Goal: Task Accomplishment & Management: Manage account settings

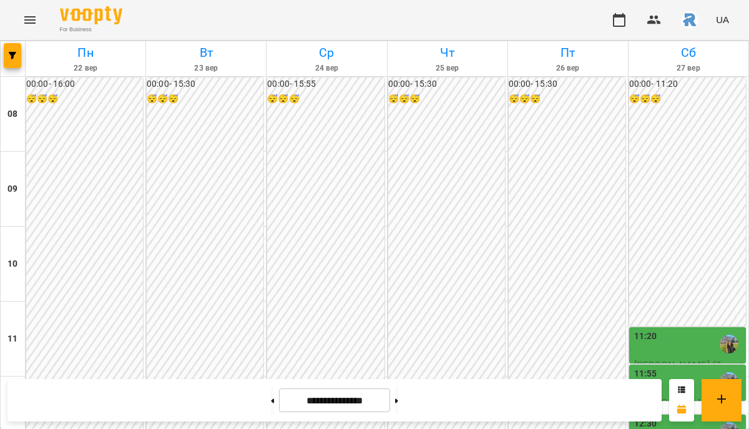
click at [399, 104] on div "00:00 - 15:30 😴😴😴" at bounding box center [446, 357] width 117 height 560
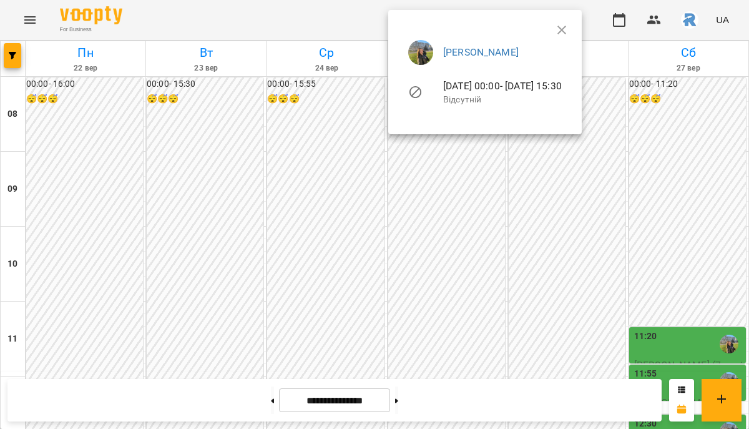
scroll to position [525, 0]
click at [14, 55] on div at bounding box center [374, 214] width 749 height 429
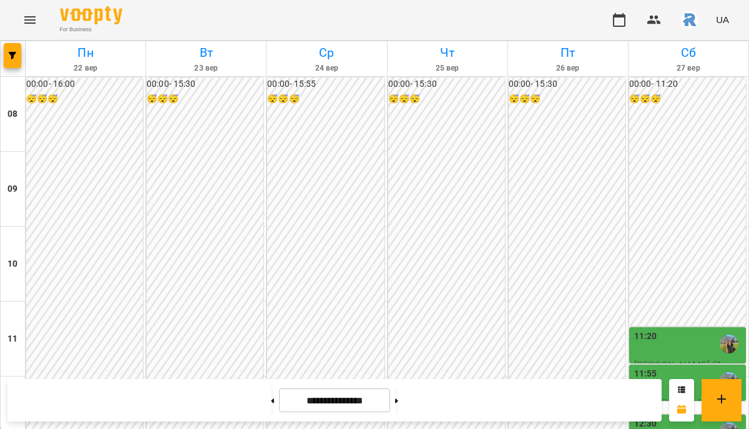
click at [14, 55] on icon "button" at bounding box center [12, 55] width 7 height 7
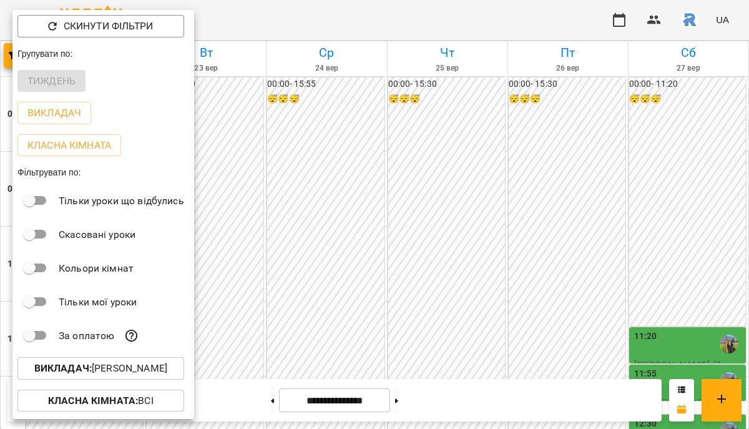
click at [105, 369] on p "Викладач : [PERSON_NAME]" at bounding box center [100, 368] width 133 height 15
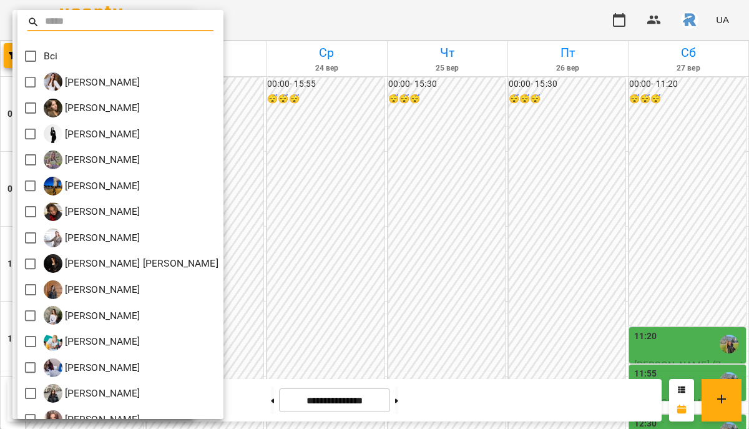
scroll to position [353, 0]
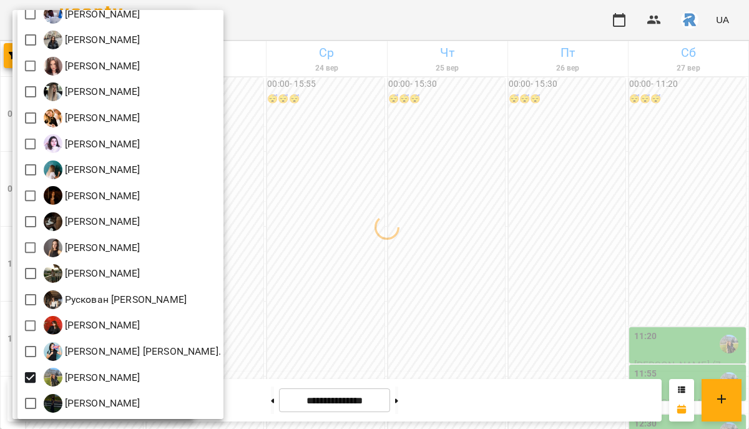
click at [419, 302] on div at bounding box center [374, 214] width 749 height 429
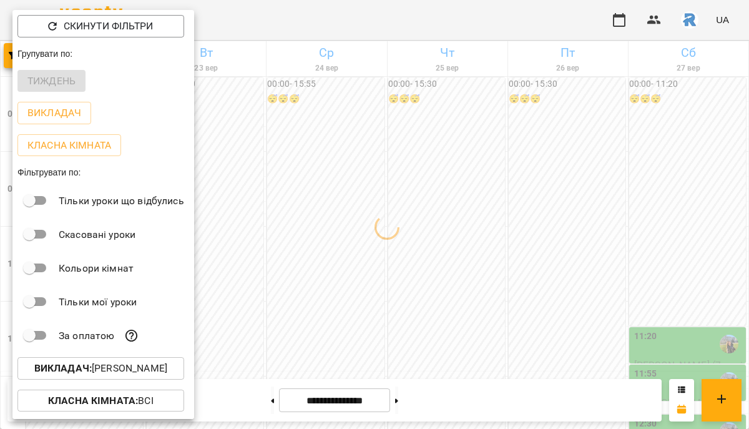
click at [420, 304] on div at bounding box center [374, 214] width 749 height 429
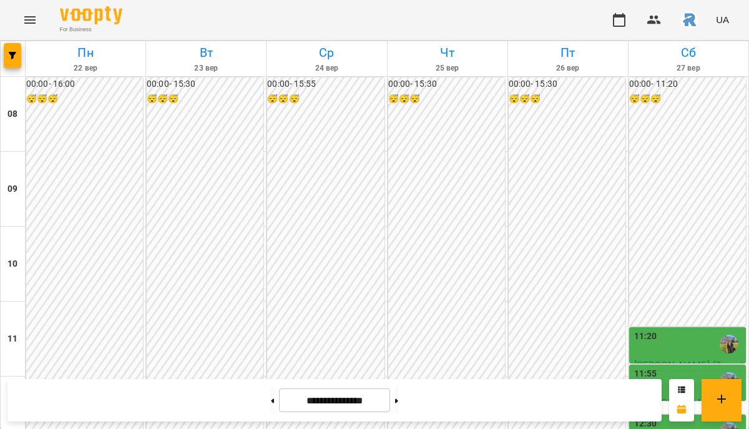
scroll to position [571, 0]
click at [17, 56] on span "button" at bounding box center [12, 55] width 17 height 7
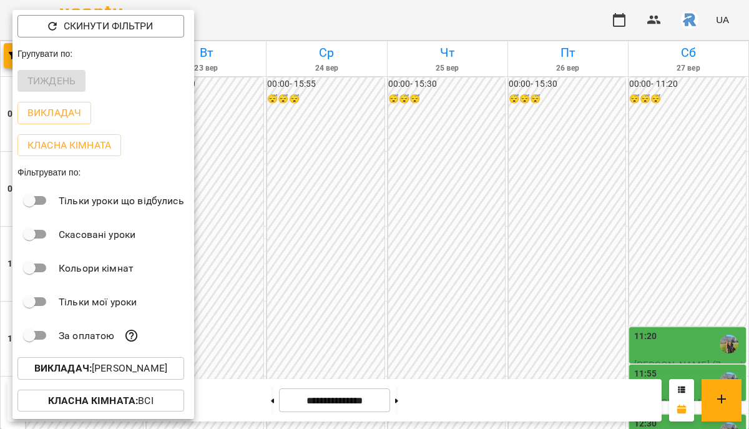
click at [266, 266] on div at bounding box center [374, 214] width 749 height 429
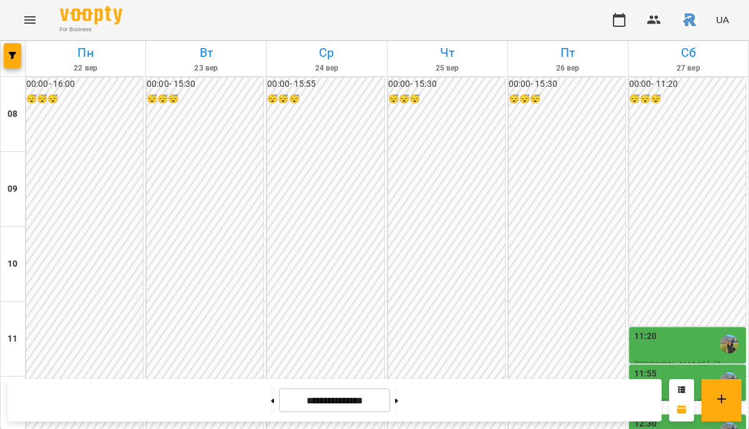
scroll to position [661, 0]
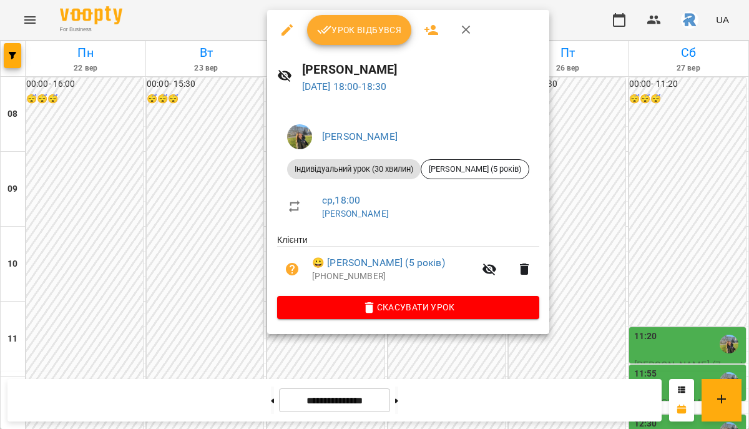
click at [579, 225] on div at bounding box center [374, 214] width 749 height 429
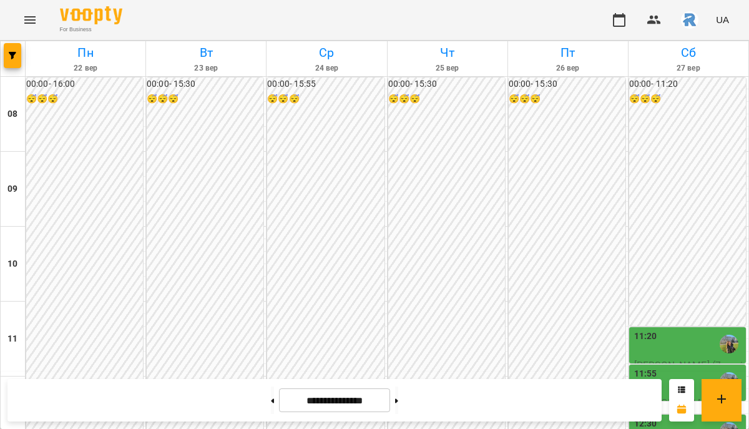
scroll to position [584, 0]
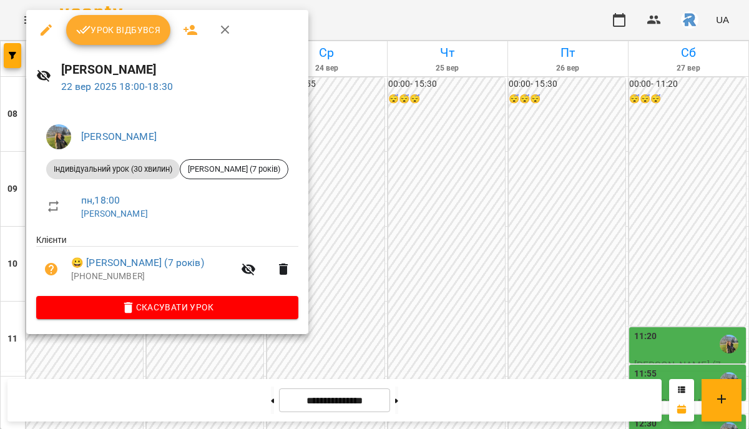
click at [409, 251] on div at bounding box center [374, 214] width 749 height 429
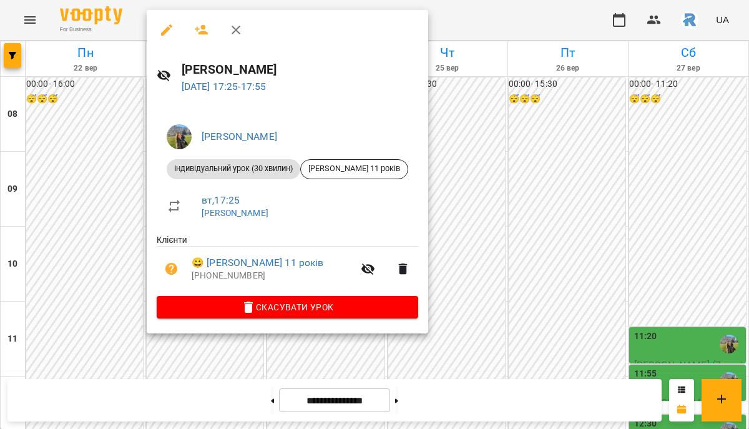
click at [74, 211] on div at bounding box center [374, 214] width 749 height 429
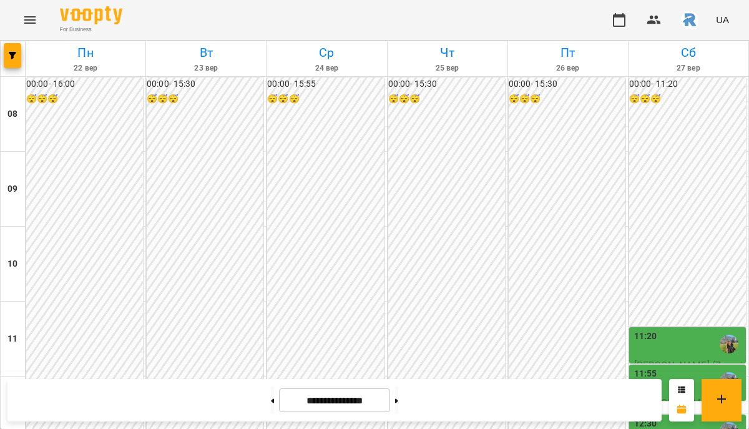
scroll to position [676, 0]
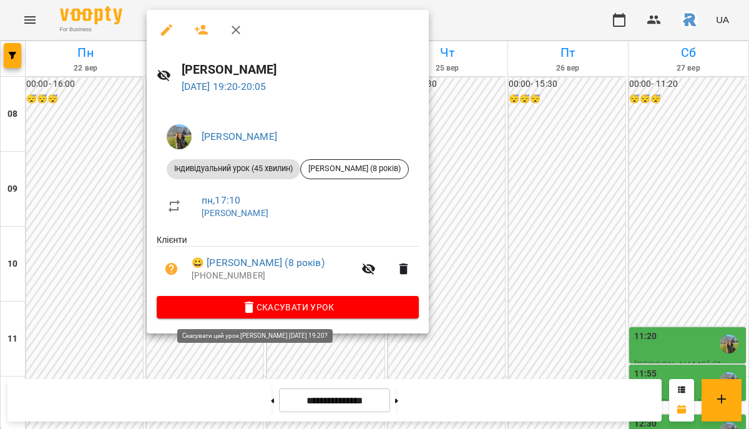
click at [255, 308] on span "Скасувати Урок" at bounding box center [288, 306] width 242 height 15
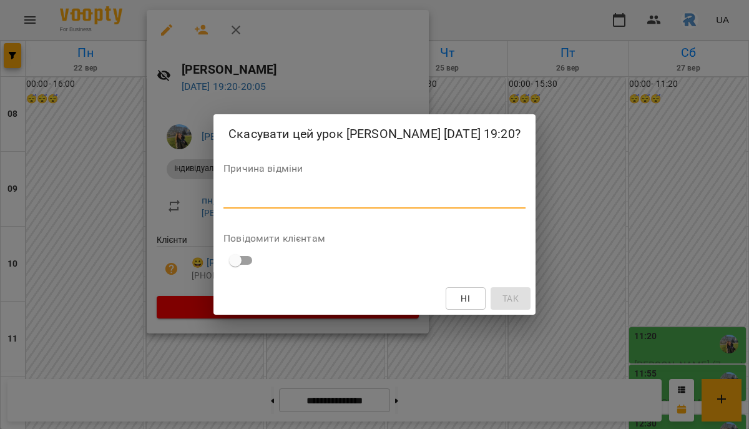
click at [243, 204] on textarea at bounding box center [374, 198] width 302 height 12
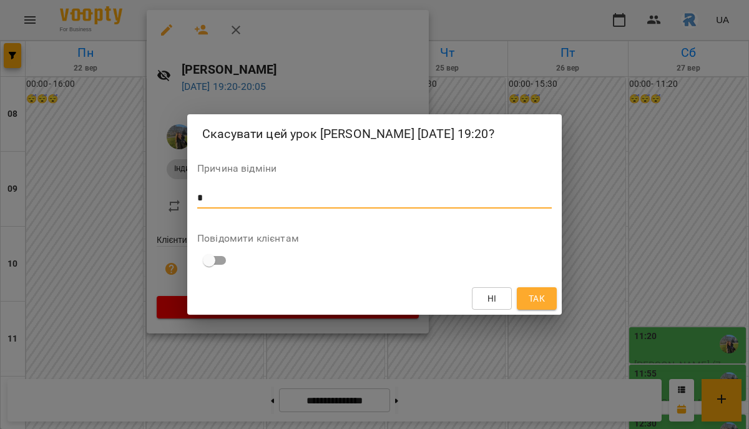
type textarea "*"
click at [540, 306] on span "Так" at bounding box center [536, 298] width 16 height 15
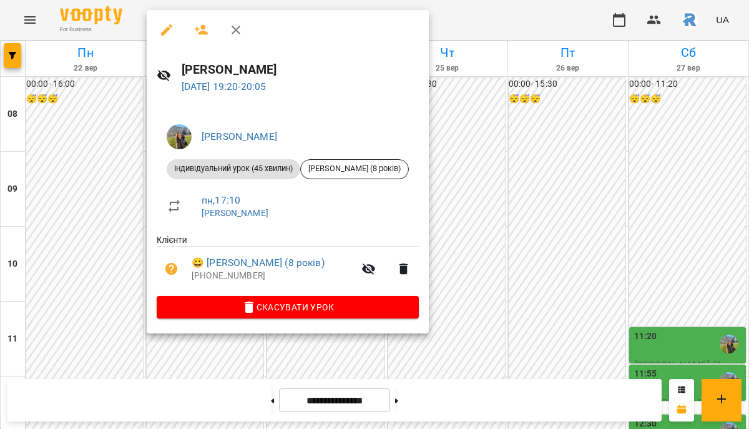
click at [451, 223] on div at bounding box center [374, 214] width 749 height 429
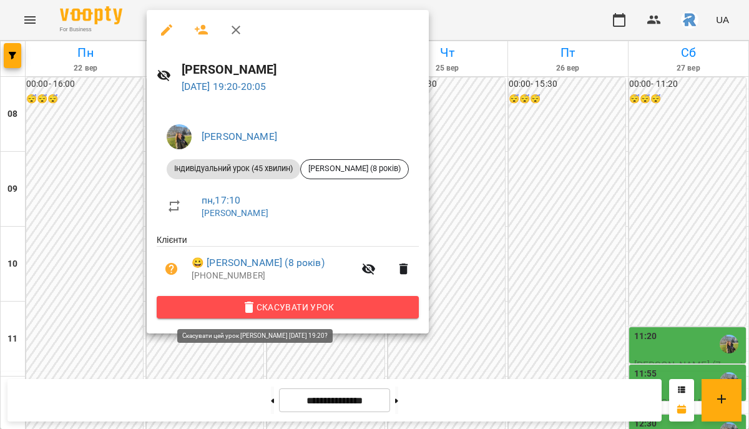
click at [294, 306] on span "Скасувати Урок" at bounding box center [288, 306] width 242 height 15
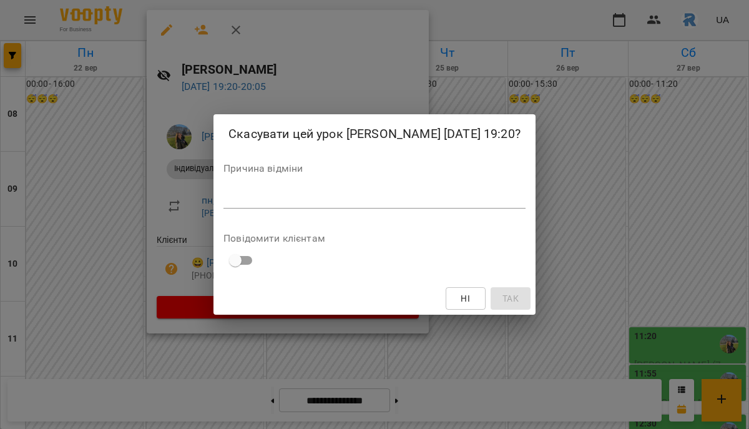
click at [275, 208] on div "*" at bounding box center [374, 198] width 302 height 20
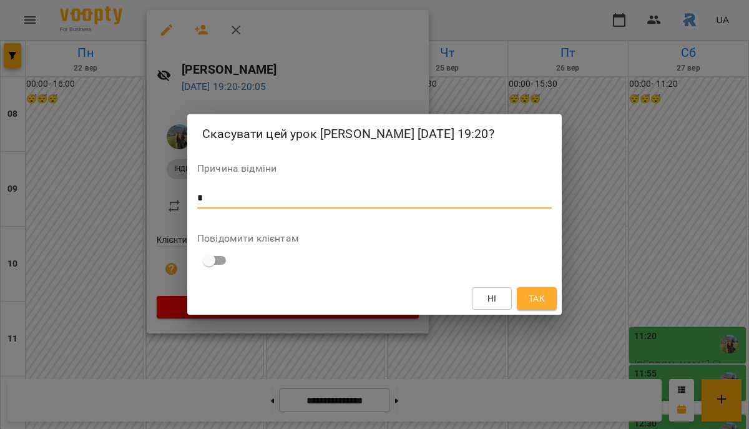
type textarea "*"
click at [543, 306] on span "Так" at bounding box center [536, 298] width 16 height 15
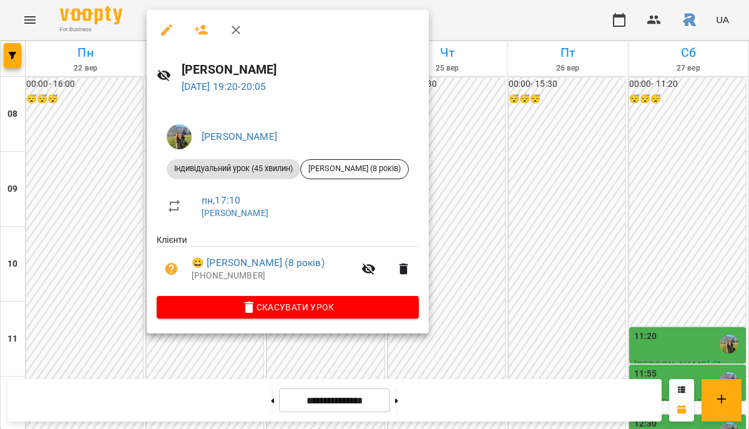
click at [442, 221] on div at bounding box center [374, 214] width 749 height 429
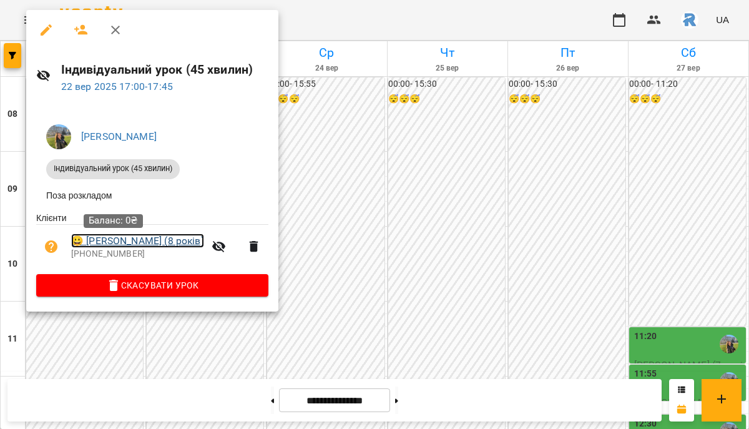
click at [120, 248] on link "😀 [PERSON_NAME] (8 років)" at bounding box center [137, 240] width 133 height 15
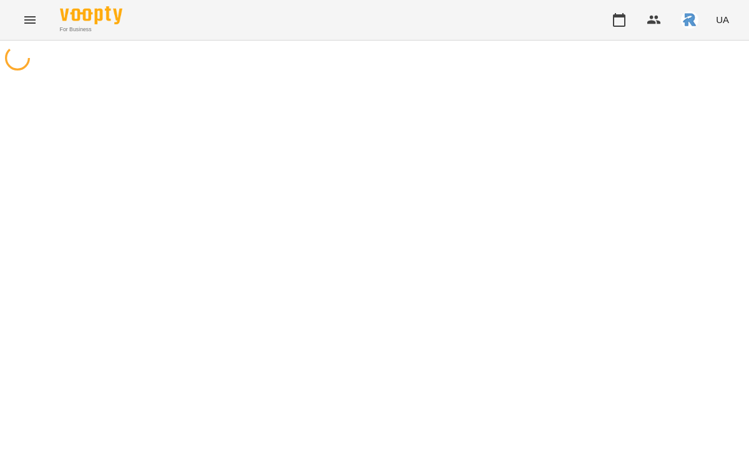
click at [549, 130] on div at bounding box center [374, 271] width 749 height 461
click at [622, 18] on icon "button" at bounding box center [618, 19] width 15 height 15
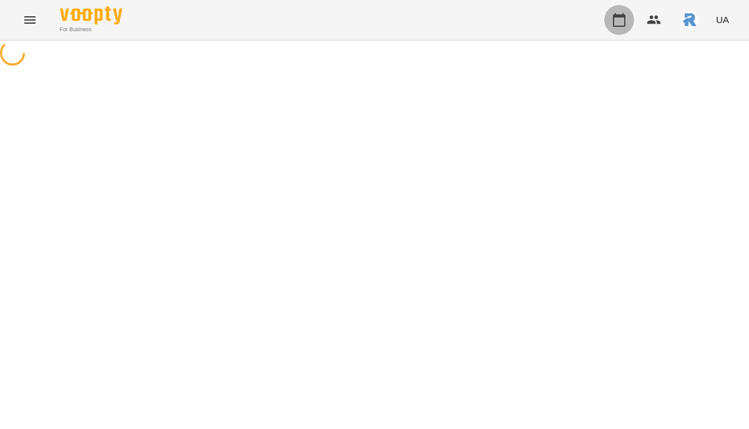
click at [625, 23] on icon "button" at bounding box center [619, 20] width 12 height 14
click at [307, 57] on div at bounding box center [374, 55] width 749 height 28
click at [624, 15] on icon "button" at bounding box center [619, 20] width 12 height 14
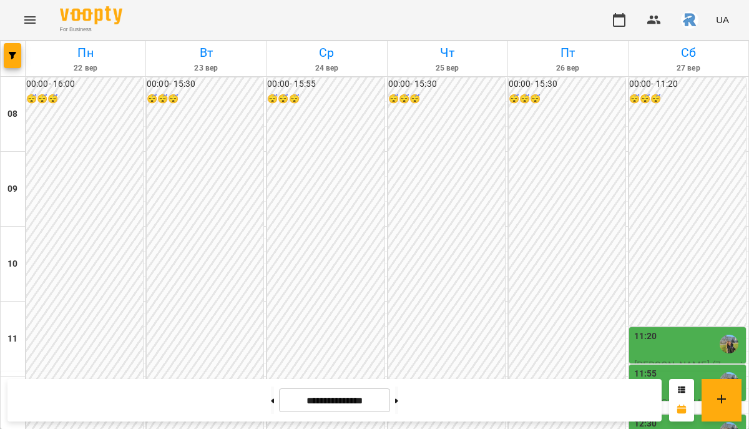
scroll to position [551, 0]
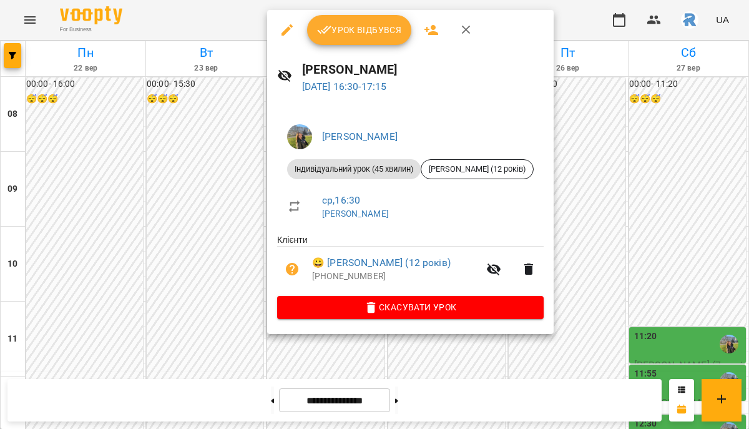
click at [203, 133] on div at bounding box center [374, 214] width 749 height 429
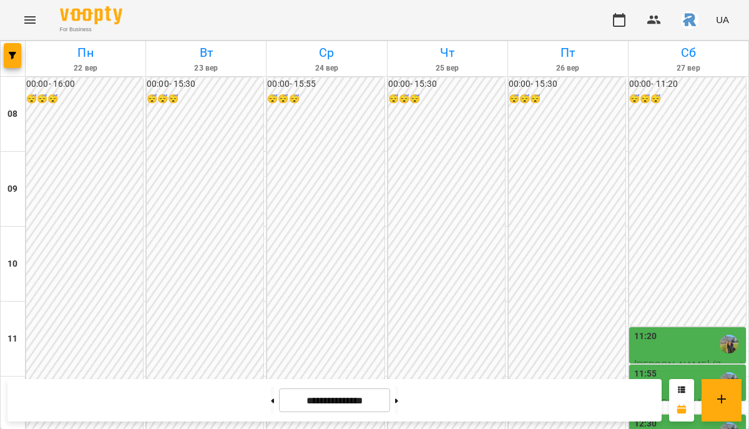
scroll to position [623, 0]
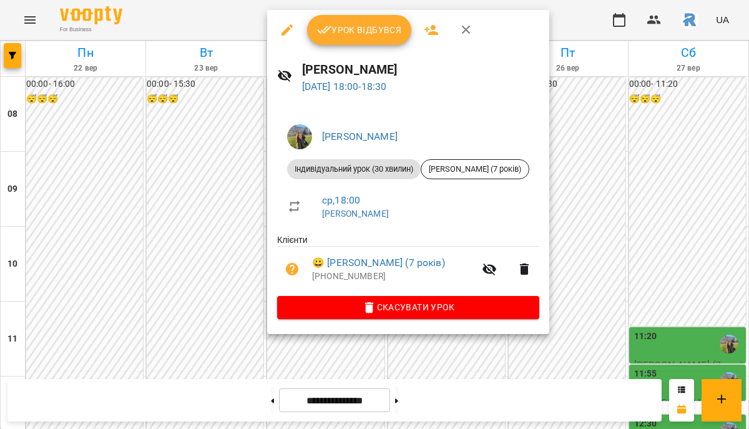
click at [221, 210] on div at bounding box center [374, 214] width 749 height 429
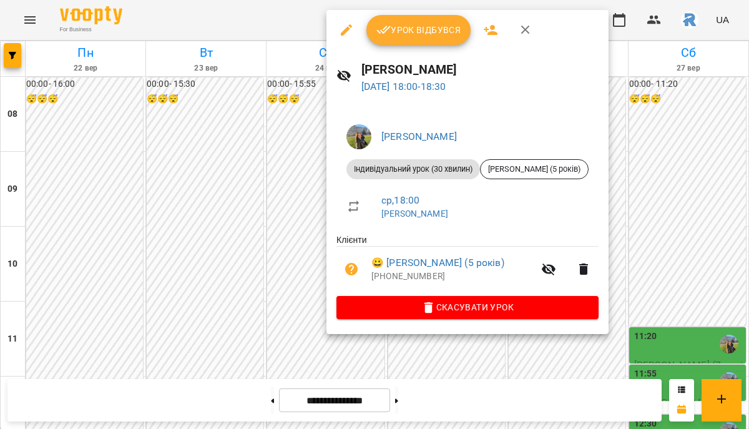
click at [233, 213] on div at bounding box center [374, 214] width 749 height 429
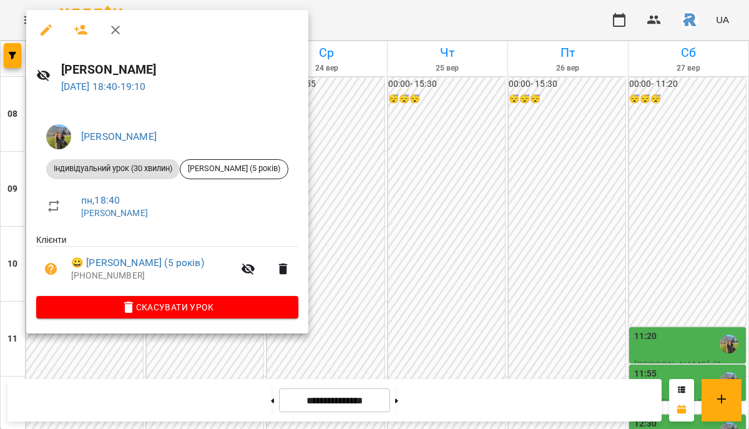
click at [351, 243] on div at bounding box center [374, 214] width 749 height 429
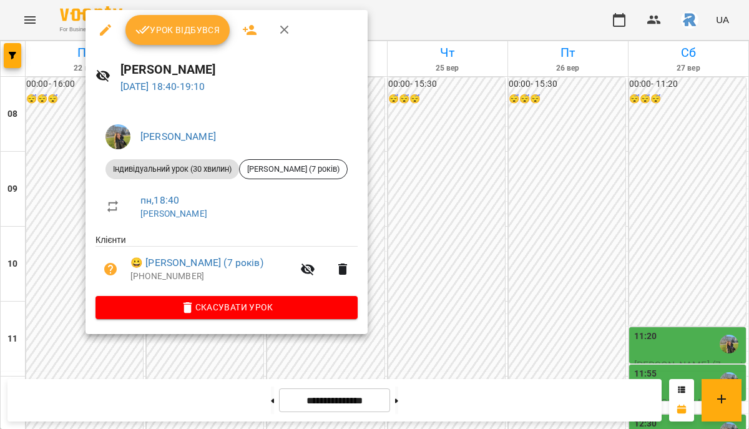
click at [351, 215] on div "[PERSON_NAME] урок (30 хвилин) [PERSON_NAME] (7 років) пн , 18:40 [PERSON_NAME]…" at bounding box center [226, 219] width 282 height 230
click at [367, 215] on div at bounding box center [374, 214] width 749 height 429
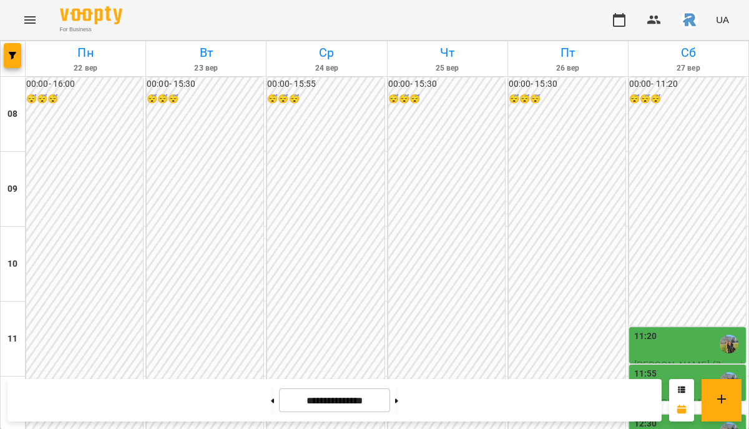
scroll to position [591, 0]
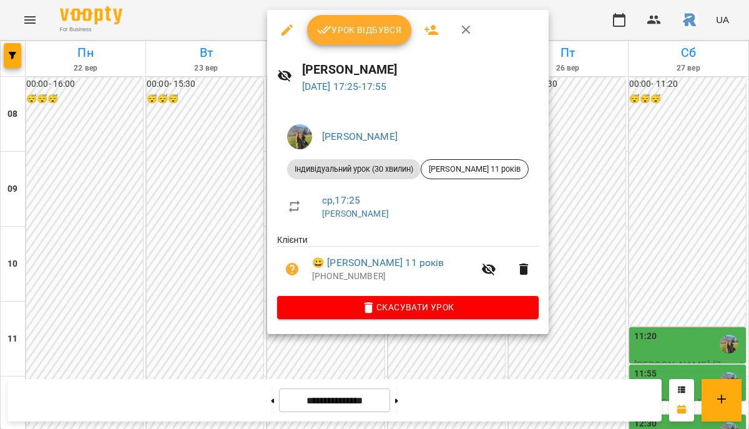
click at [607, 231] on div at bounding box center [374, 214] width 749 height 429
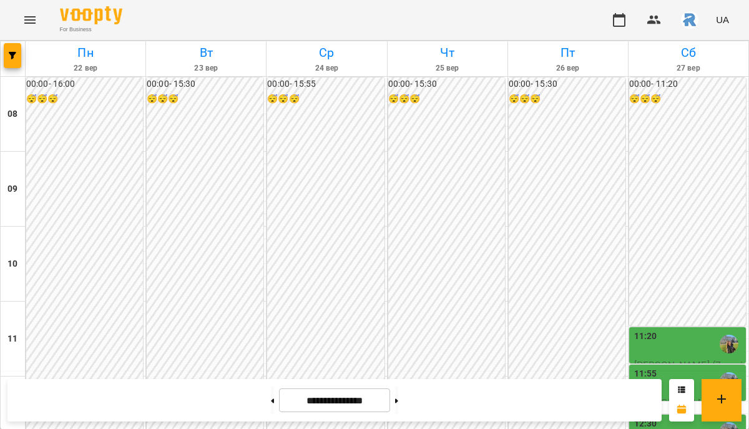
scroll to position [611, 0]
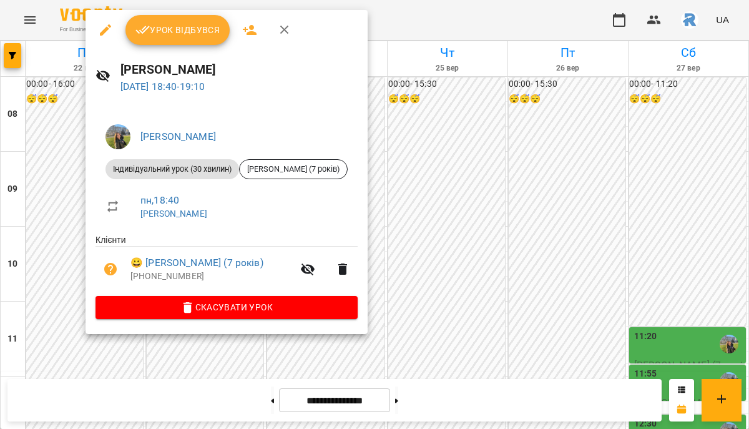
click at [389, 237] on div at bounding box center [374, 214] width 749 height 429
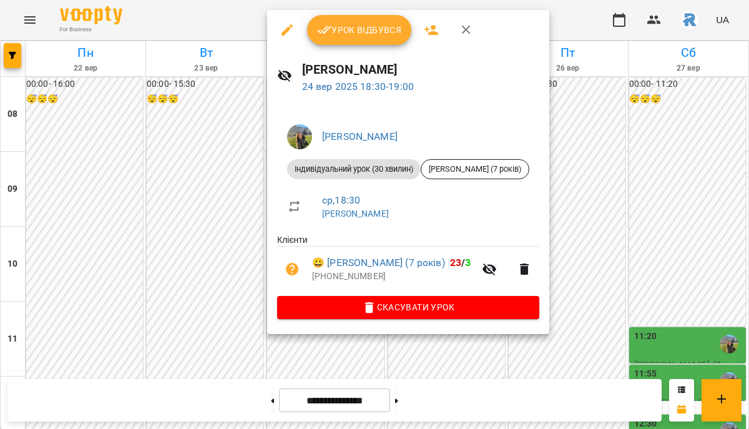
click at [611, 179] on div at bounding box center [374, 214] width 749 height 429
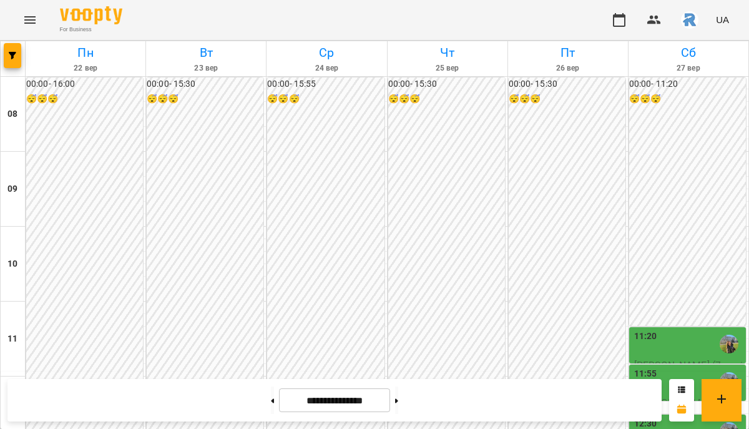
scroll to position [677, 0]
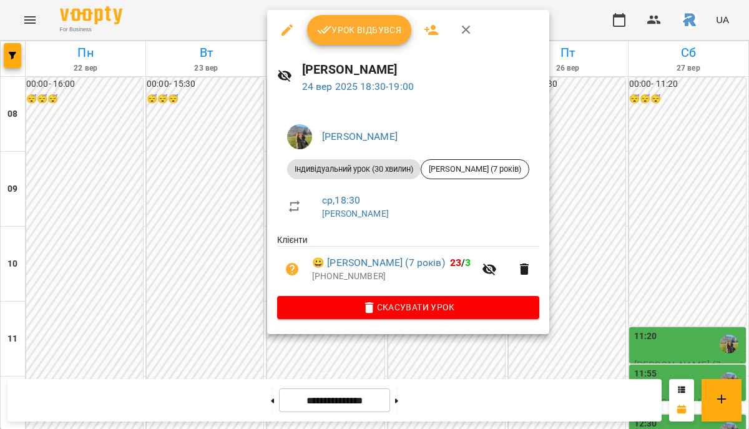
click at [616, 137] on div at bounding box center [374, 214] width 749 height 429
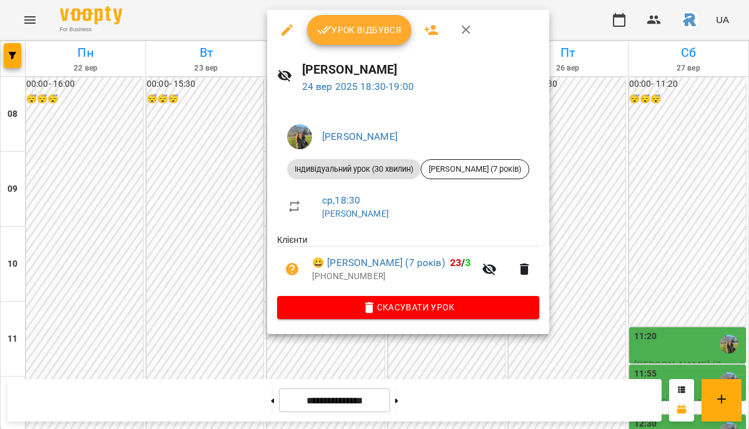
click at [233, 220] on div at bounding box center [374, 214] width 749 height 429
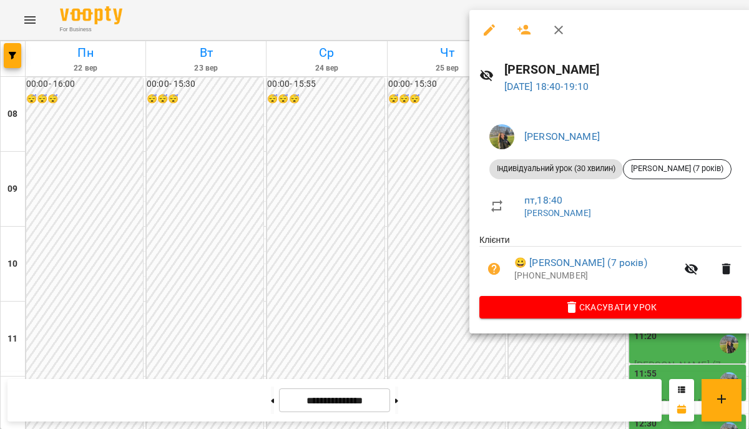
click at [374, 215] on div at bounding box center [374, 214] width 749 height 429
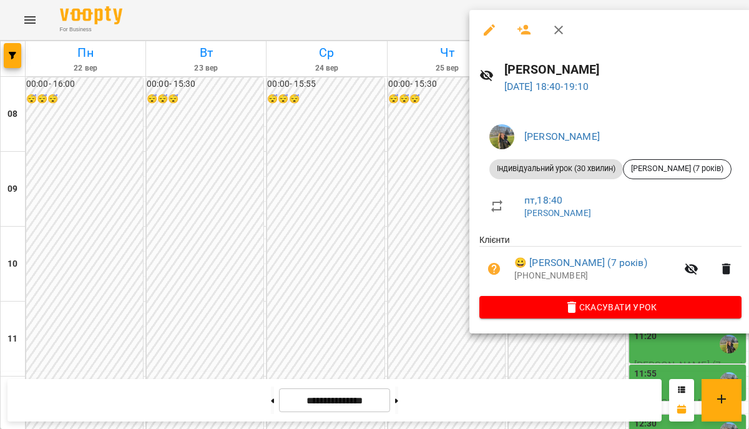
click at [335, 193] on div at bounding box center [374, 214] width 749 height 429
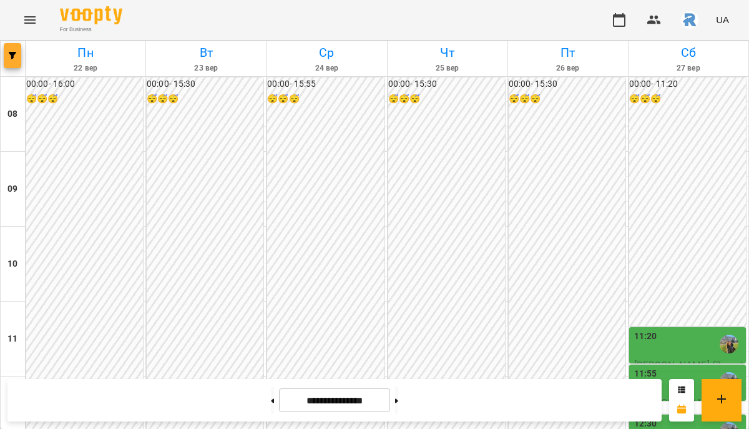
click at [9, 61] on button "button" at bounding box center [12, 55] width 17 height 25
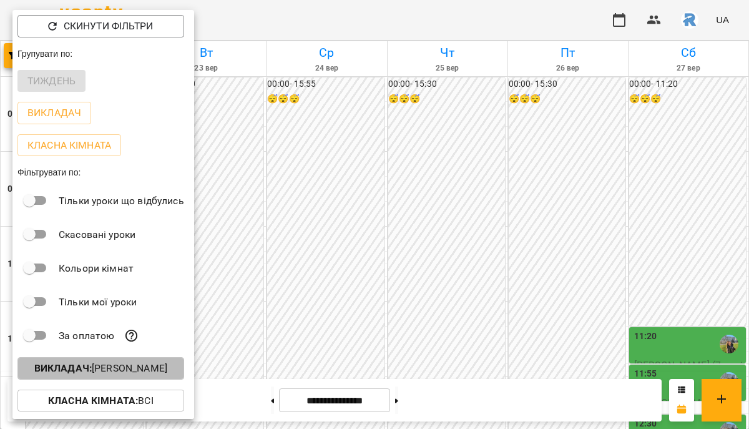
click at [125, 370] on p "Викладач : [PERSON_NAME]" at bounding box center [100, 368] width 133 height 15
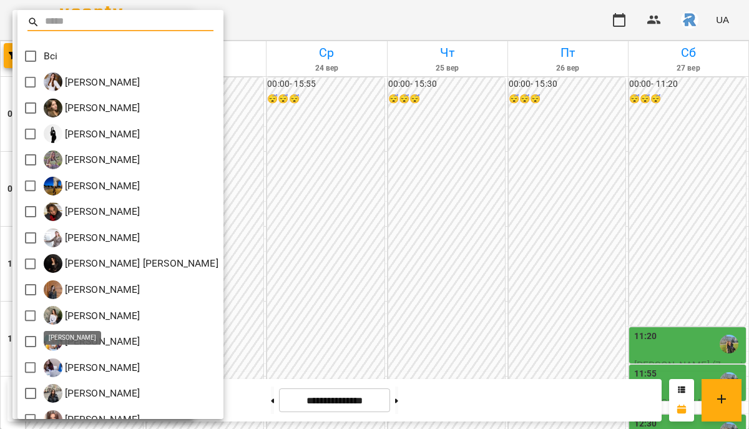
scroll to position [353, 0]
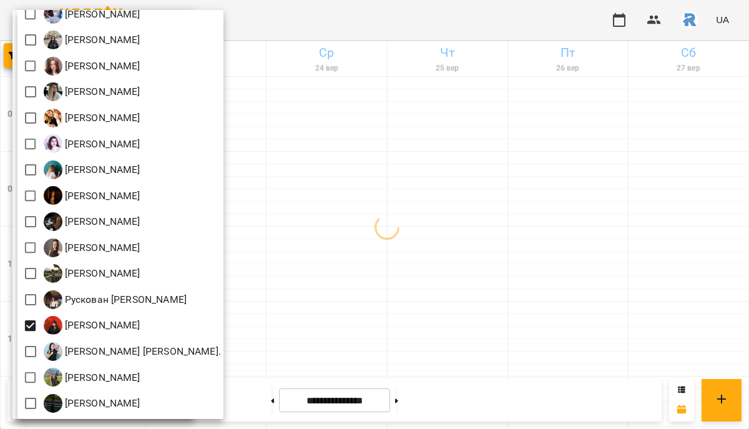
click at [337, 313] on div at bounding box center [374, 214] width 749 height 429
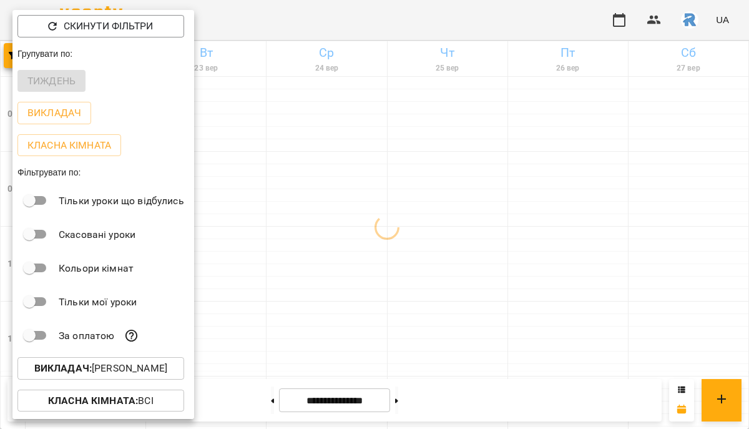
click at [337, 313] on div at bounding box center [374, 214] width 749 height 429
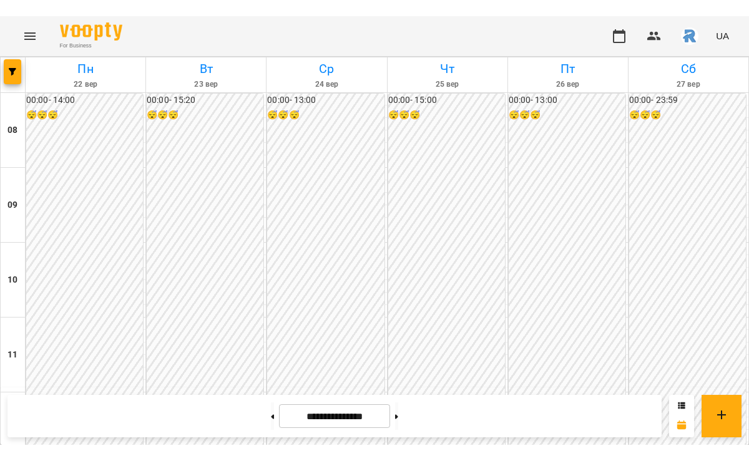
scroll to position [345, 0]
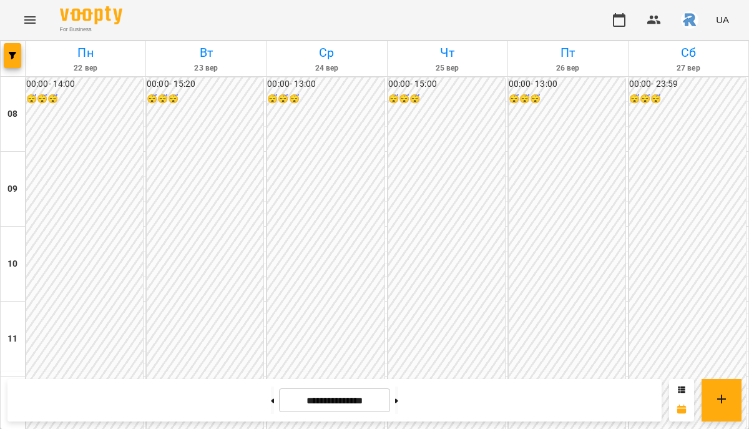
click at [37, 24] on button "Menu" at bounding box center [30, 20] width 30 height 30
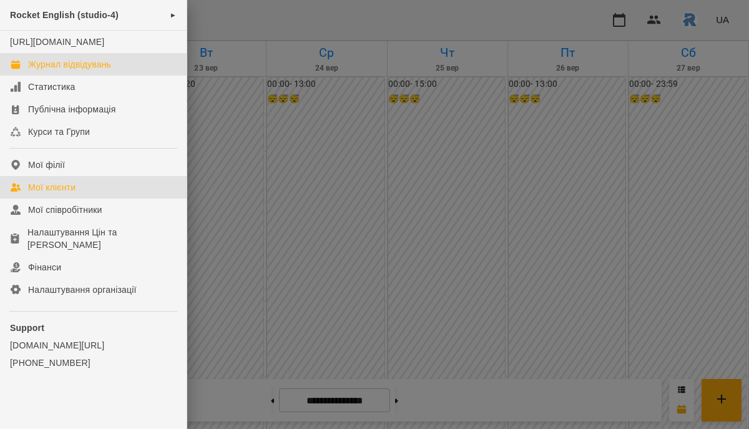
click at [69, 193] on div "Мої клієнти" at bounding box center [51, 187] width 47 height 12
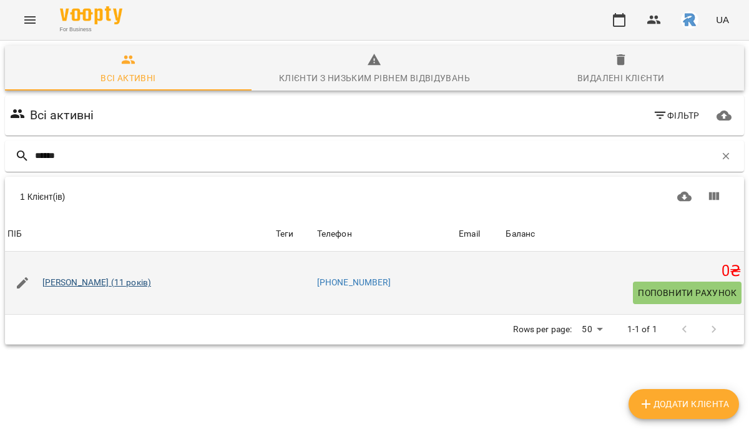
type input "******"
click at [107, 279] on link "[PERSON_NAME] (11 років)" at bounding box center [96, 282] width 109 height 12
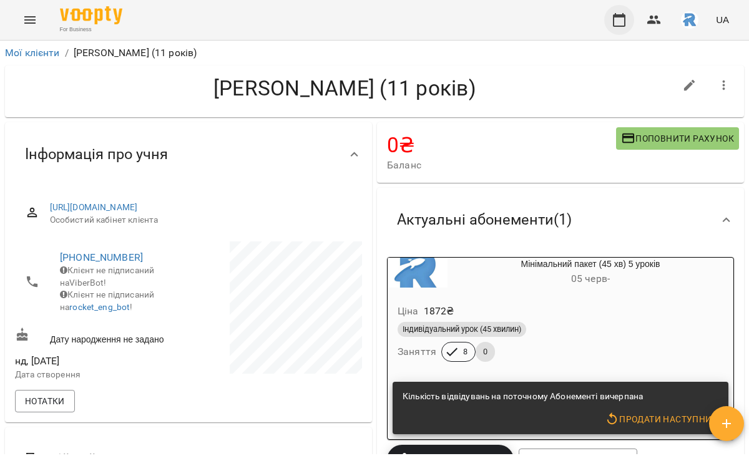
click at [613, 22] on icon "button" at bounding box center [619, 20] width 12 height 14
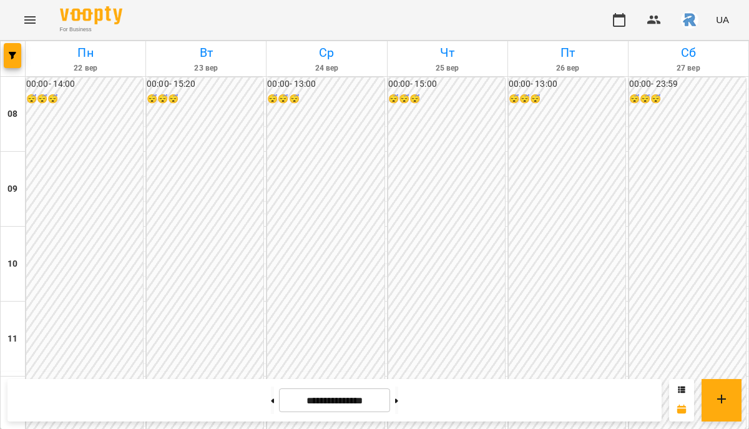
scroll to position [455, 0]
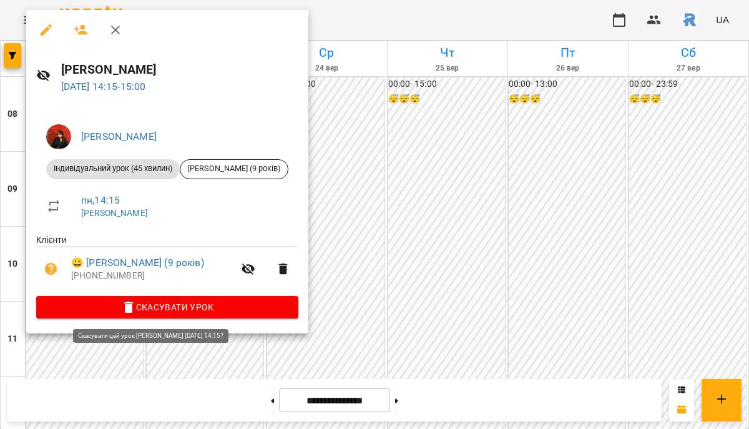
click at [225, 308] on span "Скасувати Урок" at bounding box center [167, 306] width 242 height 15
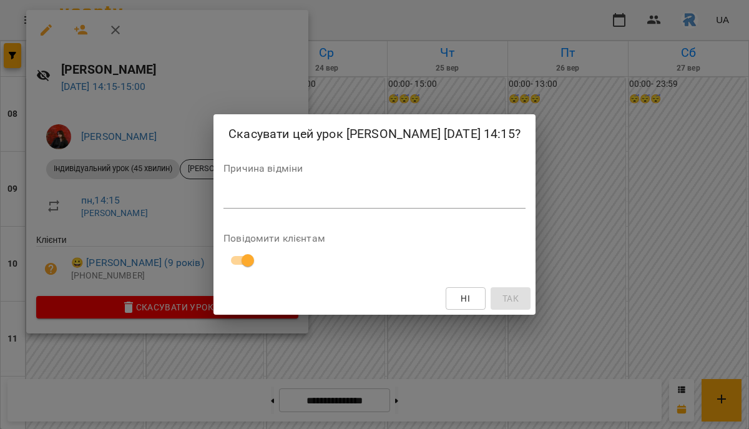
click at [223, 208] on div "*" at bounding box center [374, 198] width 302 height 20
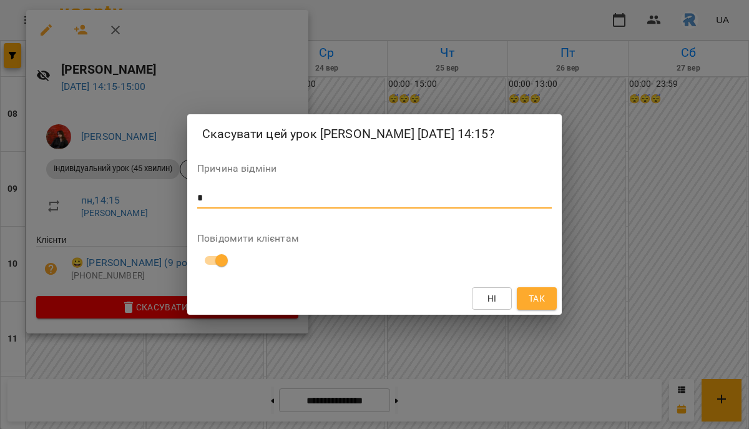
type textarea "*"
click at [530, 306] on span "Так" at bounding box center [536, 298] width 16 height 15
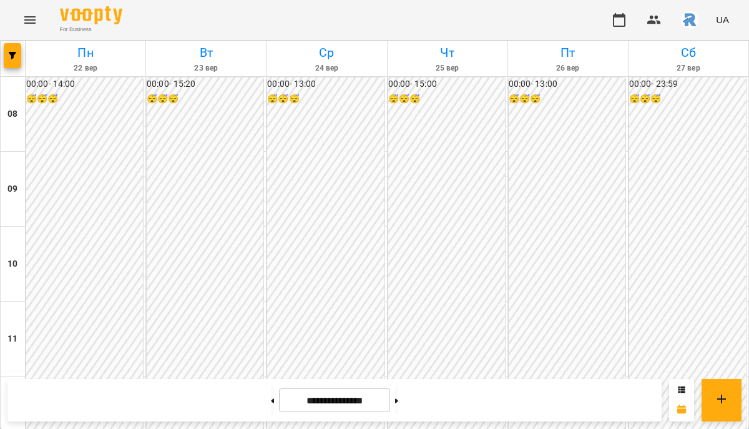
scroll to position [536, 0]
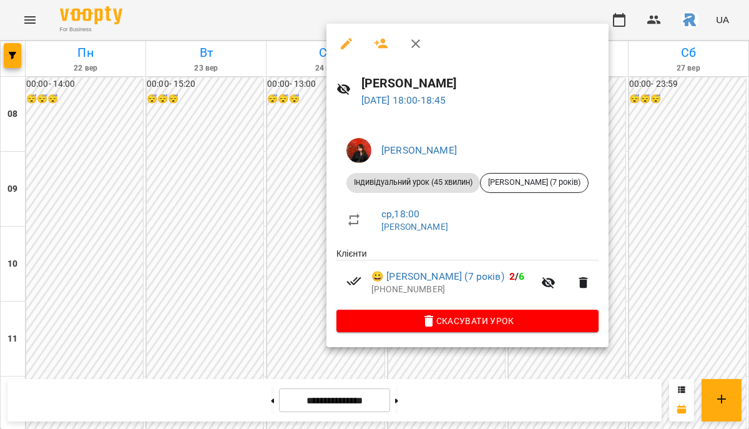
click at [235, 244] on div at bounding box center [374, 214] width 749 height 429
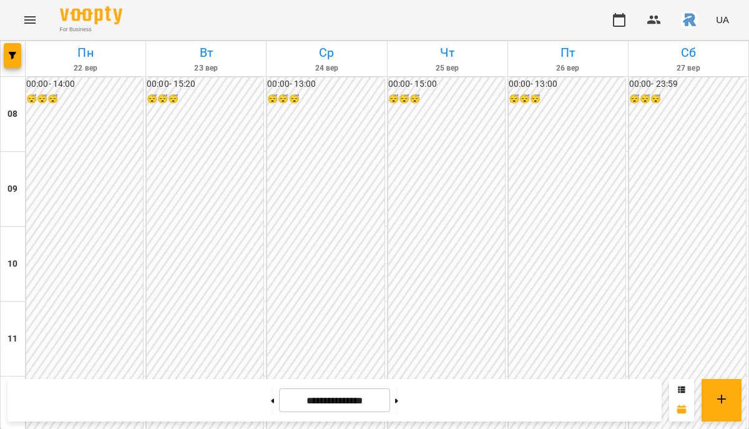
scroll to position [593, 0]
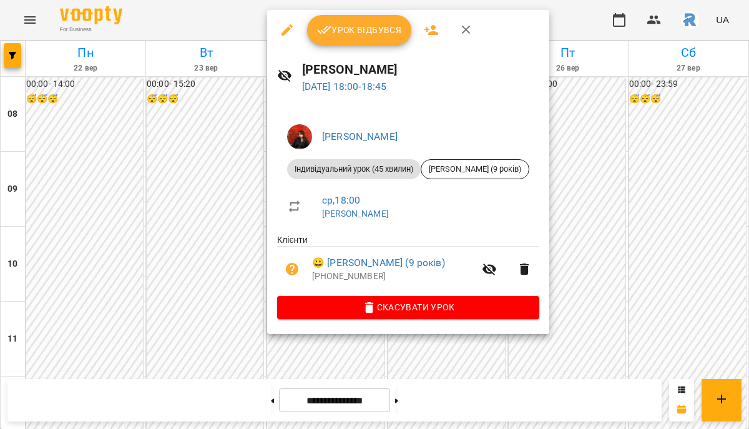
click at [167, 245] on div at bounding box center [374, 214] width 749 height 429
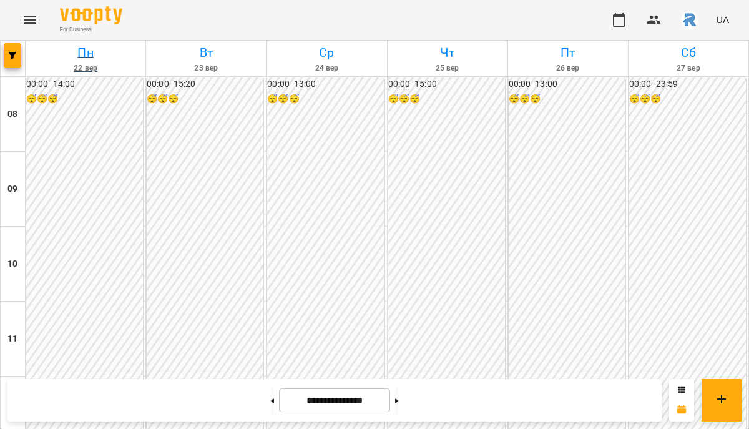
scroll to position [293, 0]
click at [9, 56] on icon "button" at bounding box center [12, 55] width 7 height 7
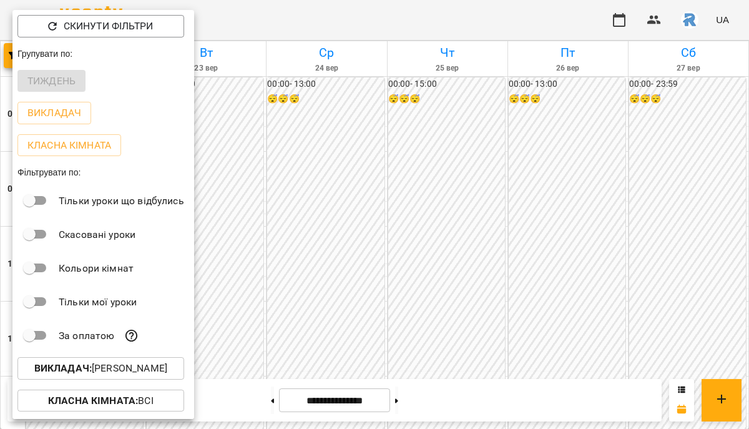
click at [133, 368] on p "Викладач : [PERSON_NAME]" at bounding box center [100, 368] width 133 height 15
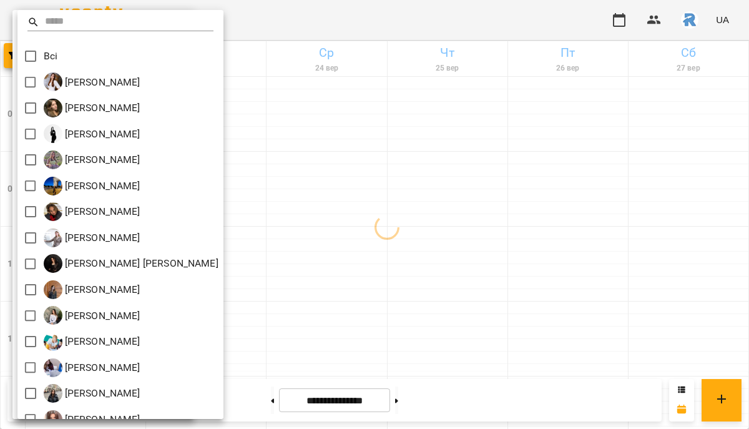
scroll to position [353, 0]
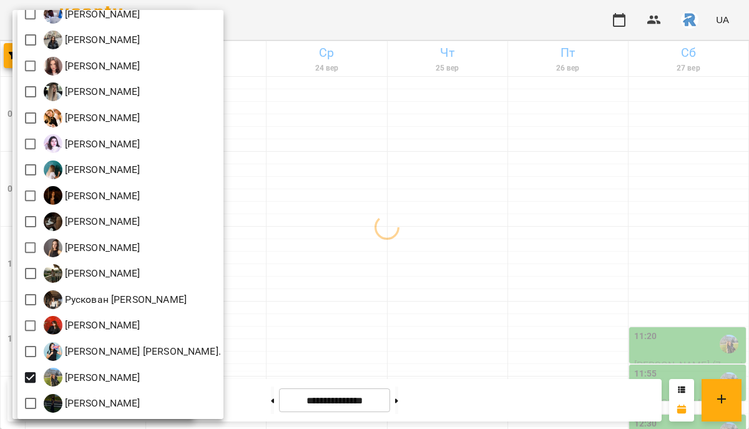
click at [321, 360] on div at bounding box center [374, 214] width 749 height 429
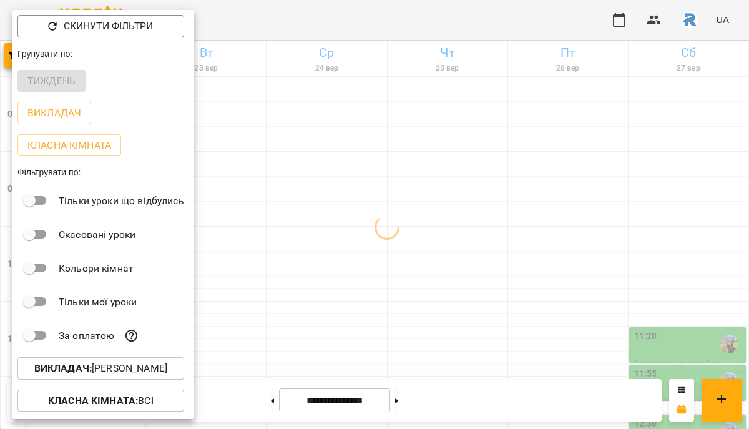
click at [321, 360] on div at bounding box center [374, 214] width 749 height 429
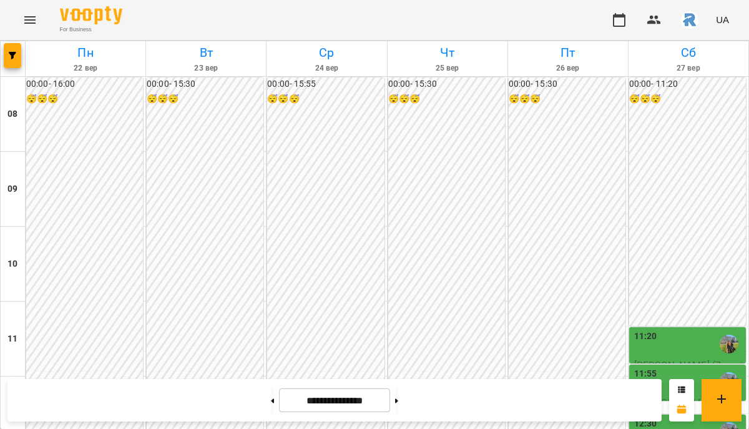
scroll to position [677, 0]
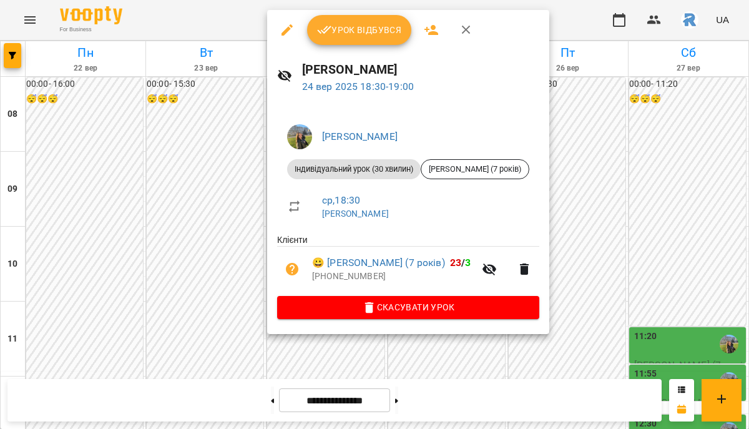
click at [213, 181] on div at bounding box center [374, 214] width 749 height 429
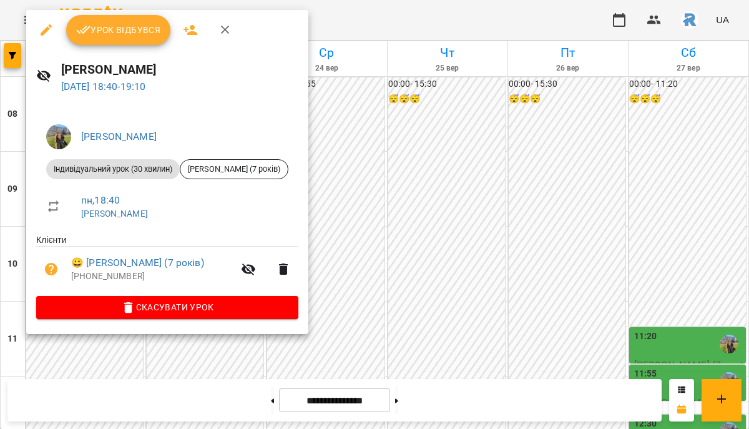
click at [353, 256] on div at bounding box center [374, 214] width 749 height 429
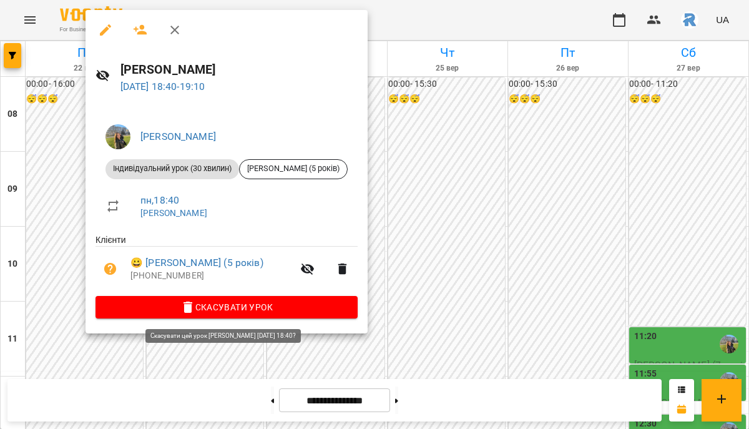
click at [251, 308] on span "Скасувати Урок" at bounding box center [226, 306] width 242 height 15
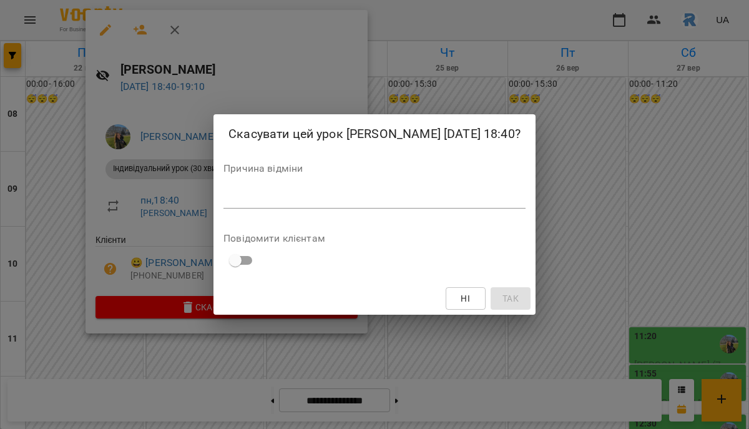
click at [231, 208] on div "*" at bounding box center [374, 198] width 302 height 20
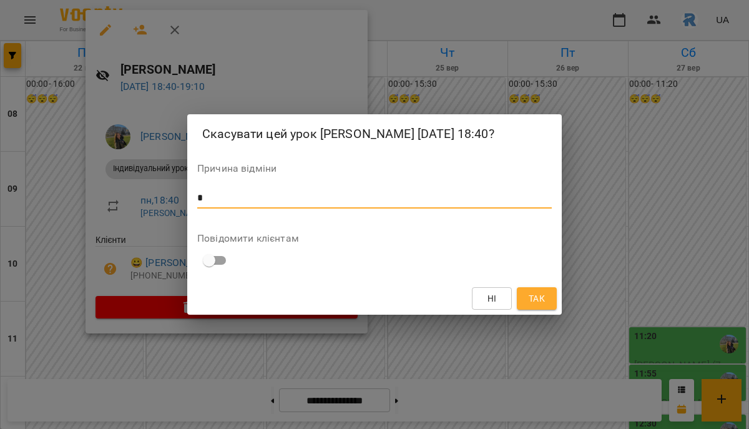
type textarea "*"
click at [528, 301] on span "Так" at bounding box center [536, 298] width 16 height 15
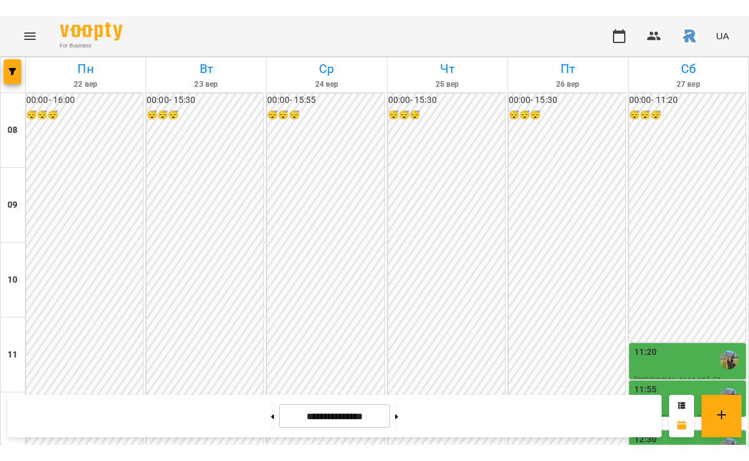
scroll to position [642, 0]
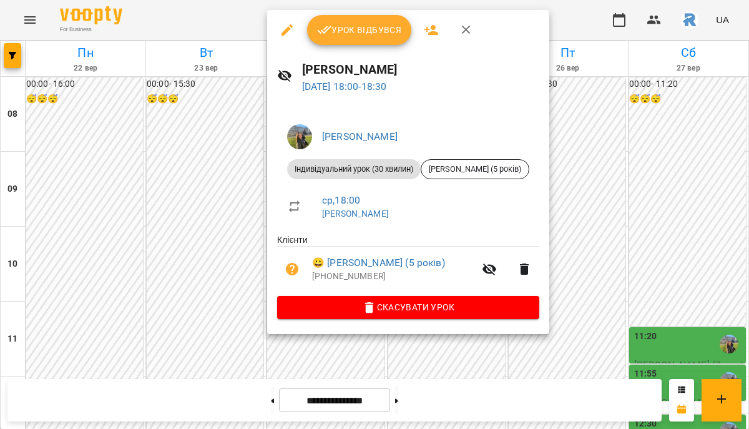
click at [462, 180] on li "Індивідуальний урок (30 хвилин) [PERSON_NAME] (5 років)" at bounding box center [408, 169] width 262 height 30
click at [461, 171] on span "[PERSON_NAME] (5 років)" at bounding box center [474, 168] width 107 height 11
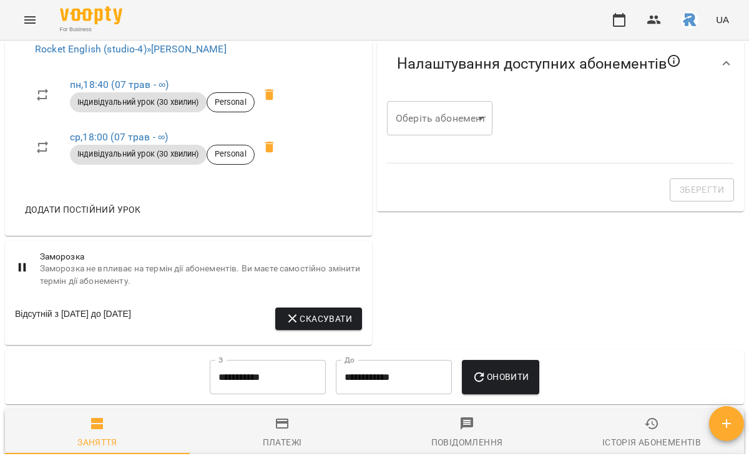
scroll to position [470, 0]
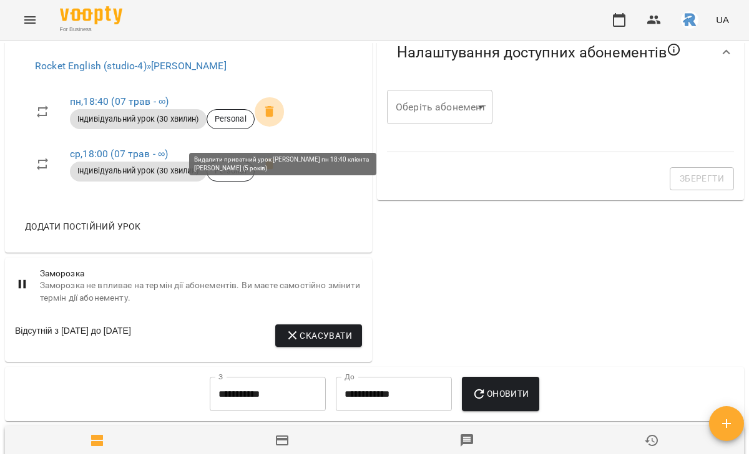
click at [274, 117] on icon at bounding box center [269, 111] width 9 height 11
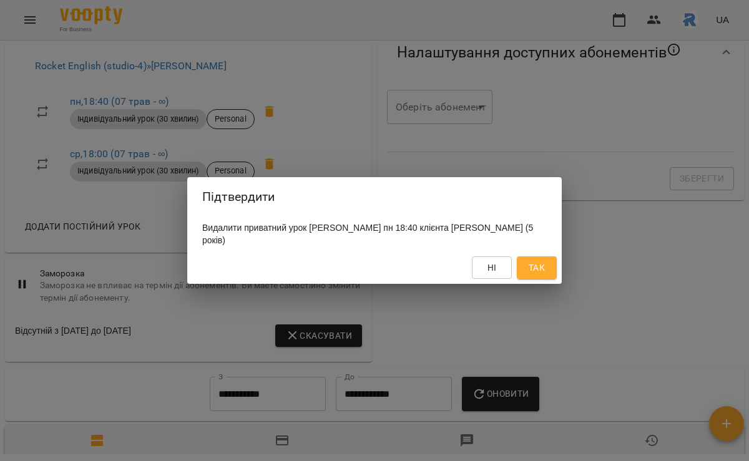
click at [521, 258] on button "Так" at bounding box center [536, 267] width 40 height 22
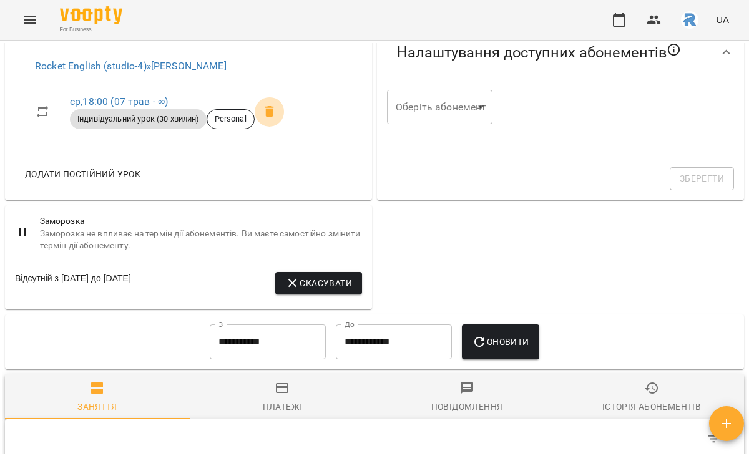
click at [283, 127] on span at bounding box center [269, 112] width 30 height 30
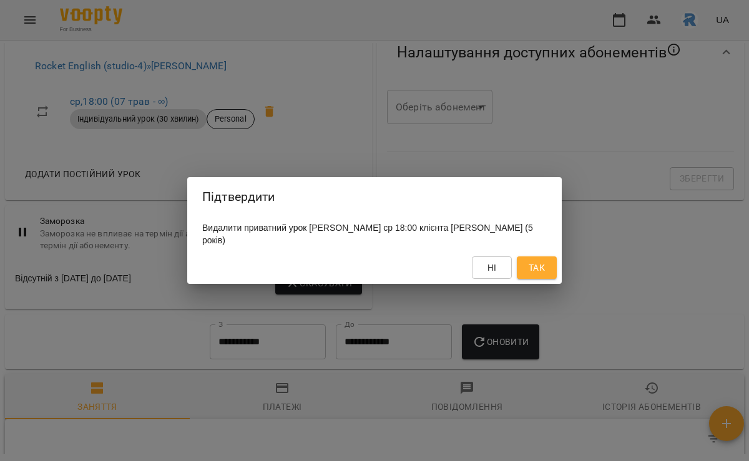
click at [522, 269] on button "Так" at bounding box center [536, 267] width 40 height 22
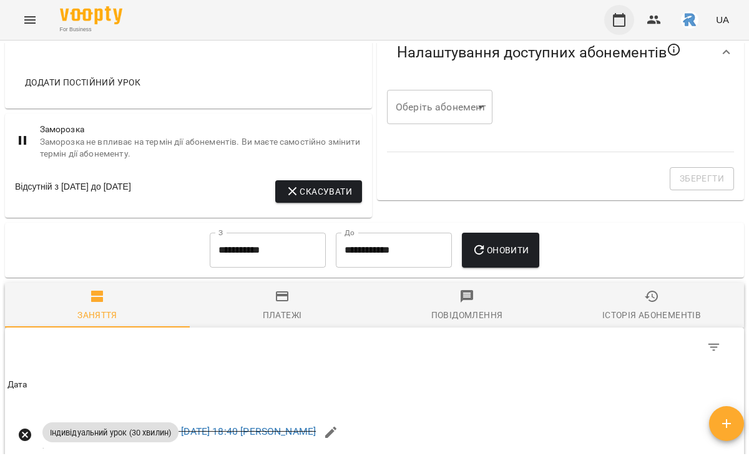
click at [624, 24] on icon "button" at bounding box center [618, 19] width 15 height 15
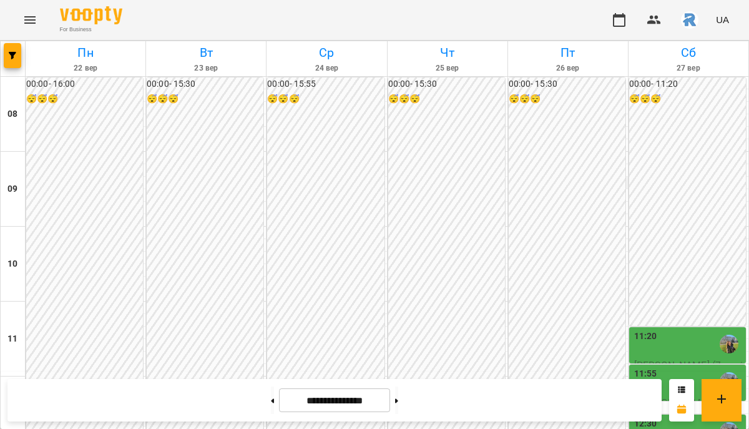
scroll to position [607, 0]
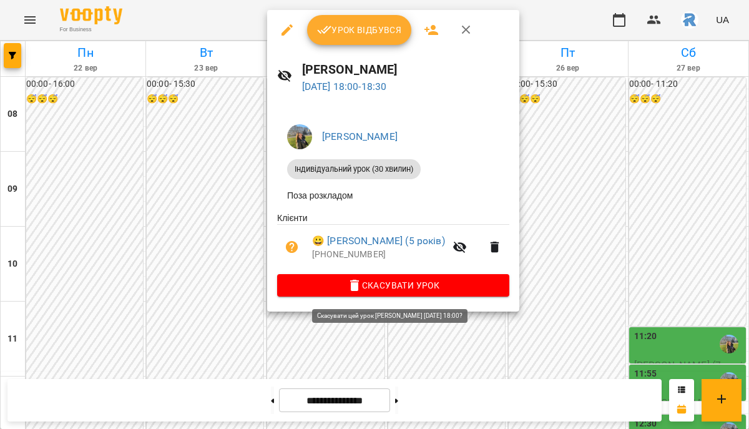
click at [341, 292] on span "Скасувати Урок" at bounding box center [393, 285] width 212 height 15
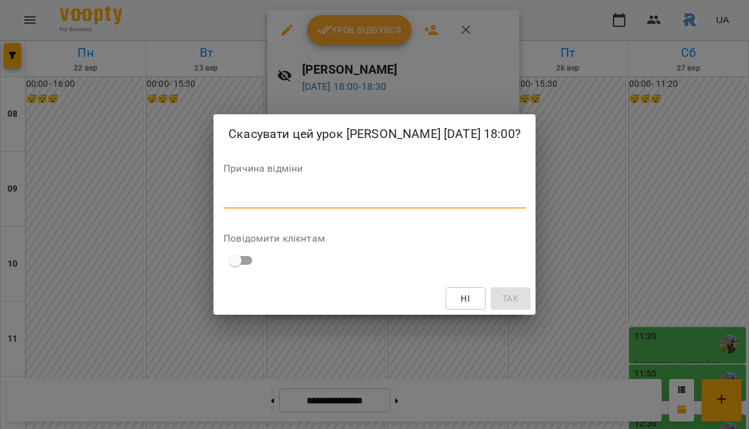
click at [320, 204] on textarea at bounding box center [374, 198] width 302 height 12
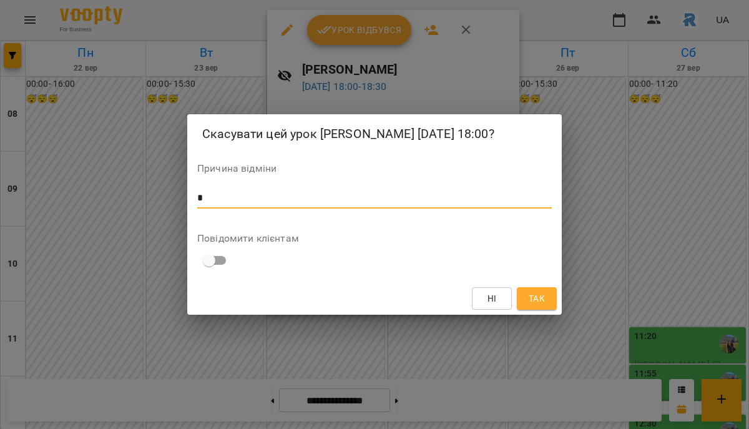
type textarea "*"
click at [539, 299] on span "Так" at bounding box center [536, 298] width 16 height 15
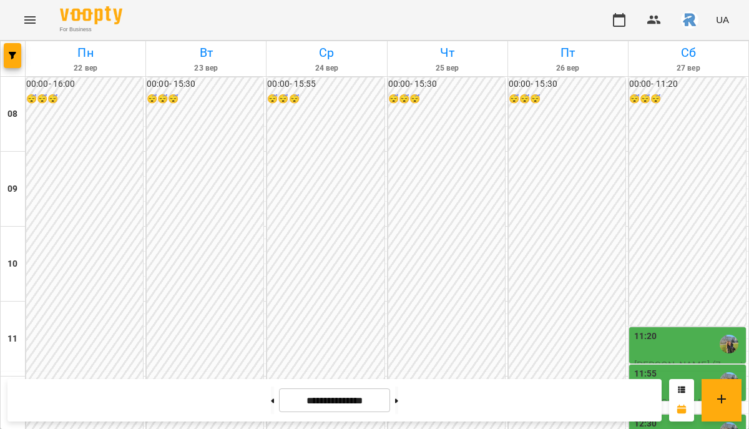
scroll to position [507, 0]
click at [398, 395] on button at bounding box center [396, 399] width 3 height 27
type input "**********"
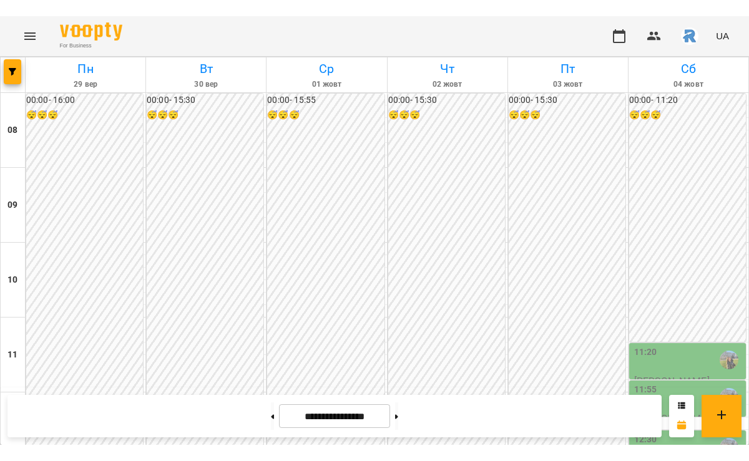
scroll to position [677, 0]
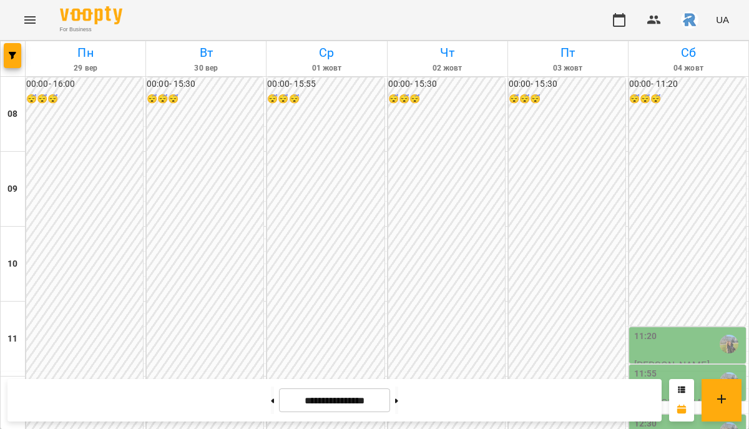
click at [34, 17] on icon "Menu" at bounding box center [29, 19] width 11 height 7
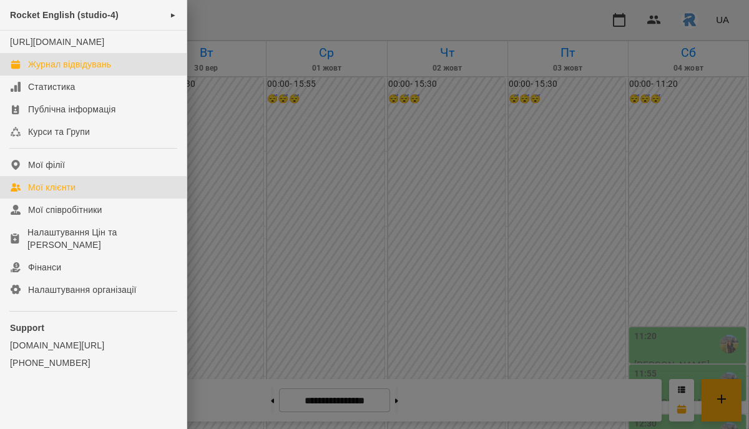
click at [102, 198] on link "Мої клієнти" at bounding box center [93, 187] width 187 height 22
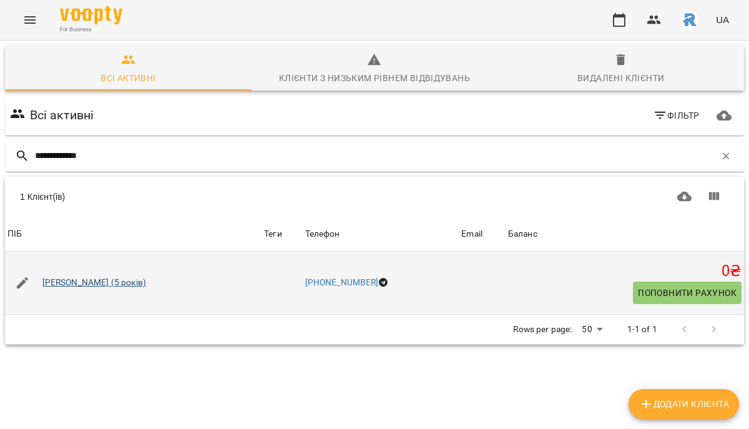
type input "**********"
click at [110, 280] on link "[PERSON_NAME] (5 років)" at bounding box center [94, 282] width 104 height 12
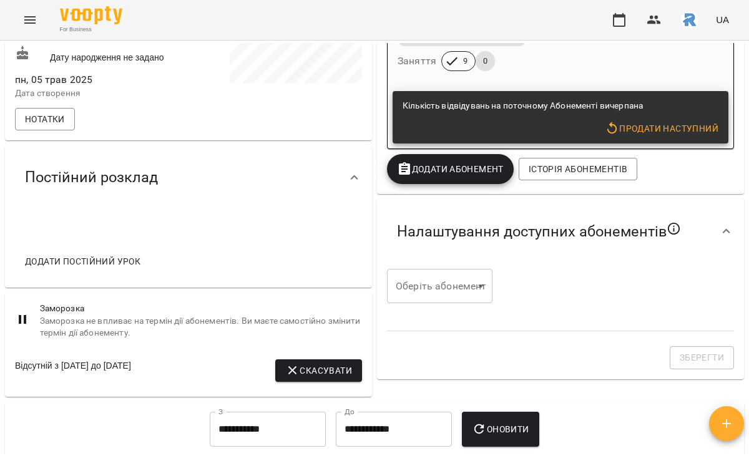
scroll to position [304, 0]
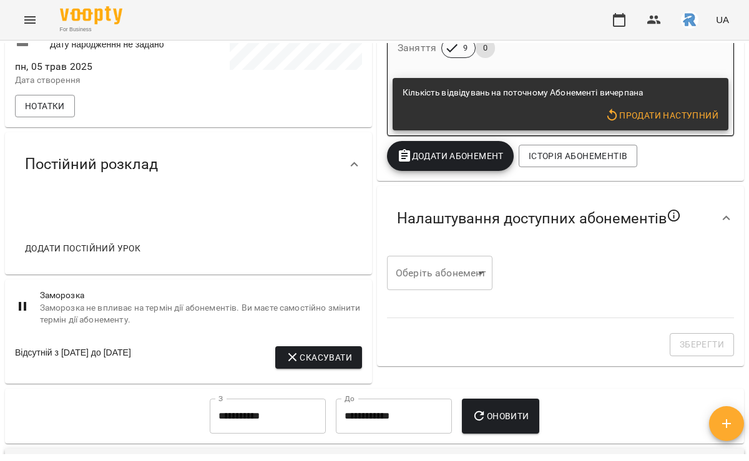
click at [80, 256] on span "Додати постійний урок" at bounding box center [82, 248] width 115 height 15
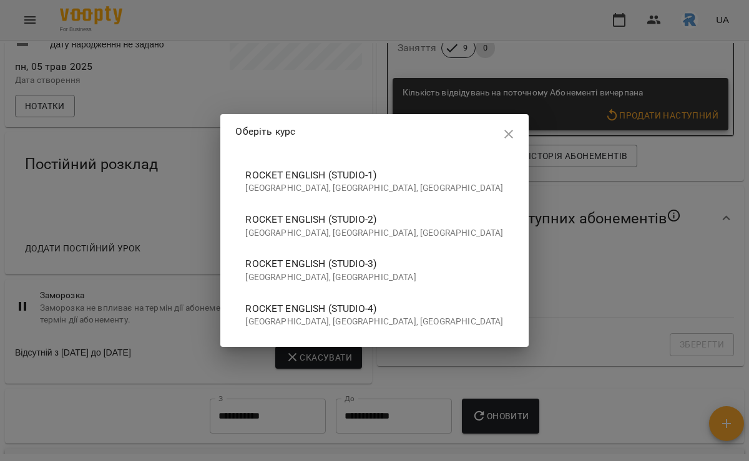
click at [339, 309] on span "Rocket English (studio-4)" at bounding box center [374, 308] width 258 height 15
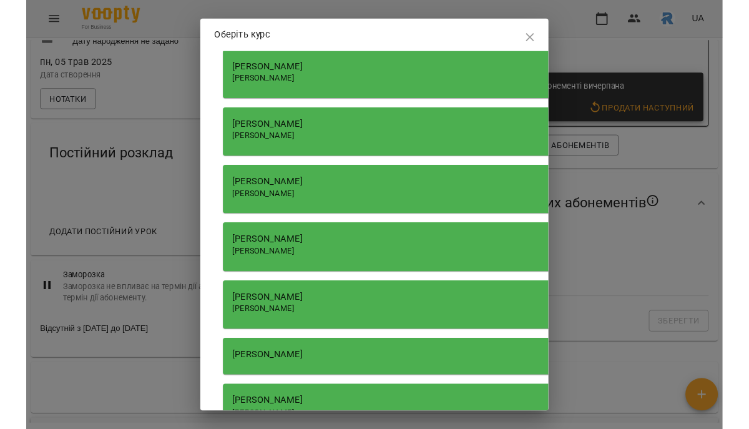
scroll to position [198, 0]
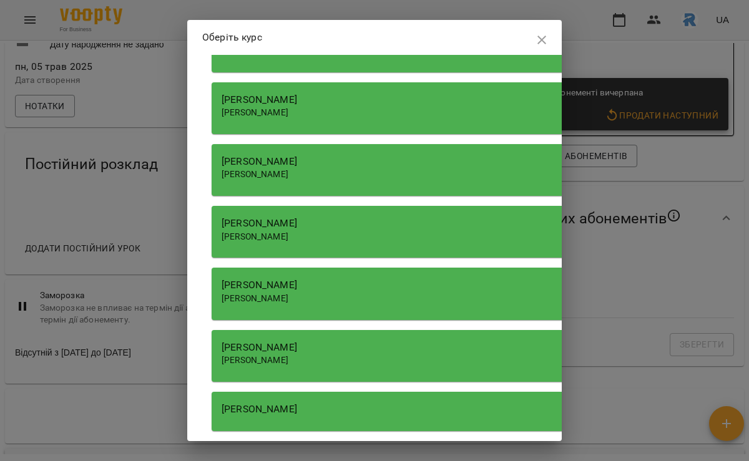
click at [288, 231] on span "[PERSON_NAME]" at bounding box center [254, 236] width 67 height 10
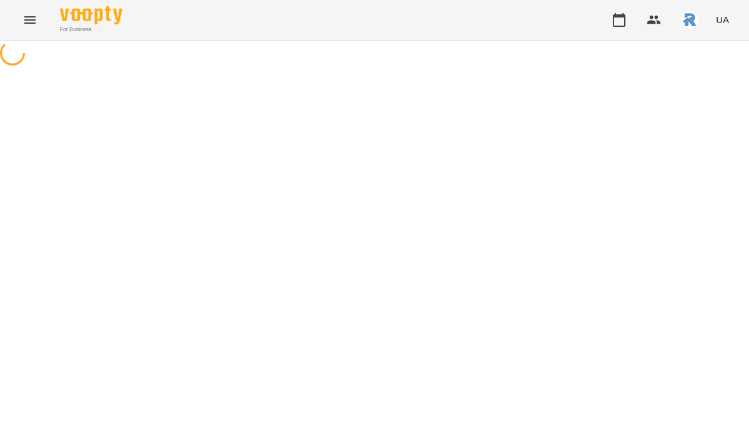
select select "**********"
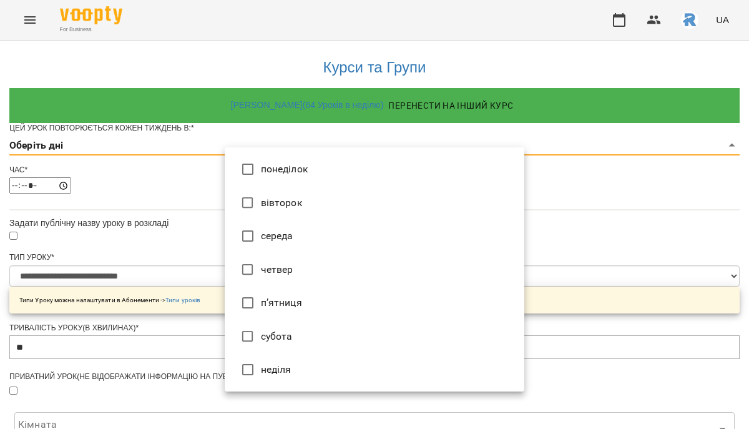
click at [274, 162] on body "**********" at bounding box center [374, 398] width 749 height 796
click at [274, 212] on li "вівторок" at bounding box center [374, 203] width 299 height 34
type input "*"
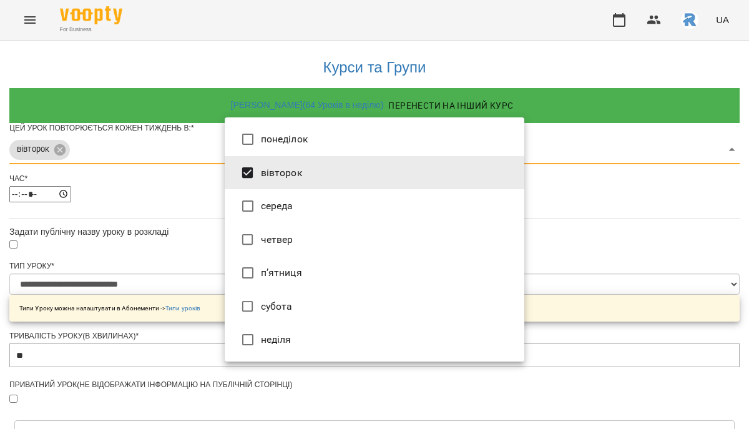
click at [274, 175] on li "вівторок" at bounding box center [374, 173] width 299 height 34
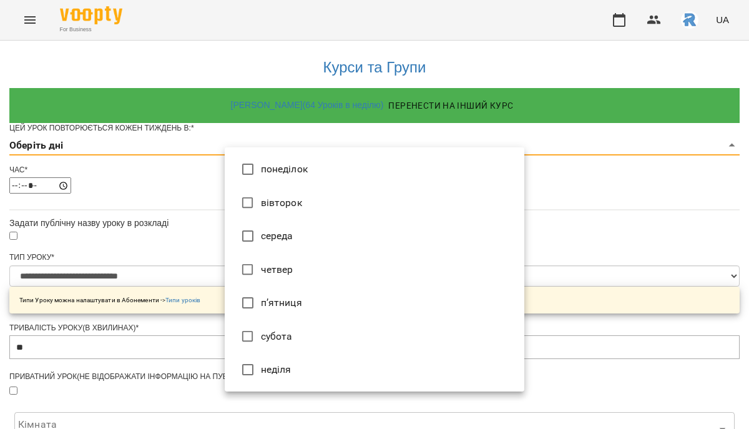
click at [274, 234] on li "середа" at bounding box center [374, 236] width 299 height 34
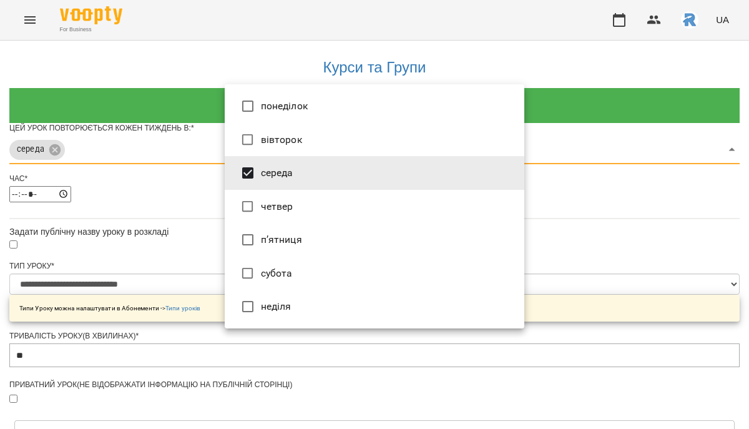
click at [275, 253] on li "п’ятниця" at bounding box center [374, 240] width 299 height 34
type input "***"
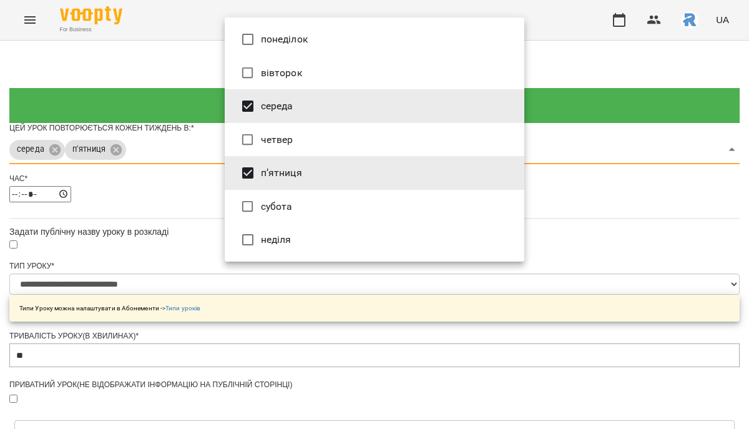
click at [618, 255] on div at bounding box center [374, 214] width 749 height 429
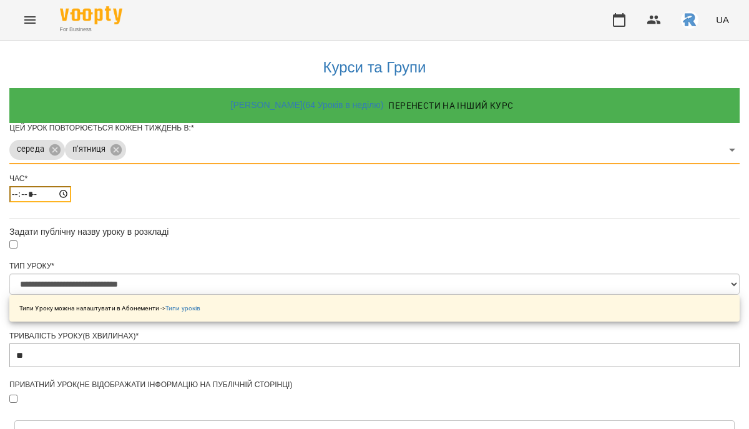
click at [71, 202] on input "*****" at bounding box center [40, 194] width 62 height 16
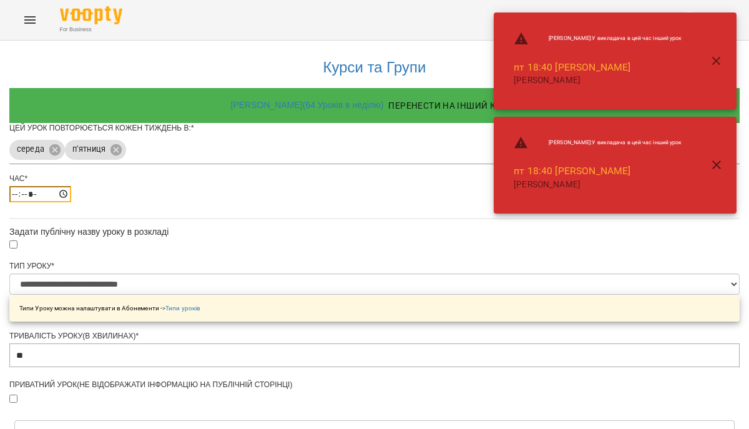
type input "*****"
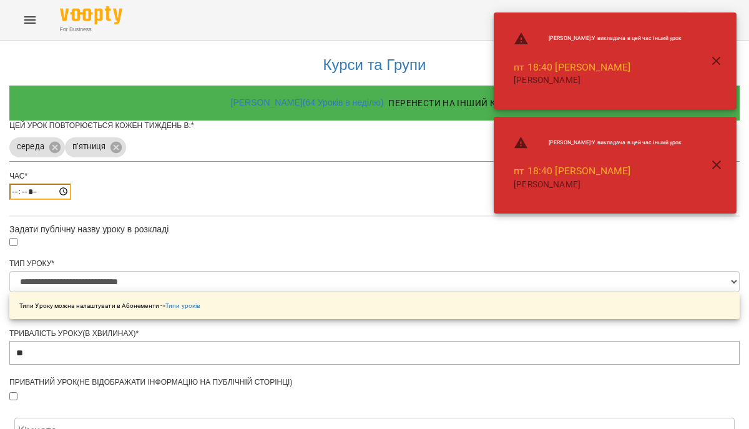
scroll to position [467, 0]
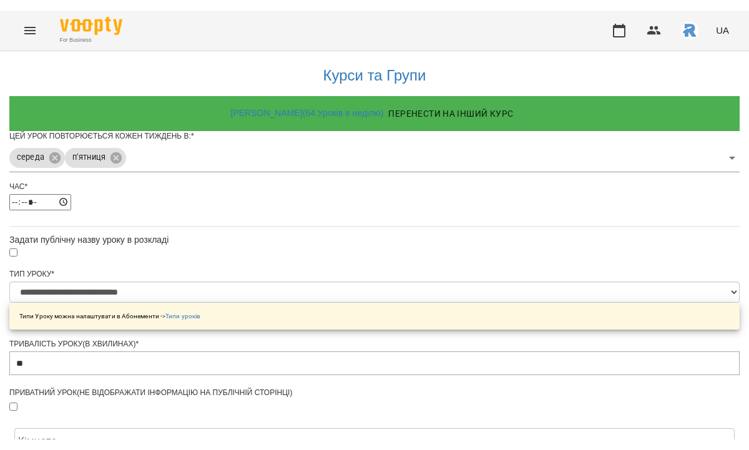
scroll to position [501, 0]
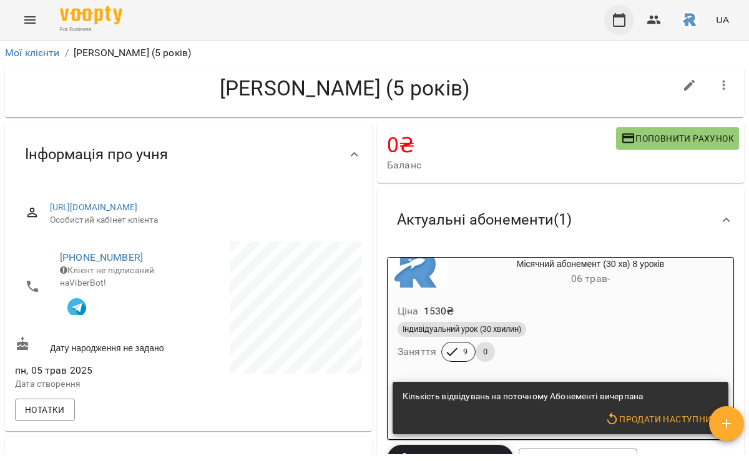
click at [625, 14] on icon "button" at bounding box center [618, 19] width 15 height 15
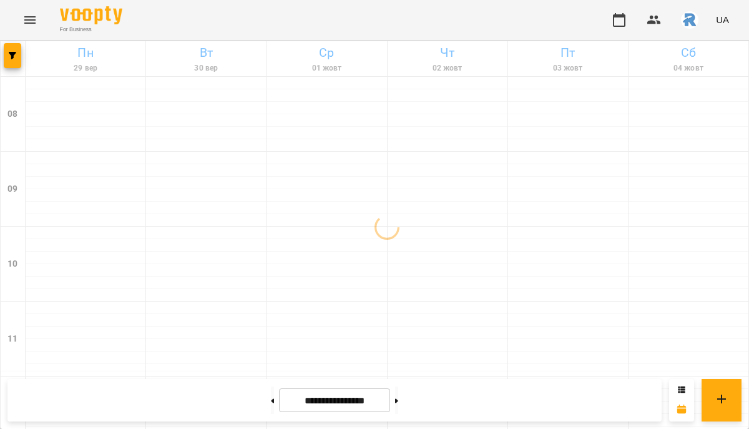
scroll to position [677, 0]
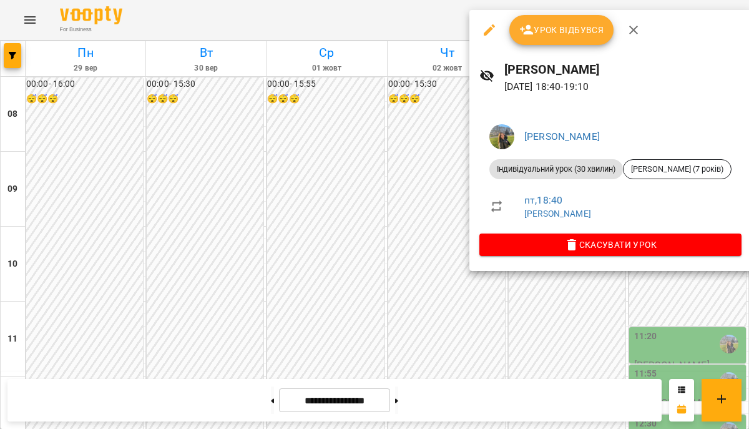
click at [308, 205] on div at bounding box center [374, 214] width 749 height 429
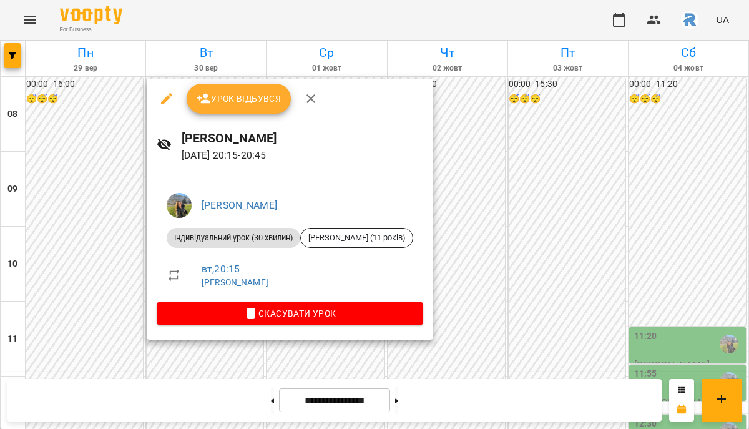
click at [267, 349] on div at bounding box center [374, 214] width 749 height 429
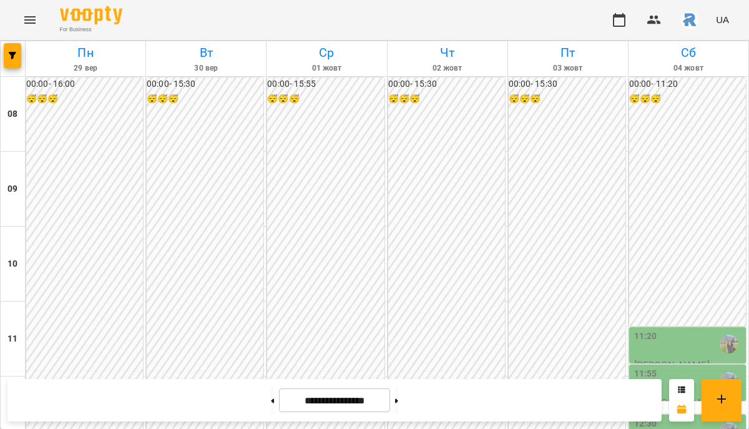
scroll to position [654, 0]
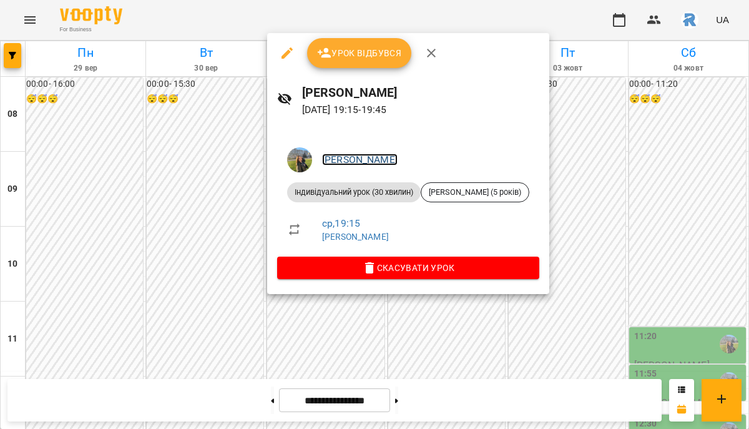
click at [397, 163] on link "[PERSON_NAME]" at bounding box center [359, 159] width 75 height 12
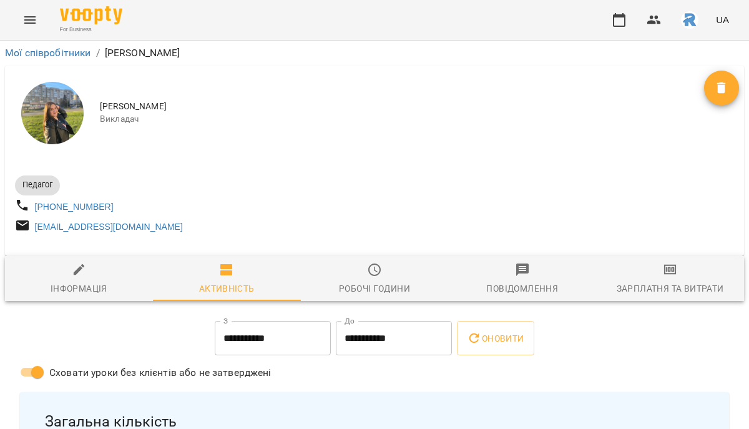
click at [372, 277] on icon "button" at bounding box center [374, 269] width 15 height 15
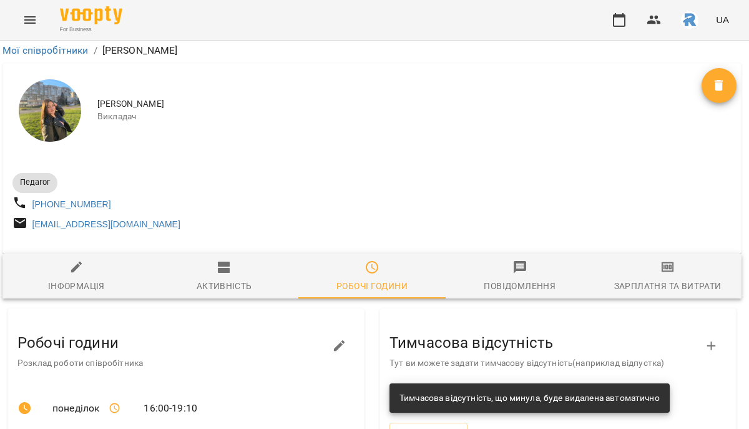
scroll to position [270, 1]
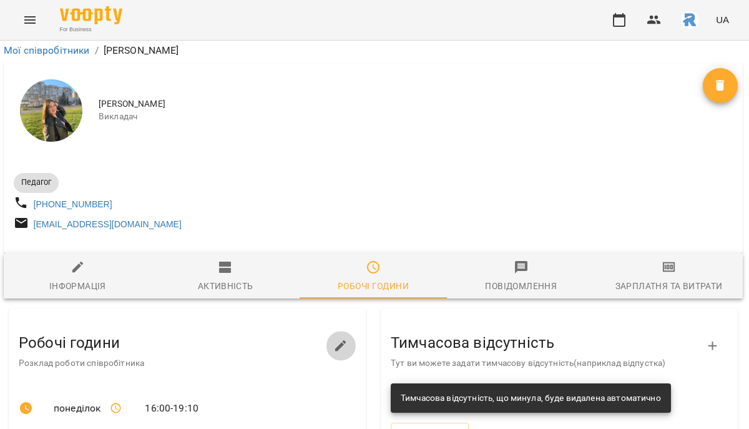
click at [340, 338] on icon "button" at bounding box center [340, 345] width 15 height 15
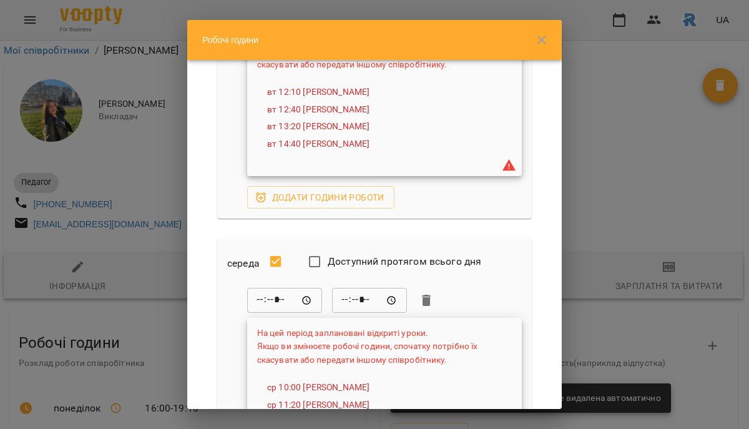
scroll to position [453, 0]
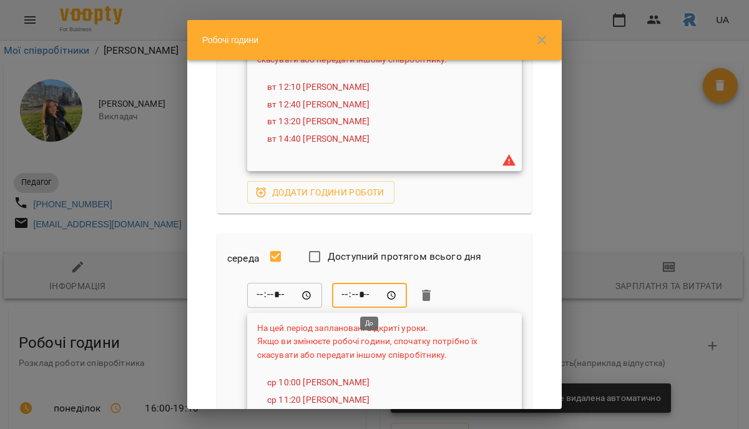
click at [361, 297] on input "*****" at bounding box center [369, 295] width 75 height 25
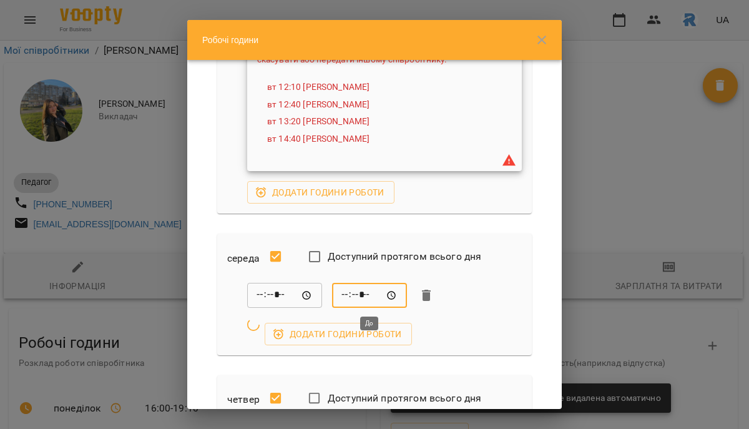
type input "*****"
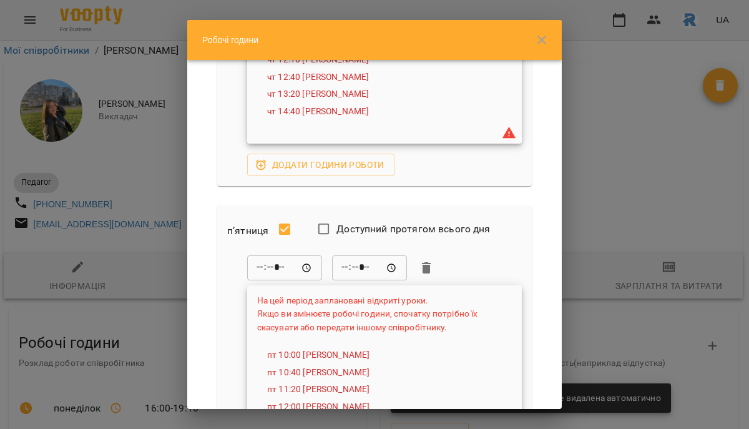
scroll to position [1144, 0]
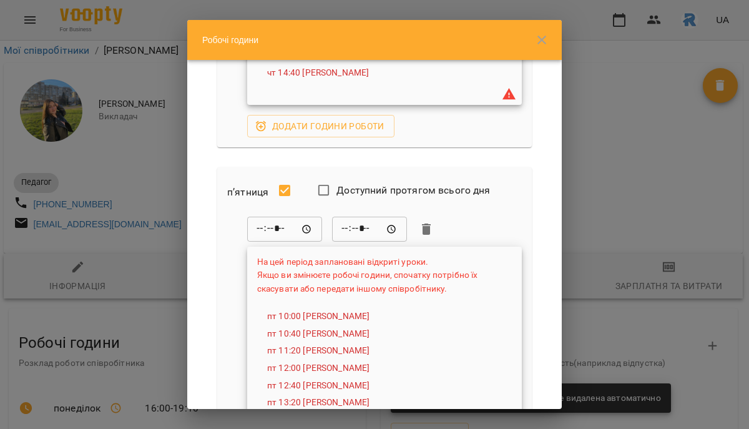
click at [361, 231] on input "*****" at bounding box center [369, 228] width 75 height 25
type input "*****"
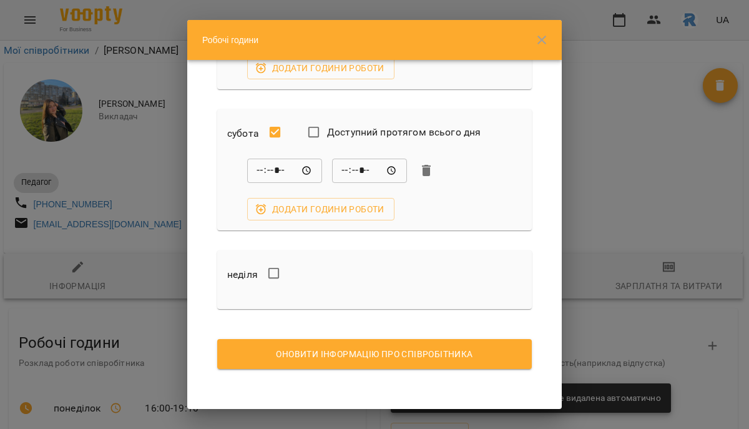
click at [366, 354] on span "Оновити інформацію про співробітника" at bounding box center [374, 353] width 294 height 15
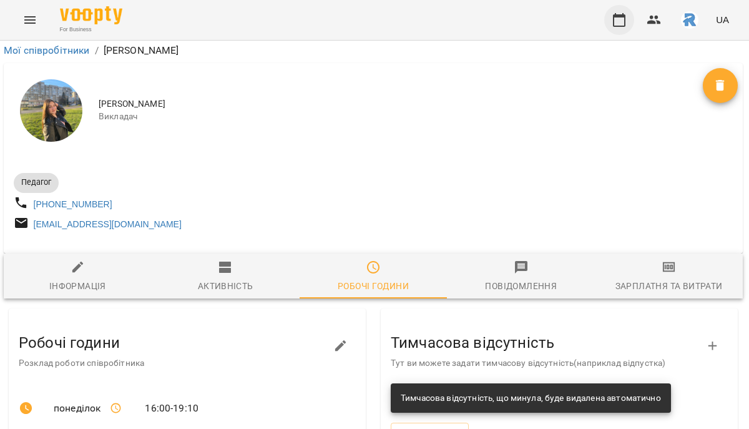
click at [608, 13] on button "button" at bounding box center [619, 20] width 30 height 30
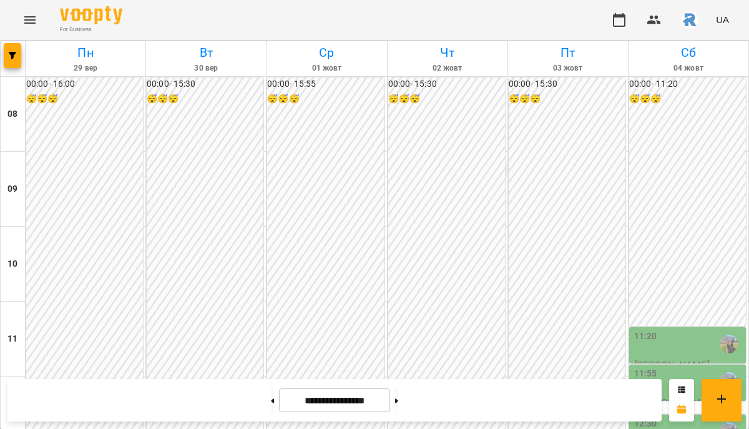
scroll to position [677, 0]
click at [16, 50] on button "button" at bounding box center [12, 55] width 17 height 25
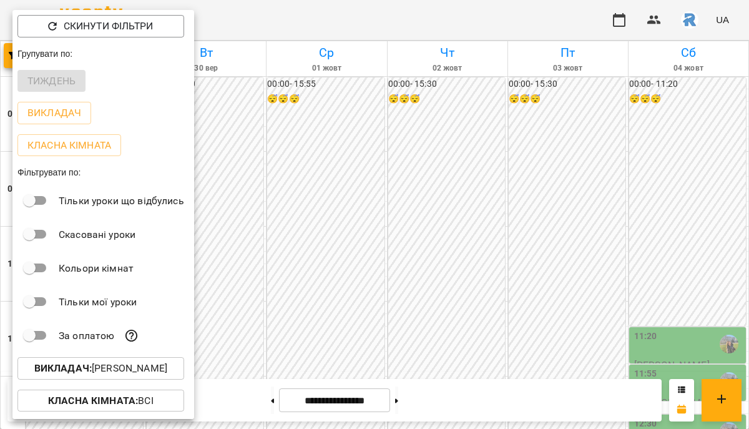
click at [153, 371] on p "Викладач : [PERSON_NAME]" at bounding box center [100, 368] width 133 height 15
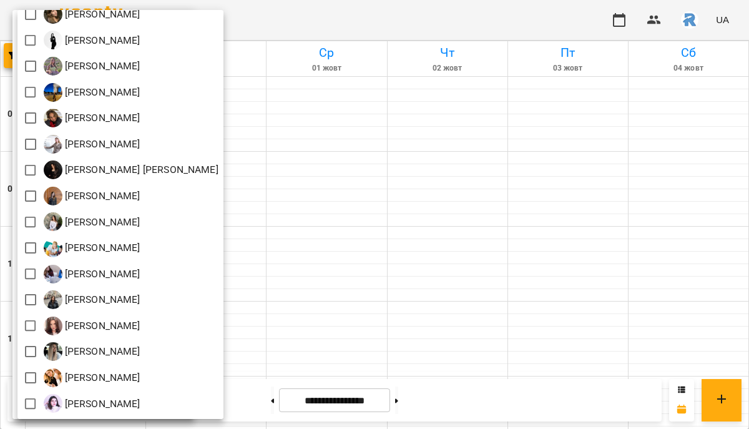
scroll to position [0, 0]
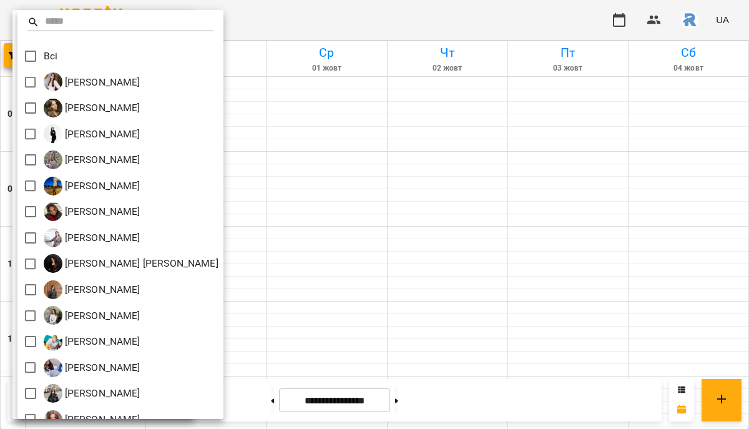
click at [300, 140] on div at bounding box center [374, 214] width 749 height 429
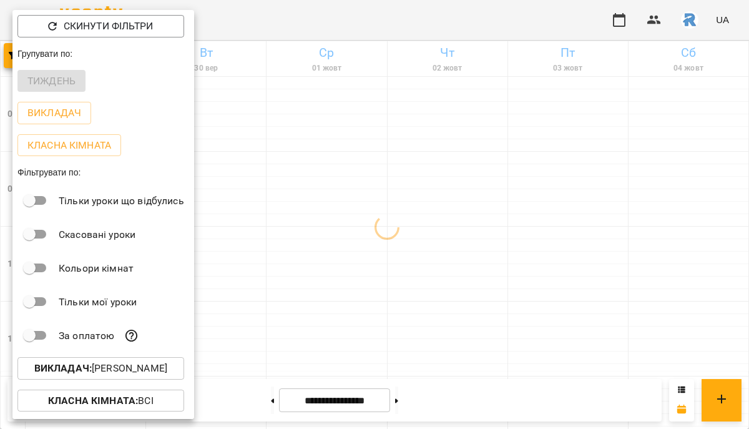
click at [300, 140] on div at bounding box center [374, 214] width 749 height 429
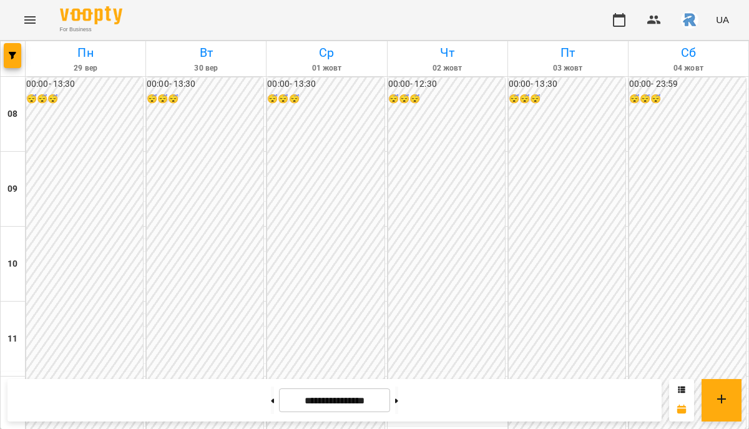
scroll to position [376, 0]
click at [12, 52] on icon "button" at bounding box center [12, 55] width 7 height 7
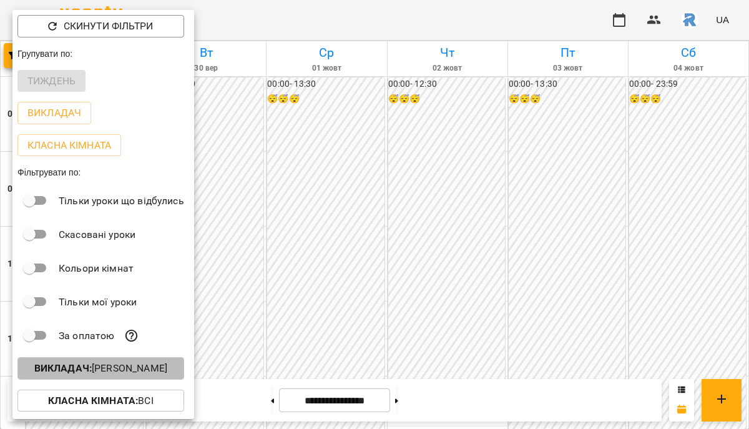
click at [167, 365] on p "Викладач : [PERSON_NAME]" at bounding box center [100, 368] width 133 height 15
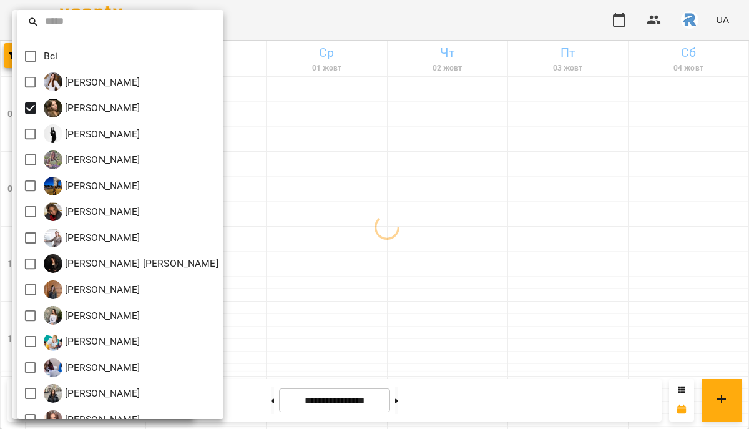
click at [385, 172] on div at bounding box center [374, 214] width 749 height 429
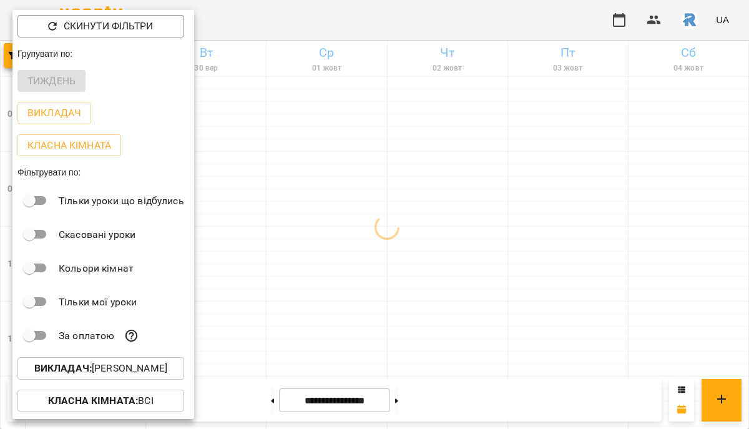
click at [385, 174] on div at bounding box center [374, 214] width 749 height 429
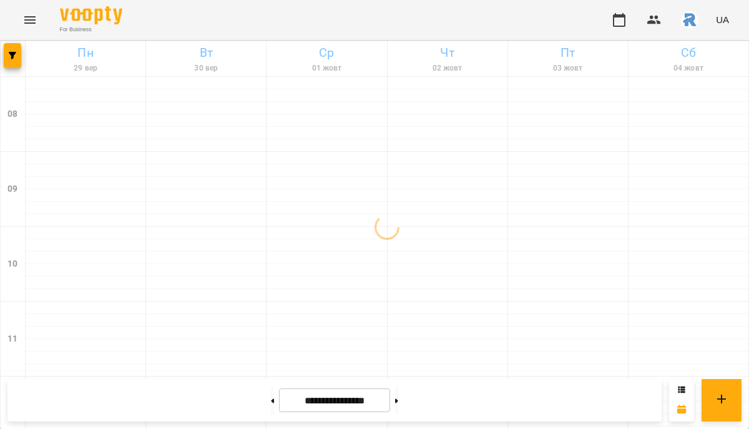
scroll to position [677, 0]
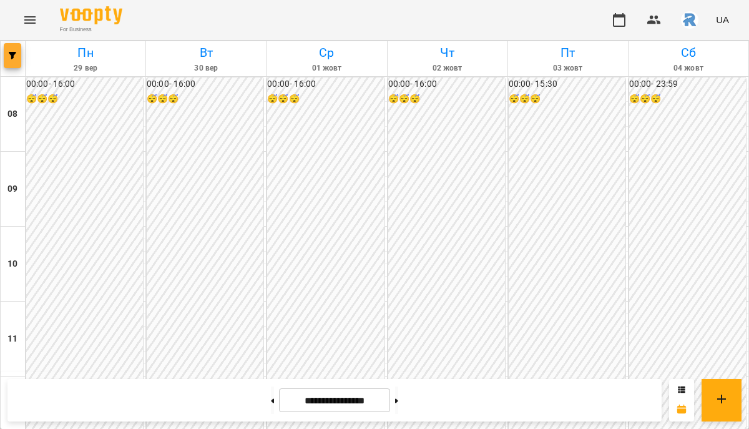
click at [17, 52] on span "button" at bounding box center [12, 55] width 17 height 7
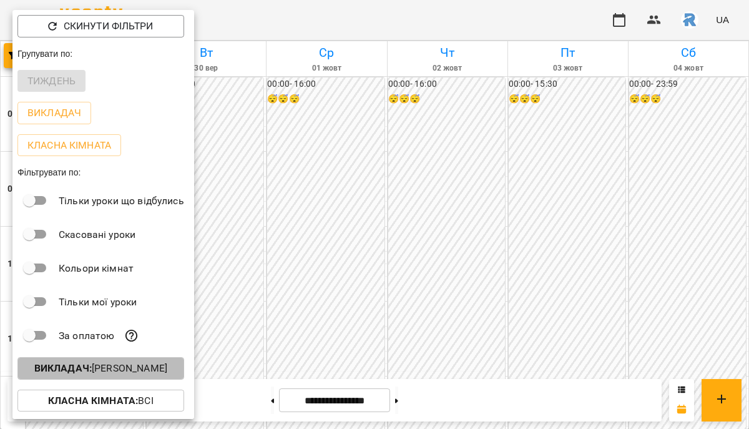
click at [102, 367] on p "Викладач : [PERSON_NAME]" at bounding box center [100, 368] width 133 height 15
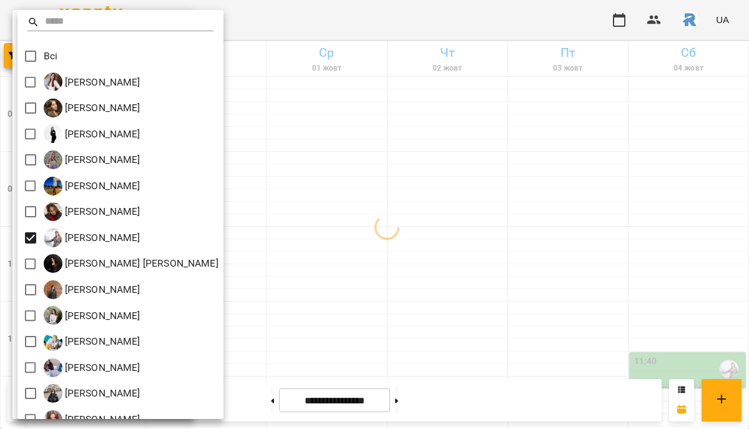
click at [349, 238] on div at bounding box center [374, 214] width 749 height 429
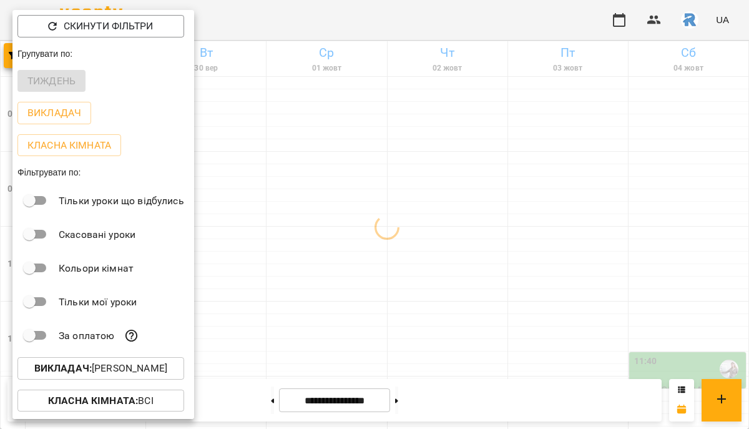
click at [349, 238] on div at bounding box center [374, 214] width 749 height 429
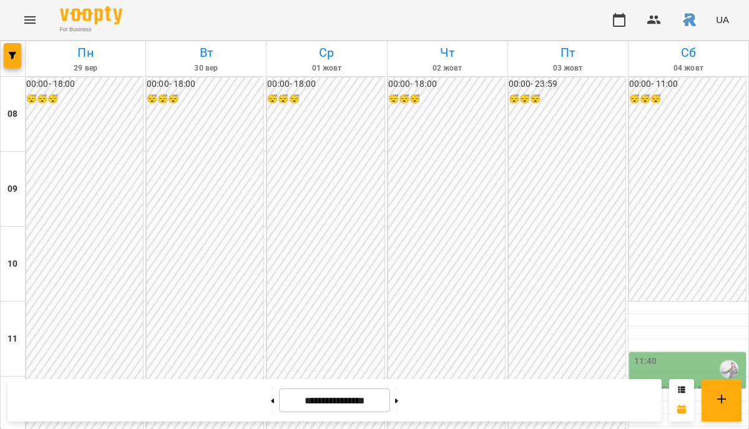
scroll to position [659, 0]
click at [13, 59] on button "button" at bounding box center [12, 55] width 17 height 25
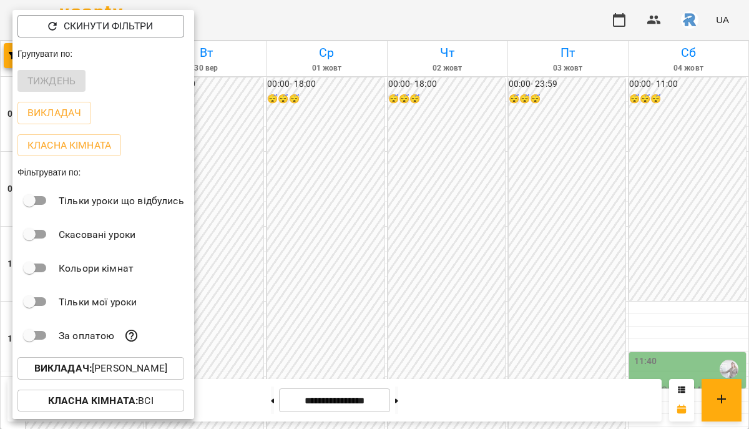
click at [331, 328] on div at bounding box center [374, 214] width 749 height 429
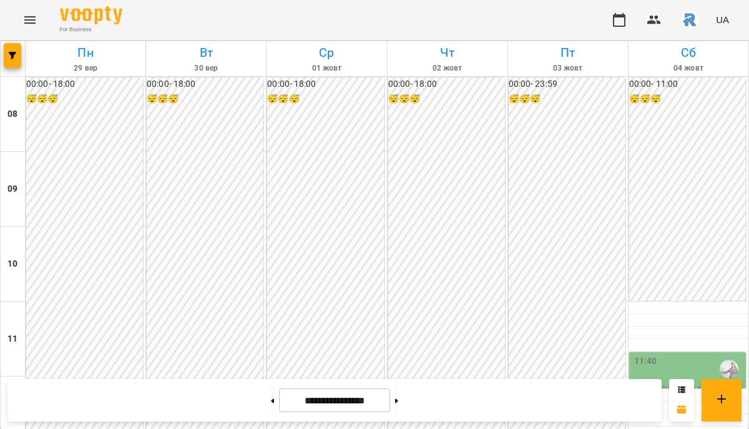
scroll to position [677, 0]
click at [13, 57] on icon "button" at bounding box center [12, 55] width 7 height 7
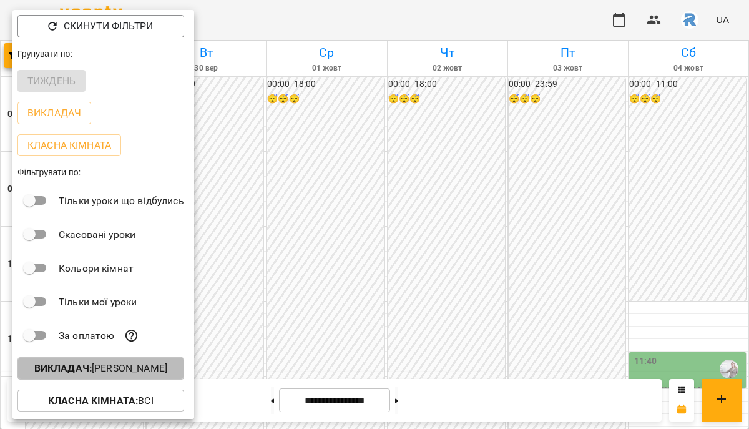
click at [140, 368] on p "Викладач : [PERSON_NAME]" at bounding box center [100, 368] width 133 height 15
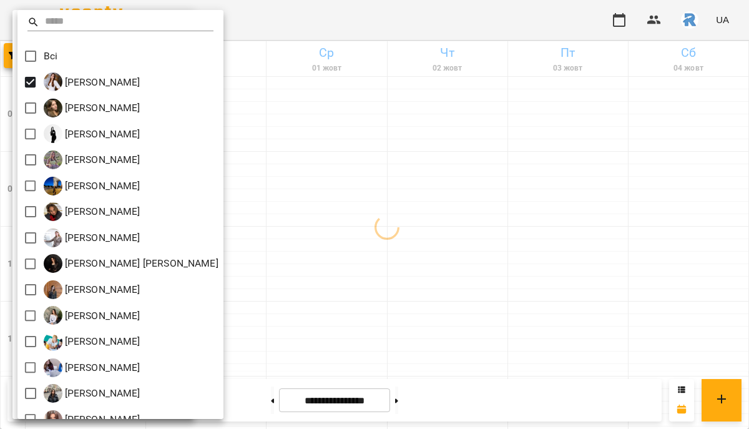
click at [374, 242] on div at bounding box center [374, 214] width 749 height 429
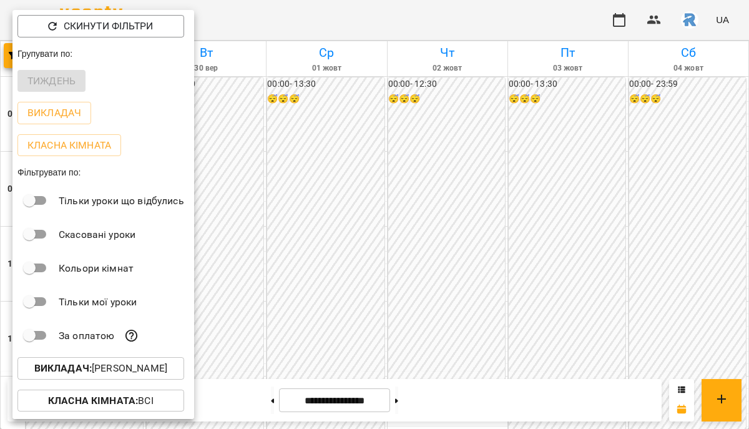
click at [395, 279] on div at bounding box center [374, 214] width 749 height 429
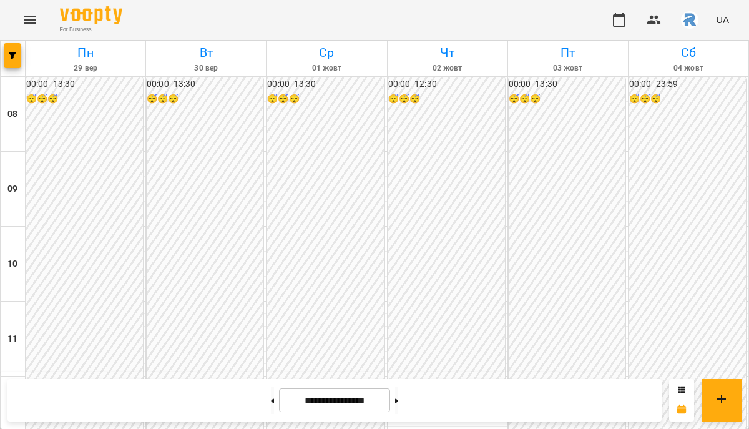
scroll to position [341, 0]
click at [14, 52] on icon "button" at bounding box center [12, 55] width 7 height 7
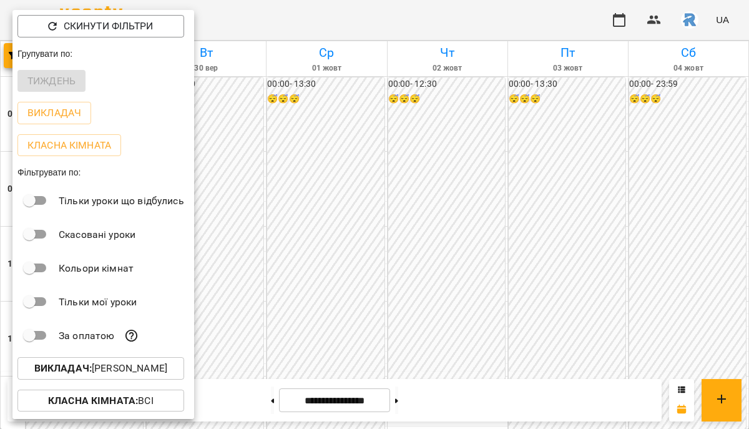
click at [138, 364] on p "Викладач : [PERSON_NAME]" at bounding box center [100, 368] width 133 height 15
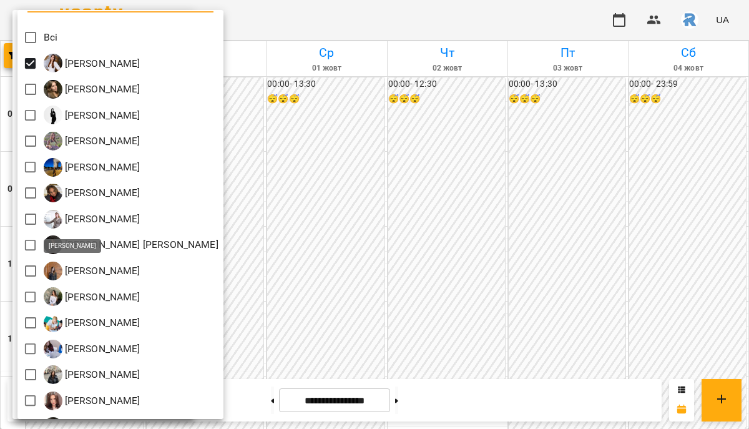
scroll to position [27, 0]
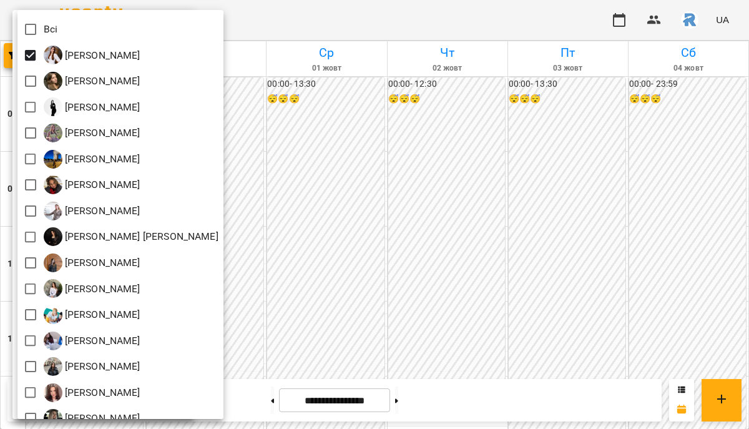
click at [308, 270] on div at bounding box center [374, 214] width 749 height 429
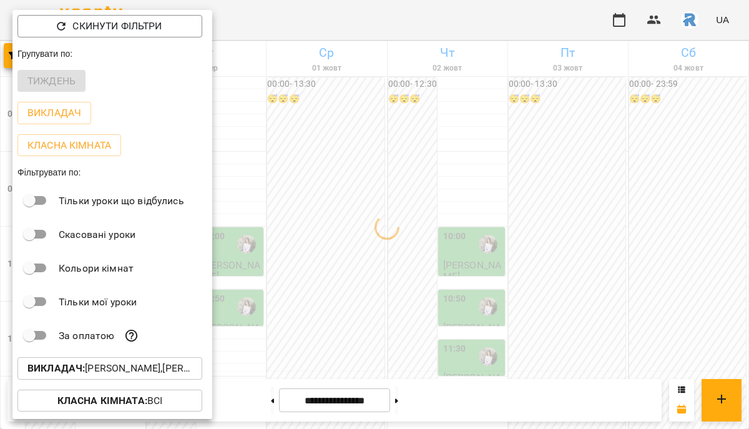
click at [308, 270] on div at bounding box center [374, 214] width 749 height 429
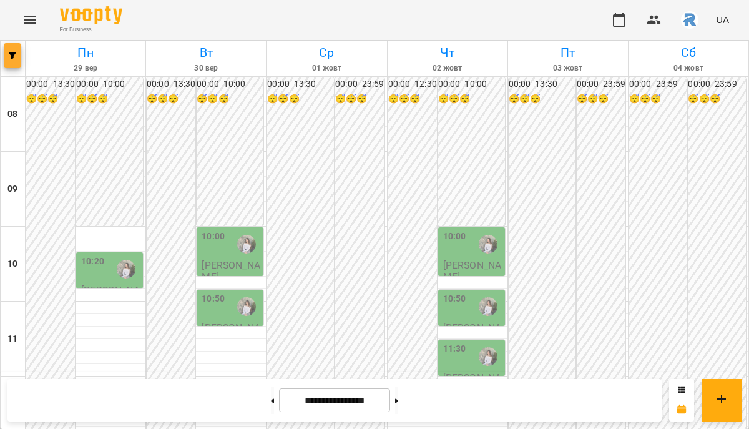
click at [14, 54] on icon "button" at bounding box center [12, 55] width 7 height 7
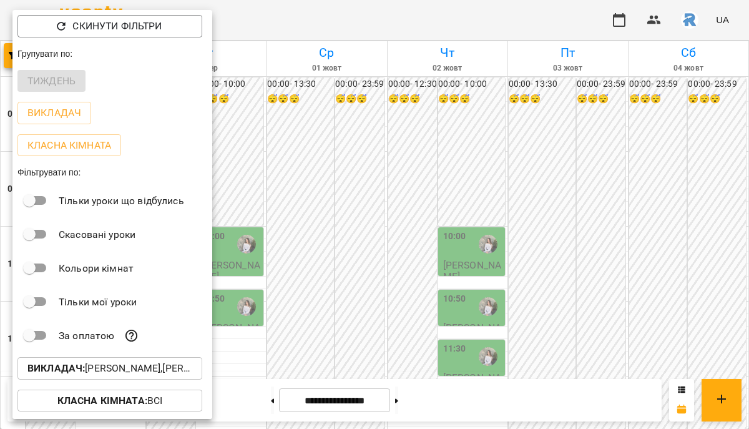
click at [132, 367] on p "Викладач : [PERSON_NAME],[PERSON_NAME]" at bounding box center [109, 368] width 165 height 15
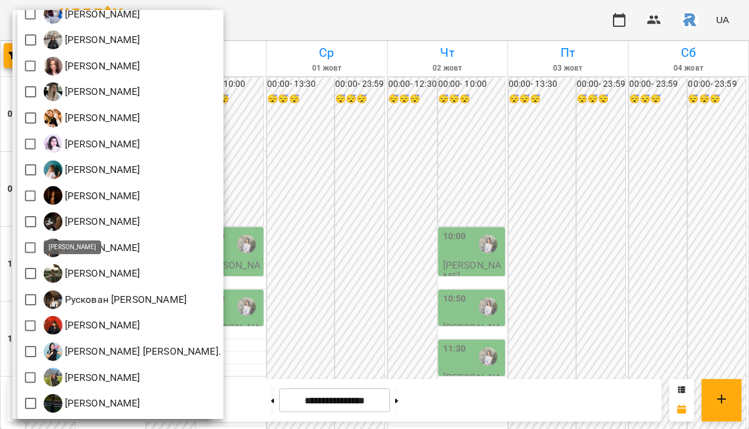
scroll to position [0, 0]
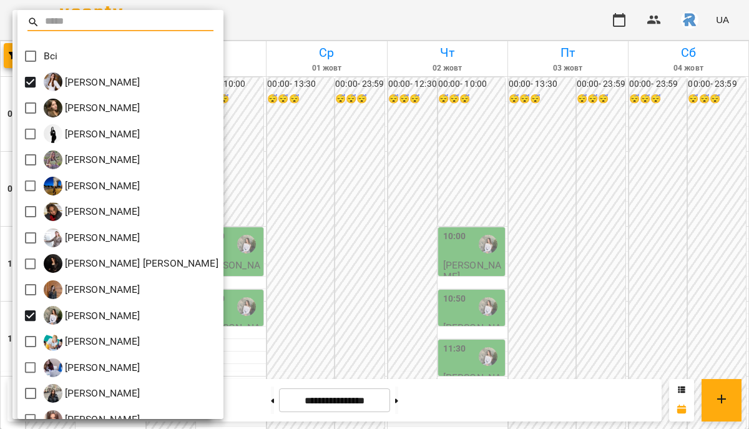
click at [303, 198] on div at bounding box center [374, 214] width 749 height 429
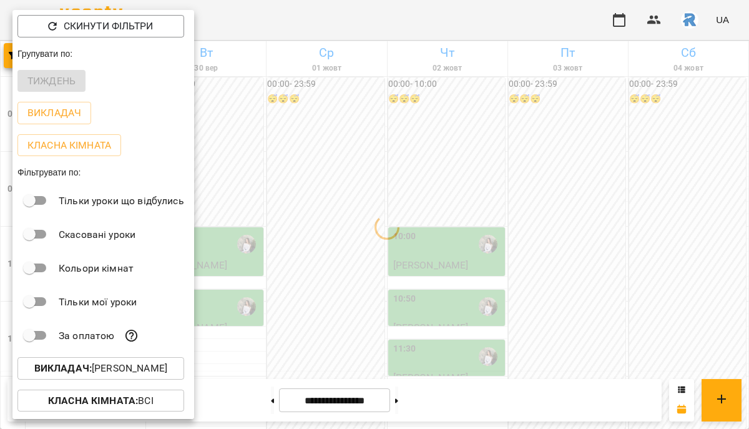
click at [303, 198] on div at bounding box center [374, 214] width 749 height 429
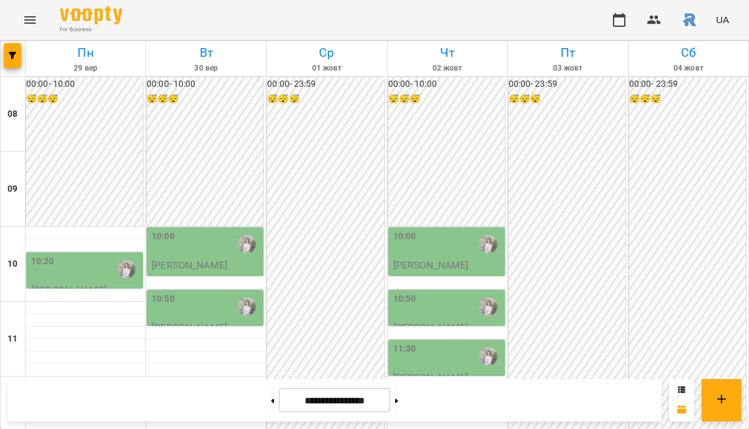
scroll to position [332, 0]
click at [16, 46] on button "button" at bounding box center [12, 55] width 17 height 25
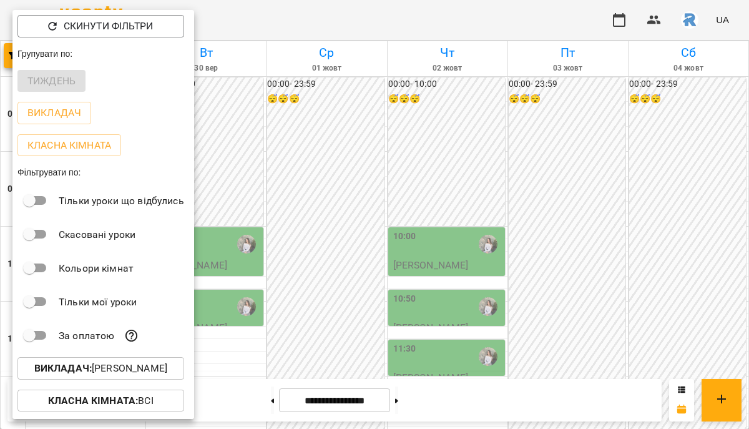
click at [140, 372] on p "Викладач : [PERSON_NAME]" at bounding box center [100, 368] width 133 height 15
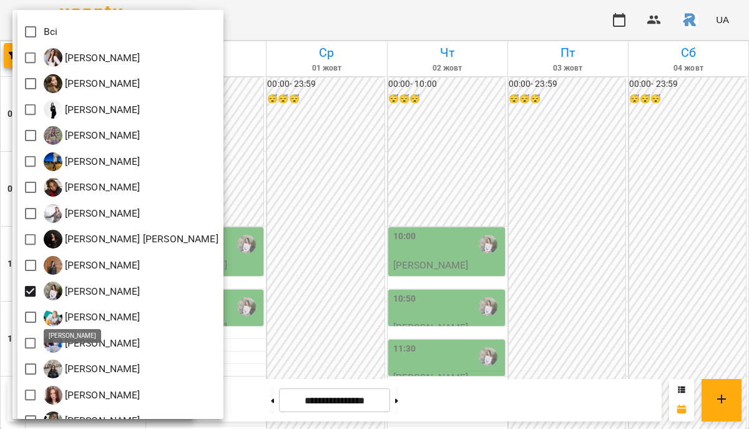
scroll to position [32, 0]
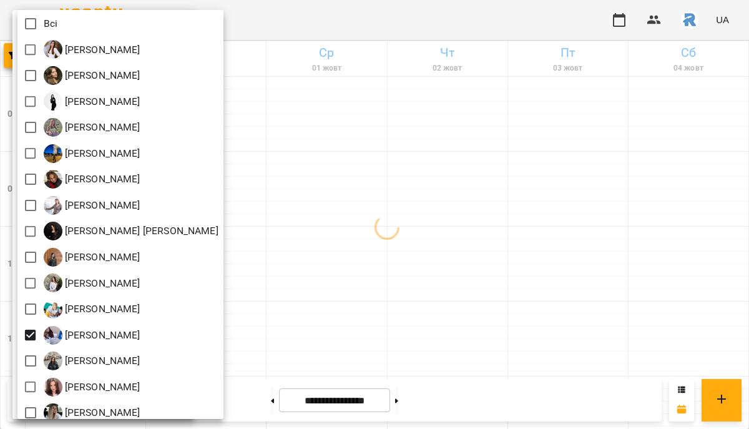
click at [359, 337] on div at bounding box center [374, 214] width 749 height 429
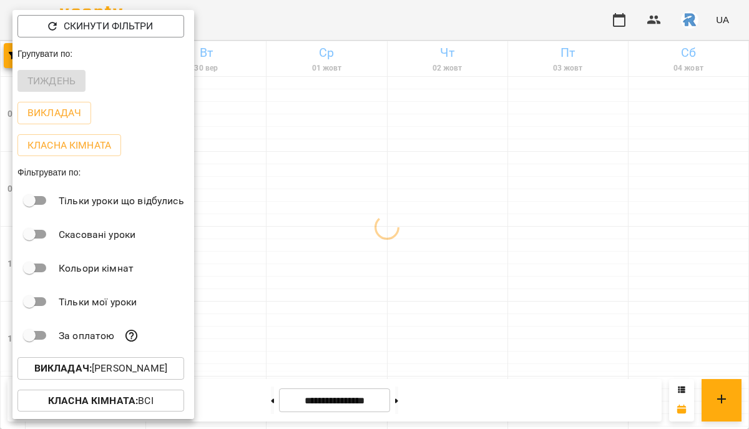
click at [359, 337] on div at bounding box center [374, 214] width 749 height 429
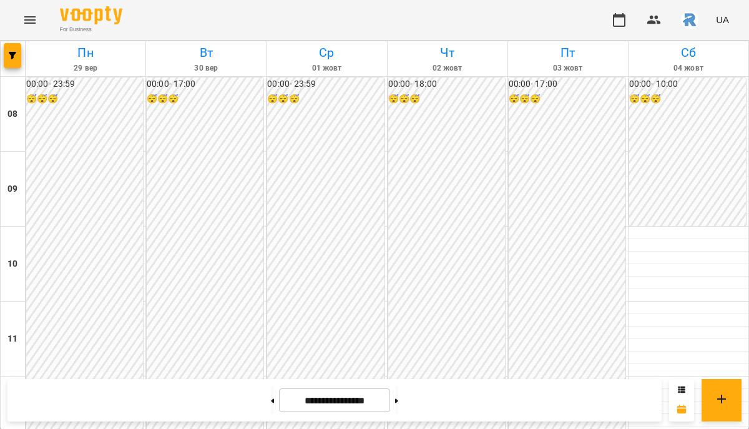
scroll to position [379, 0]
click at [13, 53] on icon "button" at bounding box center [12, 55] width 7 height 7
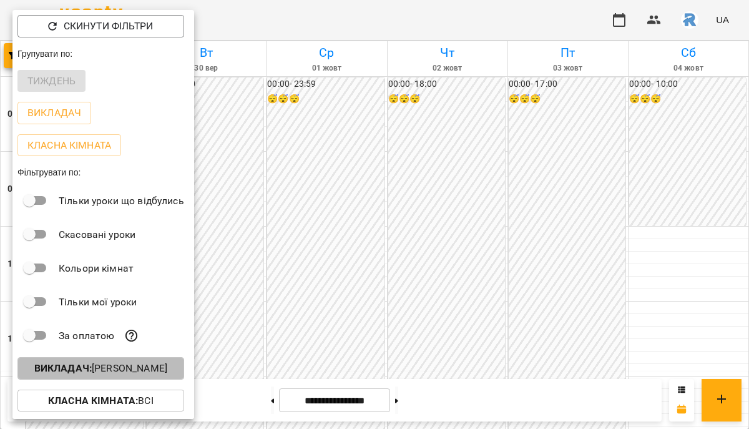
click at [117, 374] on p "Викладач : [PERSON_NAME]" at bounding box center [100, 368] width 133 height 15
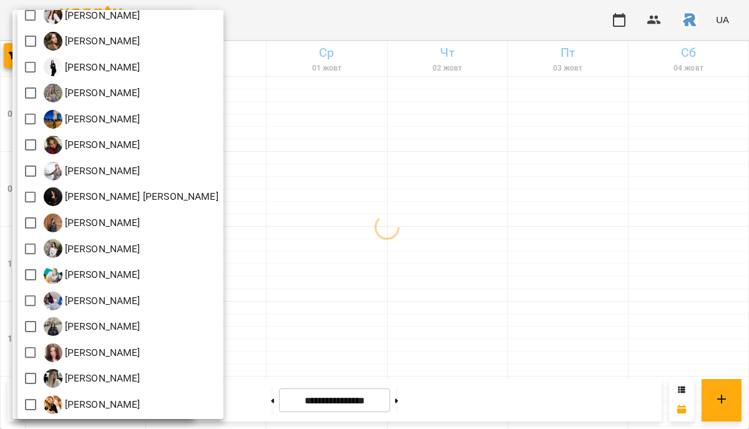
scroll to position [70, 0]
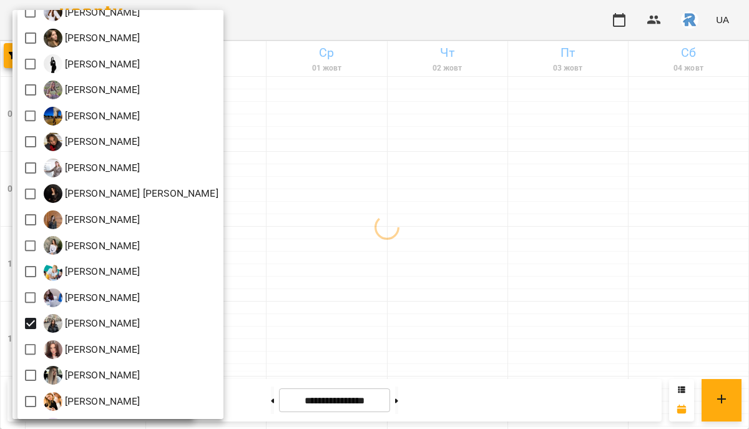
click at [371, 251] on div at bounding box center [374, 214] width 749 height 429
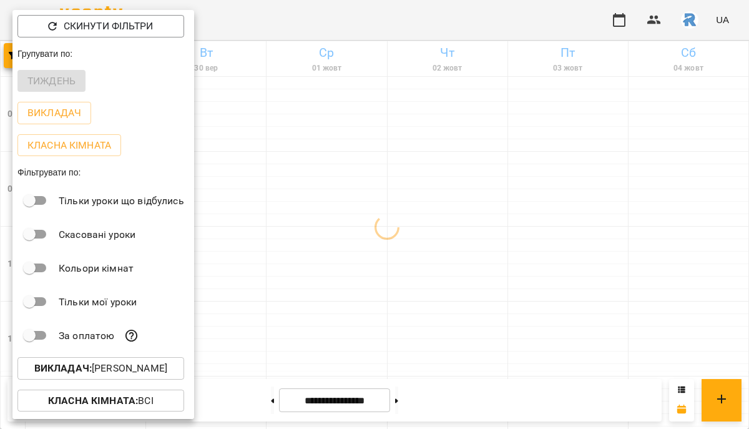
click at [371, 251] on div at bounding box center [374, 214] width 749 height 429
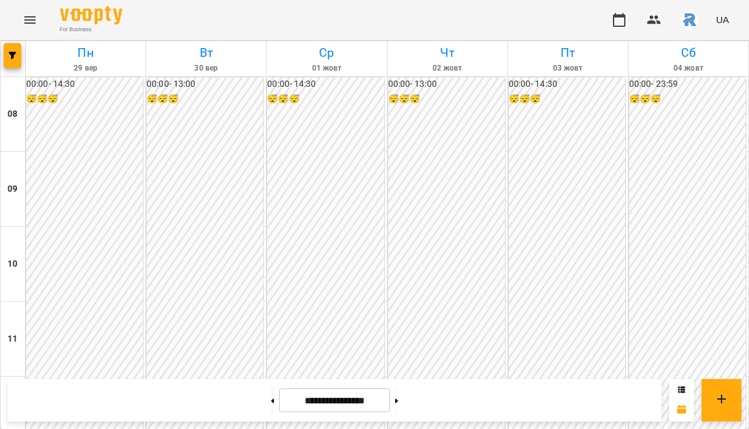
scroll to position [535, 0]
click at [12, 54] on icon "button" at bounding box center [12, 55] width 7 height 7
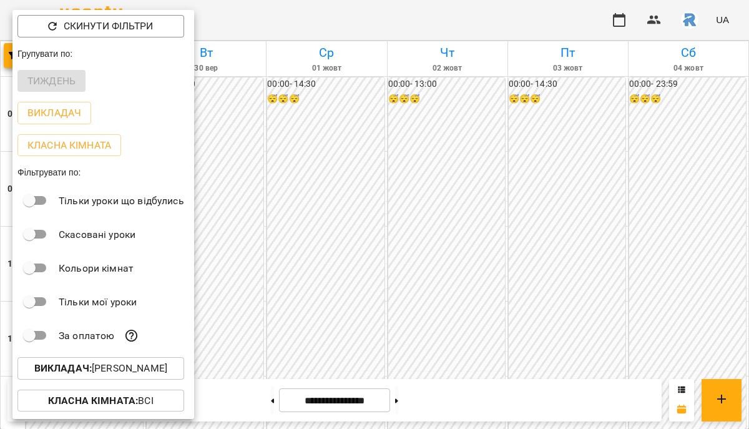
click at [165, 390] on div "Класна кімната : Всі" at bounding box center [103, 400] width 182 height 32
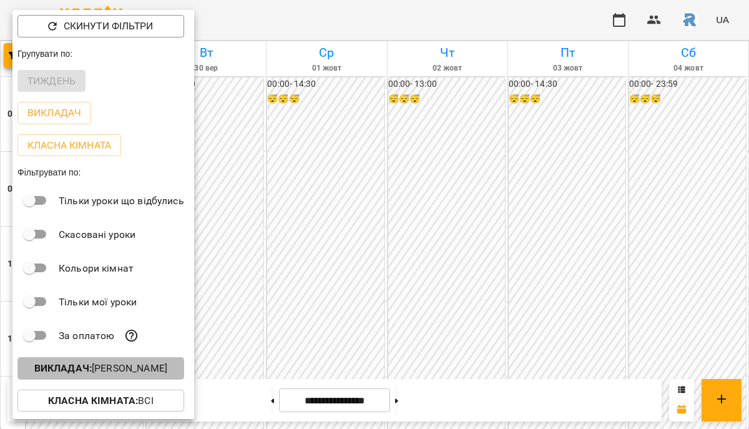
click at [162, 379] on button "Викладач : [PERSON_NAME]" at bounding box center [100, 368] width 167 height 22
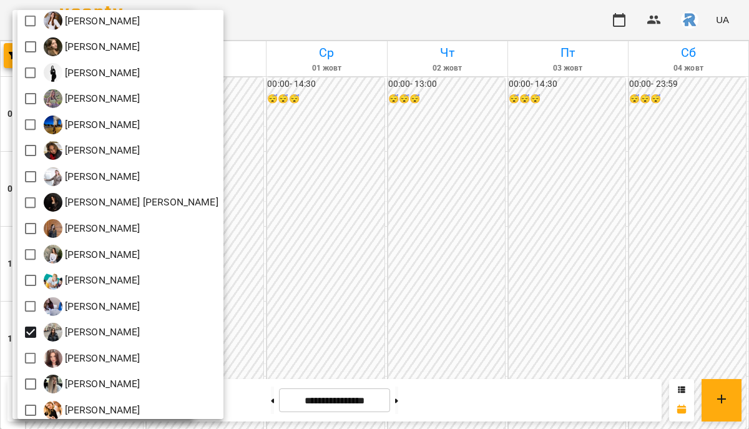
scroll to position [68, 0]
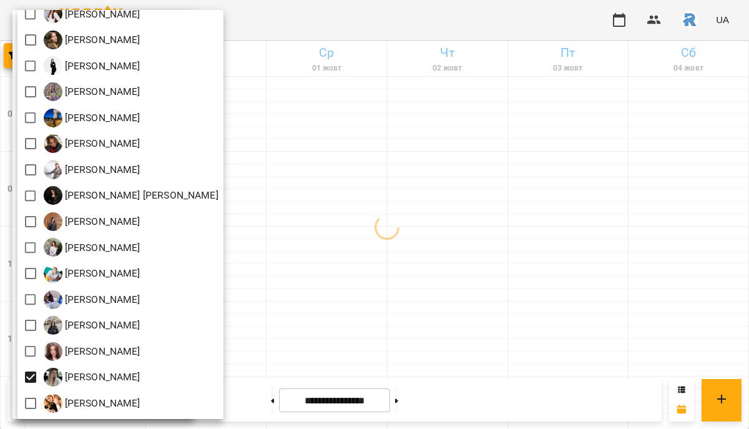
click at [325, 301] on div at bounding box center [374, 214] width 749 height 429
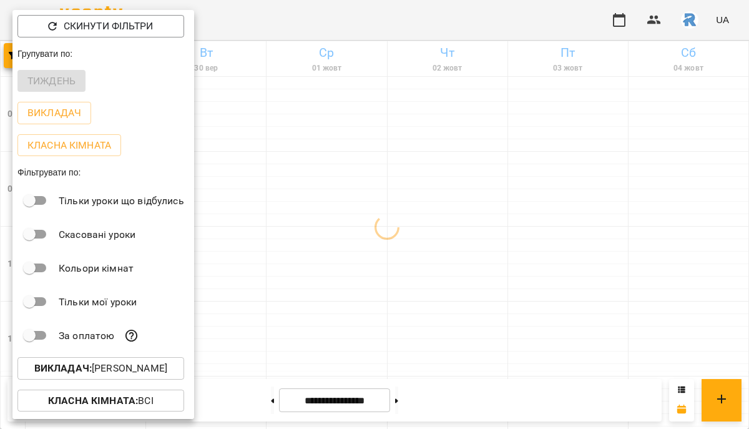
click at [325, 301] on div at bounding box center [374, 214] width 749 height 429
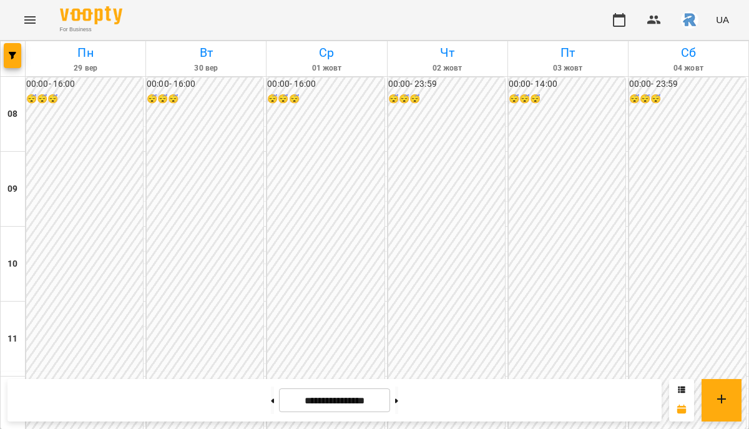
scroll to position [677, 0]
click at [16, 57] on span "button" at bounding box center [12, 55] width 17 height 7
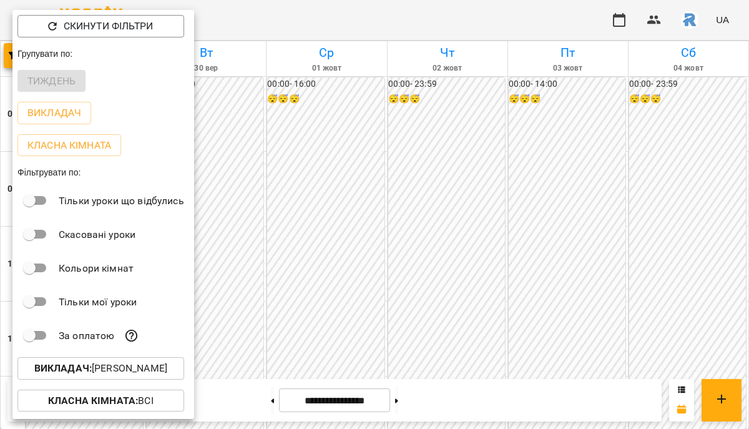
click at [141, 376] on p "Викладач : [PERSON_NAME]" at bounding box center [100, 368] width 133 height 15
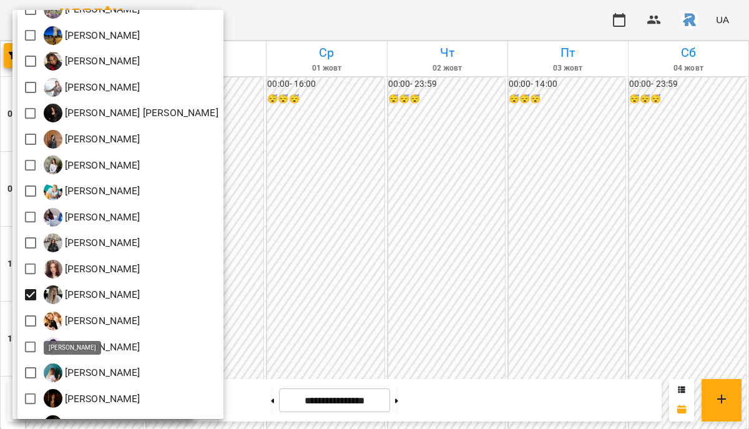
scroll to position [158, 0]
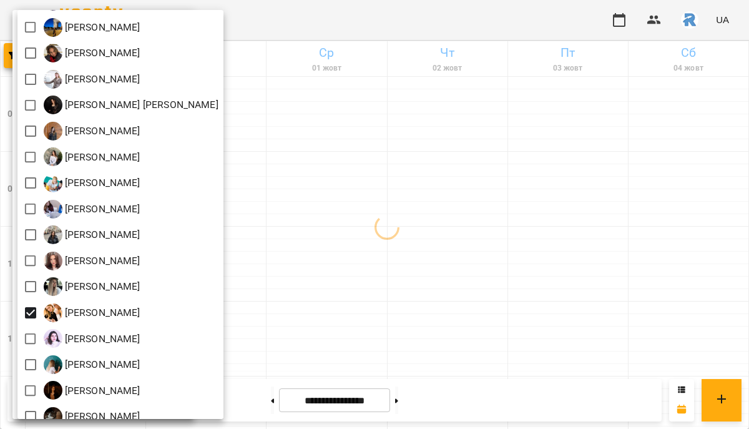
click at [306, 282] on div at bounding box center [374, 214] width 749 height 429
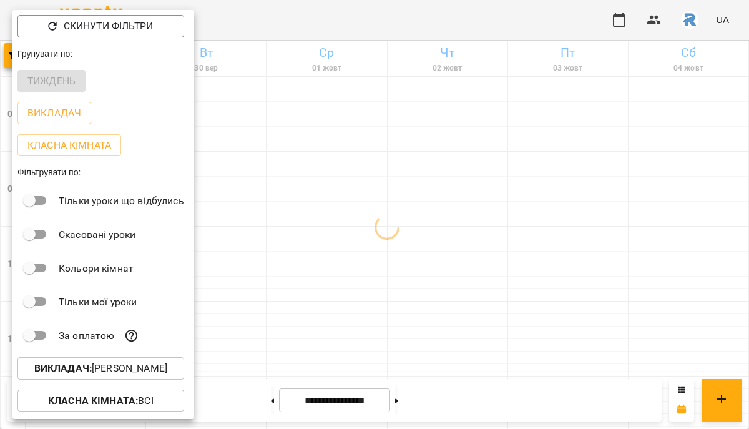
click at [306, 282] on div at bounding box center [374, 214] width 749 height 429
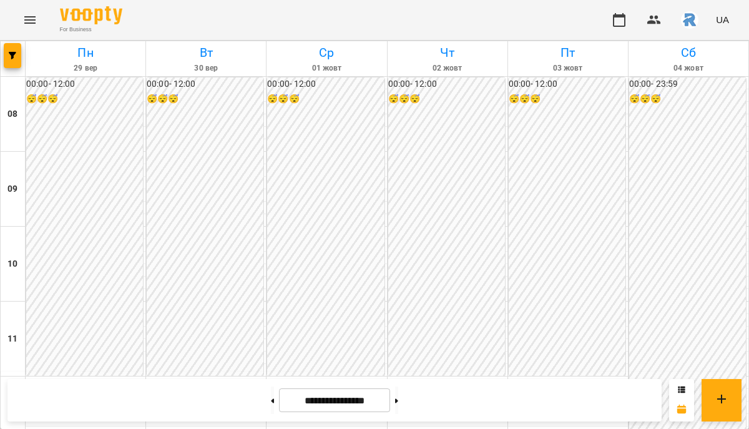
scroll to position [516, 0]
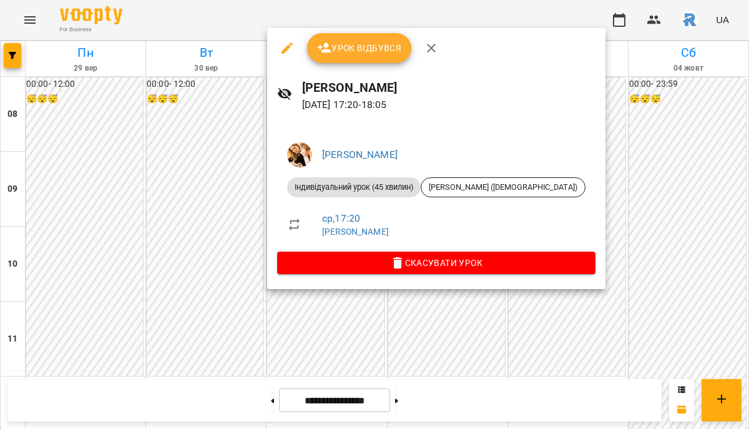
click at [211, 283] on div at bounding box center [374, 214] width 749 height 429
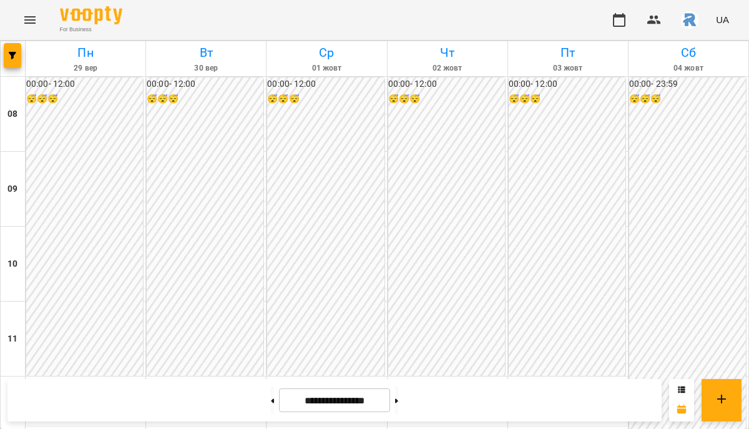
scroll to position [543, 0]
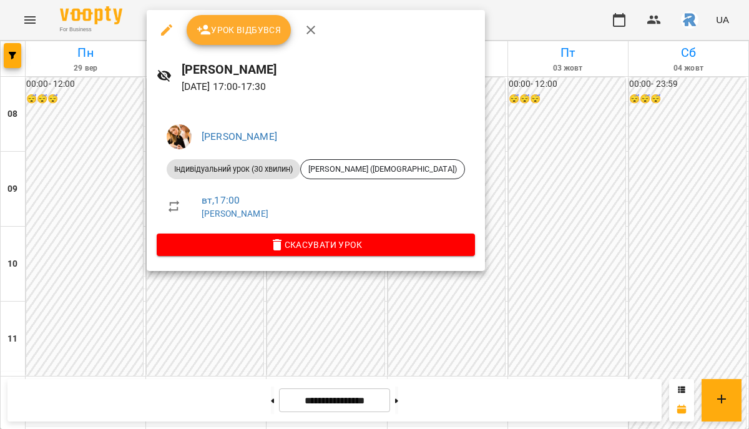
click at [33, 153] on div at bounding box center [374, 214] width 749 height 429
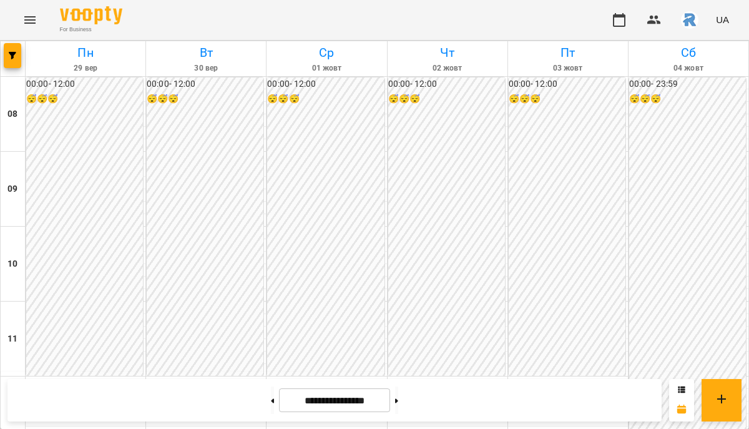
scroll to position [495, 0]
click at [21, 61] on div at bounding box center [13, 58] width 25 height 35
click at [21, 59] on div at bounding box center [13, 58] width 25 height 35
click at [12, 57] on icon "button" at bounding box center [12, 55] width 7 height 7
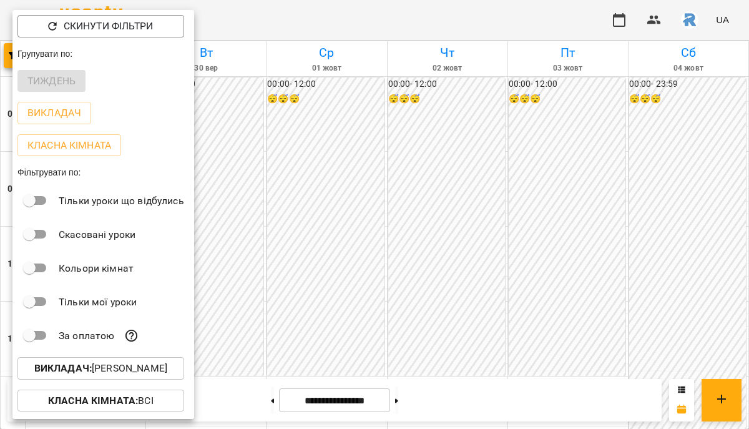
click at [125, 384] on div "Викладач : [PERSON_NAME]" at bounding box center [103, 368] width 182 height 32
click at [119, 368] on p "Викладач : [PERSON_NAME]" at bounding box center [100, 368] width 133 height 15
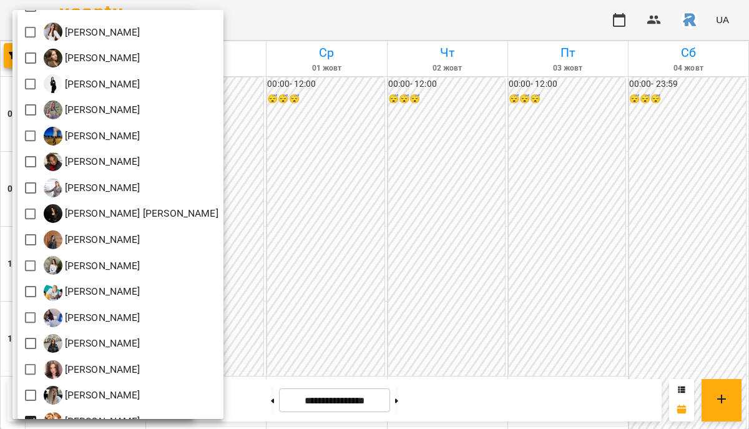
scroll to position [353, 0]
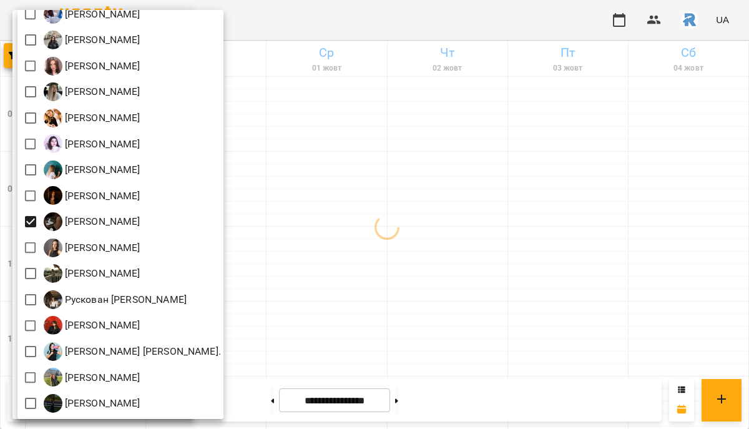
click at [391, 284] on div at bounding box center [374, 214] width 749 height 429
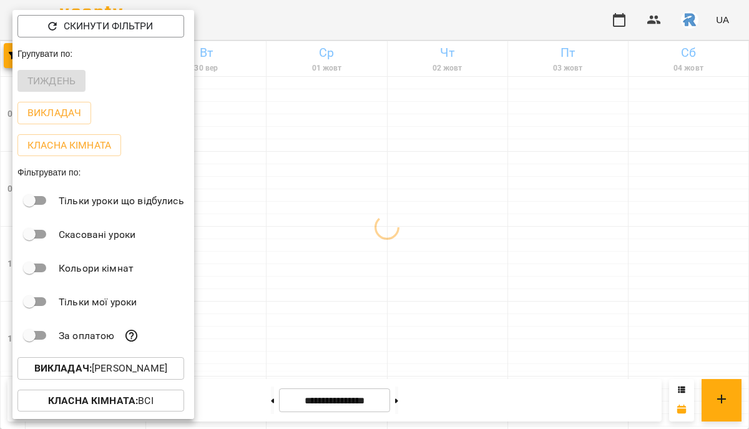
click at [391, 284] on div "Всі [PERSON_NAME] [PERSON_NAME] Назаріївна [PERSON_NAME] [PERSON_NAME] [PERSON_…" at bounding box center [374, 214] width 749 height 429
click at [391, 284] on div at bounding box center [374, 214] width 749 height 429
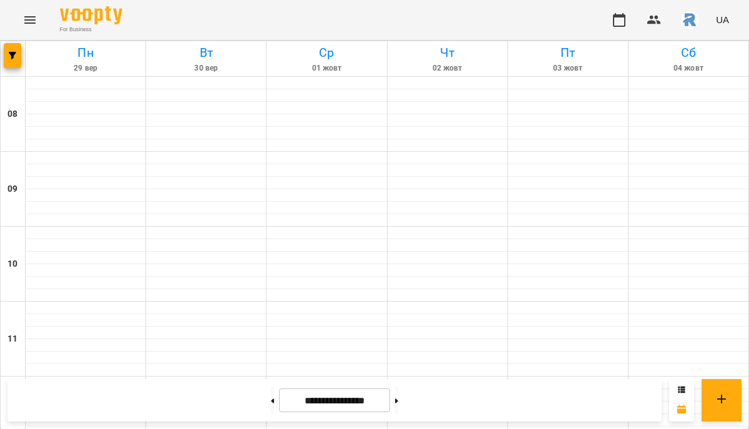
scroll to position [677, 0]
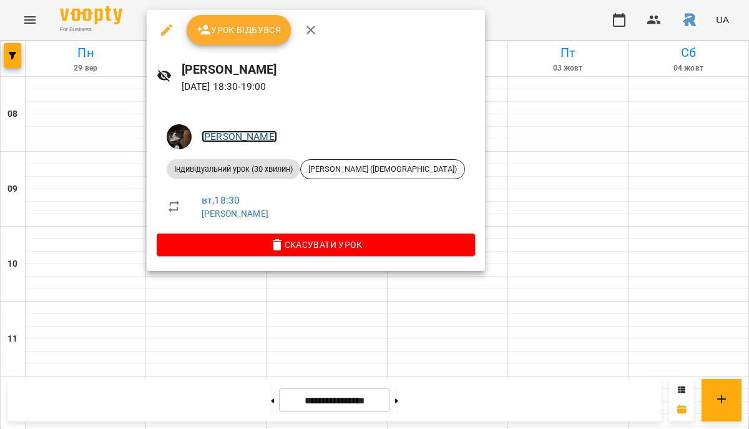
click at [236, 140] on link "[PERSON_NAME]" at bounding box center [238, 136] width 75 height 12
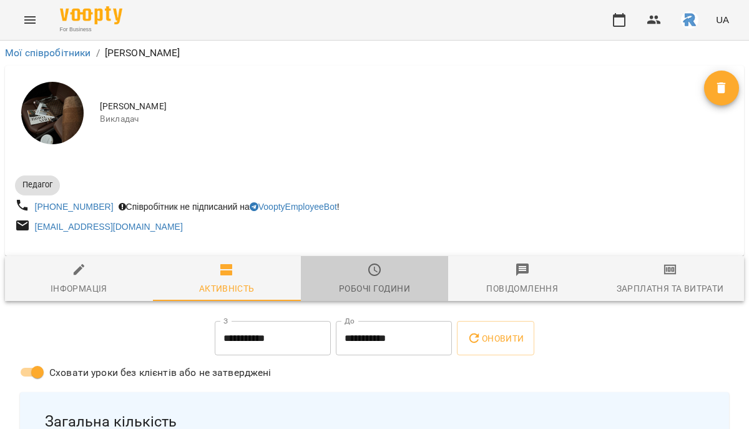
click at [369, 296] on div "Робочі години" at bounding box center [374, 288] width 71 height 15
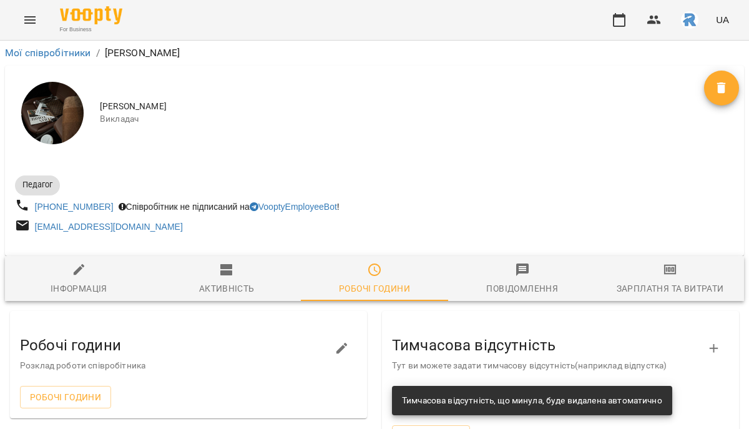
click at [331, 354] on button "button" at bounding box center [342, 348] width 30 height 30
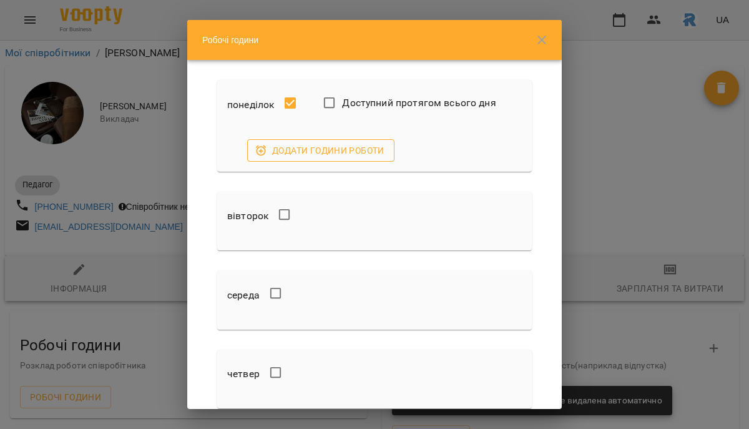
click at [288, 154] on span "Додати години роботи" at bounding box center [320, 150] width 127 height 15
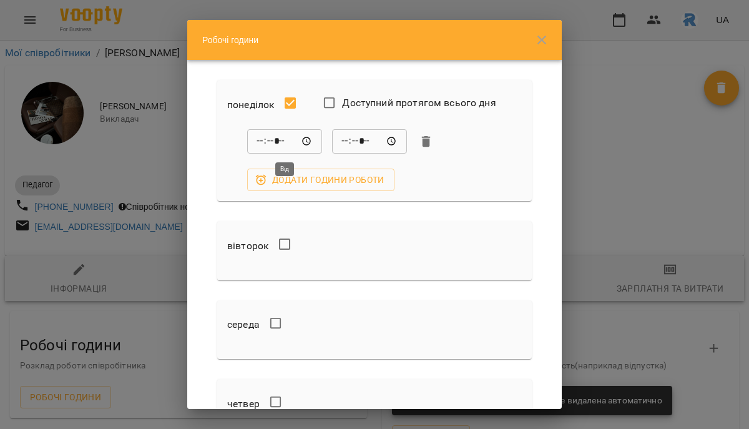
click at [259, 140] on input "*****" at bounding box center [284, 141] width 75 height 25
type input "*****"
click at [343, 145] on input "*****" at bounding box center [369, 141] width 75 height 25
type input "*****"
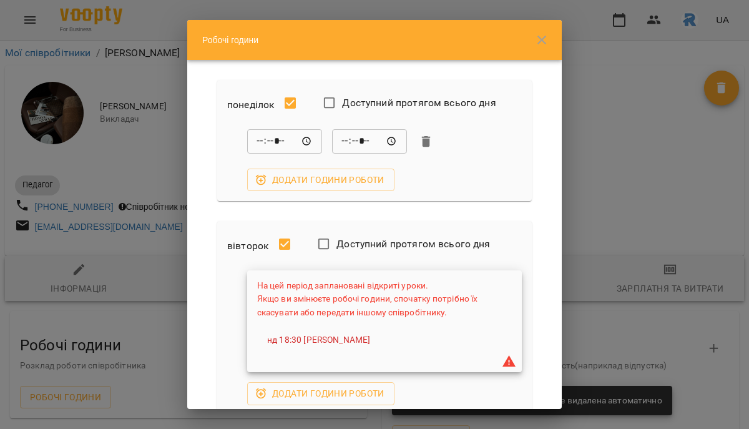
click at [299, 288] on span "На цей період заплановані відкриті уроки. Якщо ви змінюєте робочі години, споча…" at bounding box center [367, 298] width 220 height 37
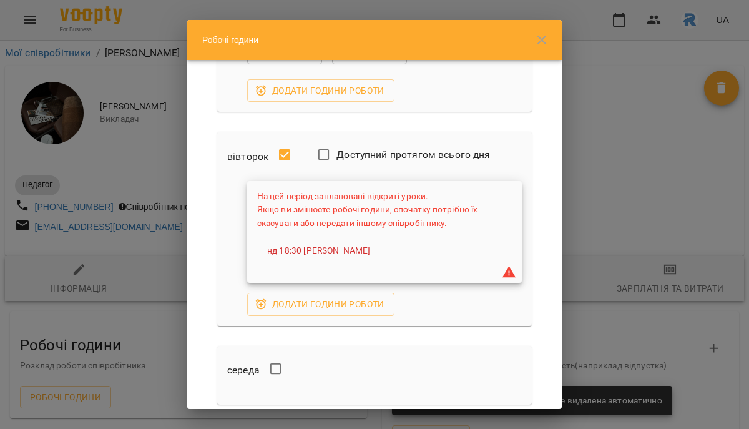
scroll to position [104, 0]
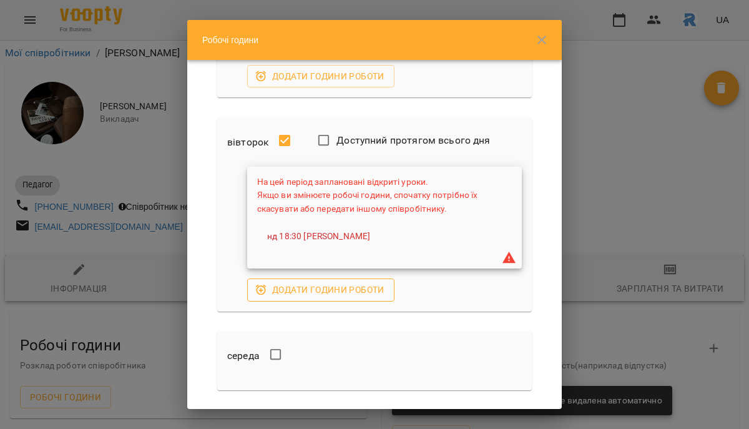
click at [262, 296] on span "Додати години роботи" at bounding box center [320, 289] width 127 height 15
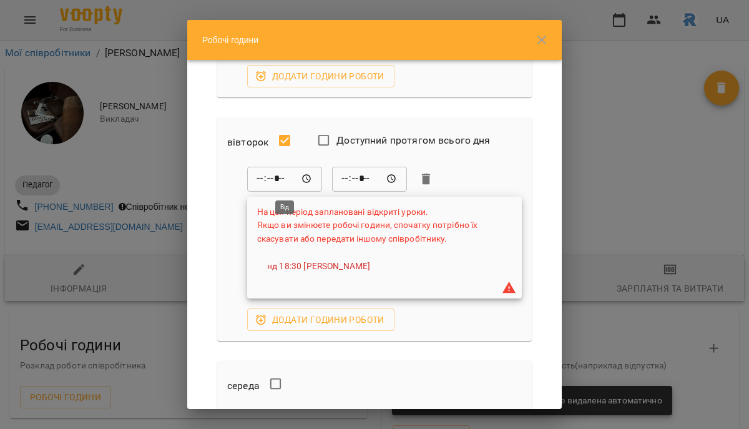
click at [257, 175] on input "*****" at bounding box center [284, 179] width 75 height 25
type input "*****"
click at [342, 179] on input "*****" at bounding box center [369, 179] width 75 height 25
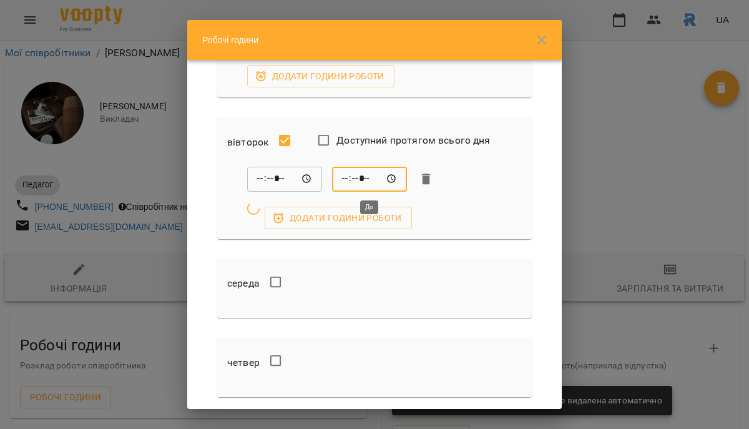
type input "*****"
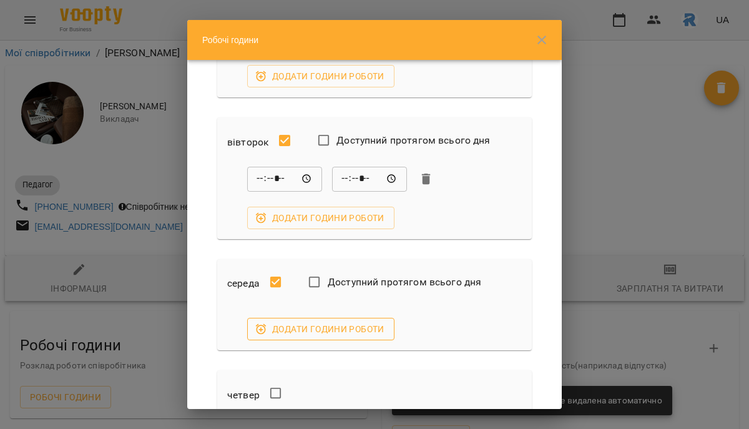
click at [308, 331] on span "Додати години роботи" at bounding box center [320, 328] width 127 height 15
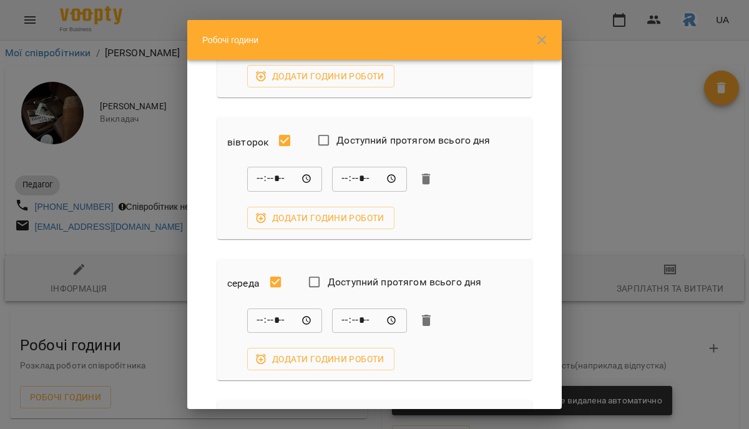
click at [259, 331] on input "*****" at bounding box center [284, 320] width 75 height 25
type input "*****"
click at [338, 324] on input "*****" at bounding box center [369, 320] width 75 height 25
type input "*****"
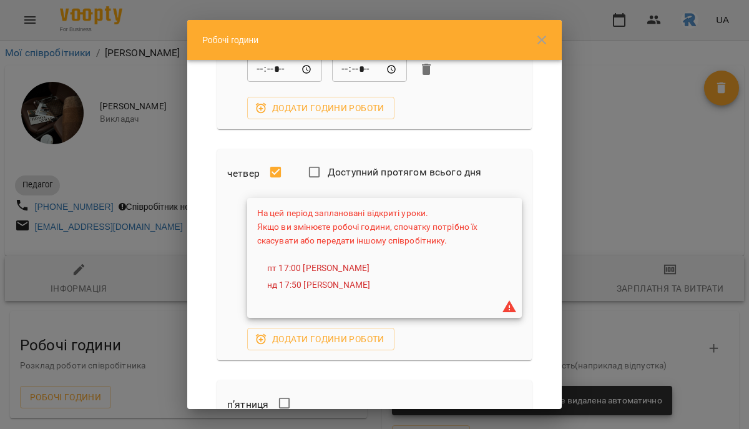
scroll to position [356, 0]
click at [286, 330] on span "Додати години роботи" at bounding box center [320, 337] width 127 height 15
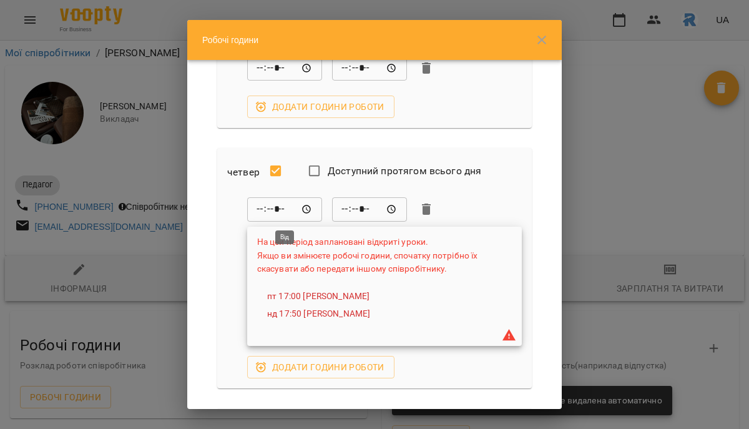
click at [261, 198] on input "*****" at bounding box center [284, 208] width 75 height 25
type input "*****"
click at [344, 212] on input "*****" at bounding box center [369, 208] width 75 height 25
type input "*****"
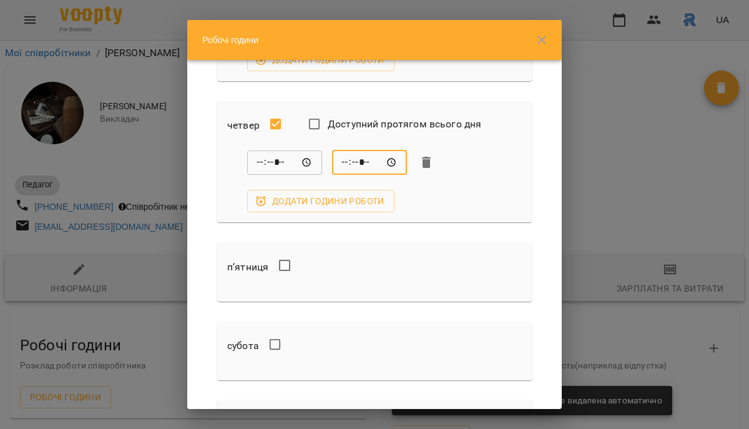
scroll to position [408, 0]
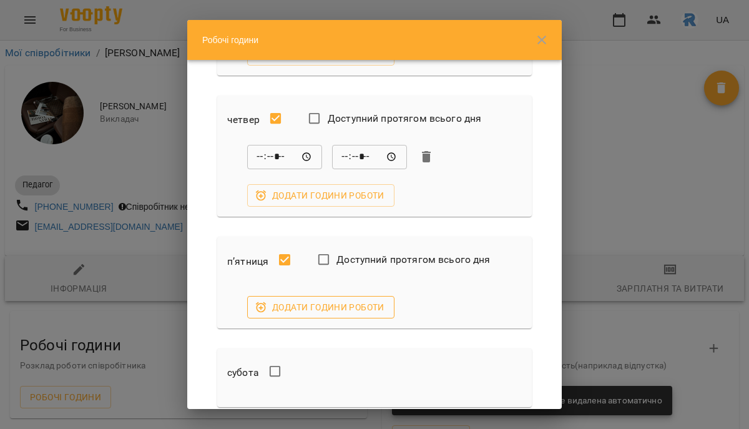
click at [293, 298] on button "Додати години роботи" at bounding box center [320, 307] width 147 height 22
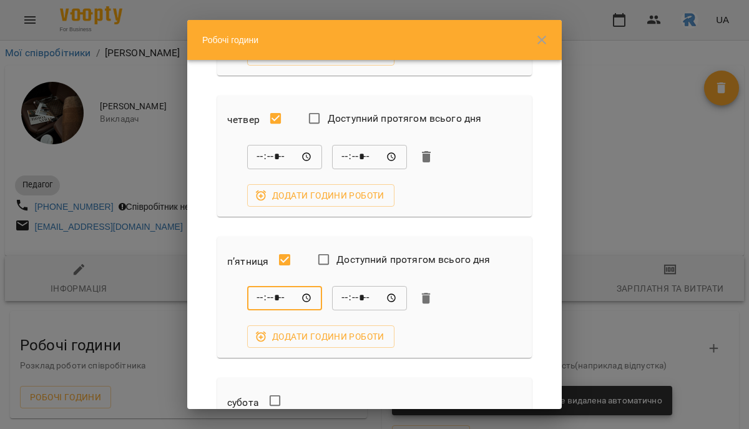
click at [261, 294] on input "*****" at bounding box center [284, 298] width 75 height 25
type input "*****"
click at [344, 299] on input "*****" at bounding box center [369, 298] width 75 height 25
type input "*****"
click at [346, 338] on span "Додати години роботи" at bounding box center [320, 336] width 127 height 15
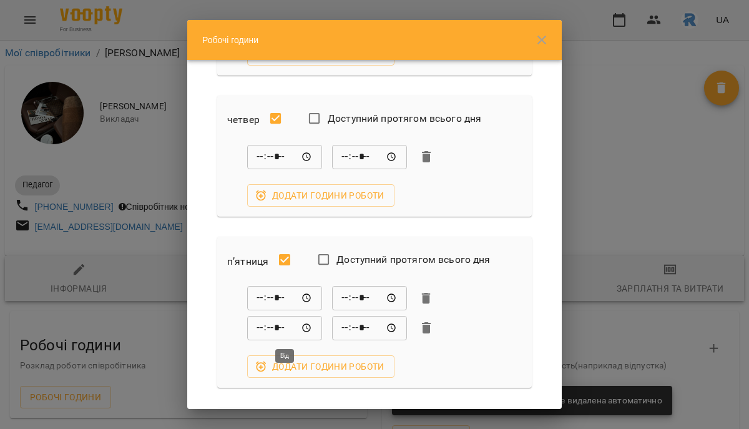
click at [259, 333] on input "*****" at bounding box center [284, 327] width 75 height 25
type input "*****"
click at [347, 329] on input "*****" at bounding box center [369, 327] width 75 height 25
type input "*****"
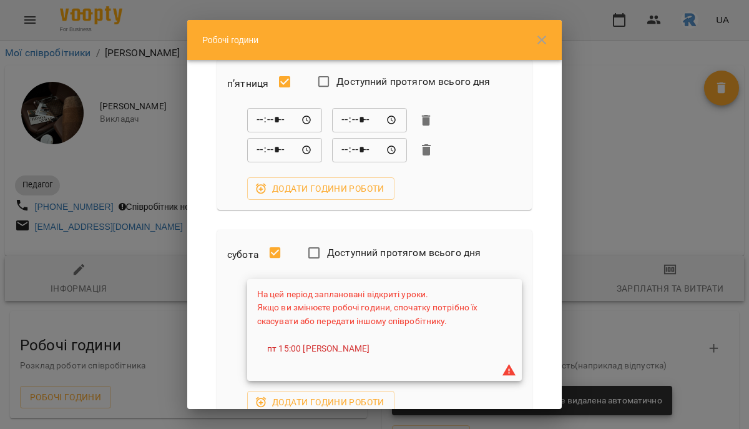
scroll to position [602, 0]
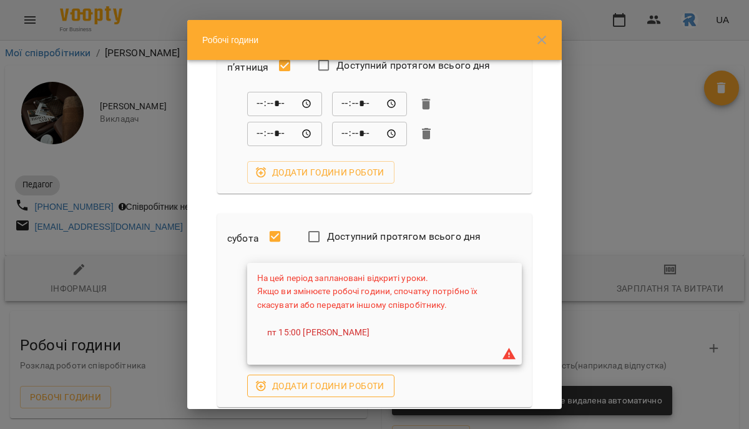
click at [300, 388] on span "Додати години роботи" at bounding box center [320, 385] width 127 height 15
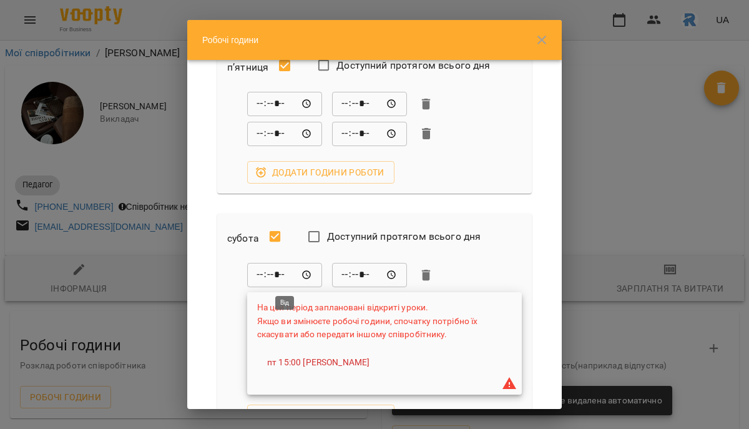
click at [256, 278] on input "*****" at bounding box center [284, 275] width 75 height 25
type input "*****"
click at [343, 272] on input "*****" at bounding box center [369, 275] width 75 height 25
type input "*****"
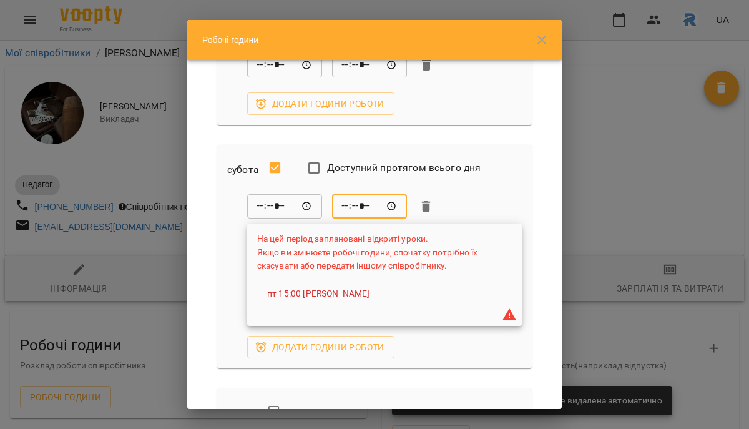
scroll to position [686, 0]
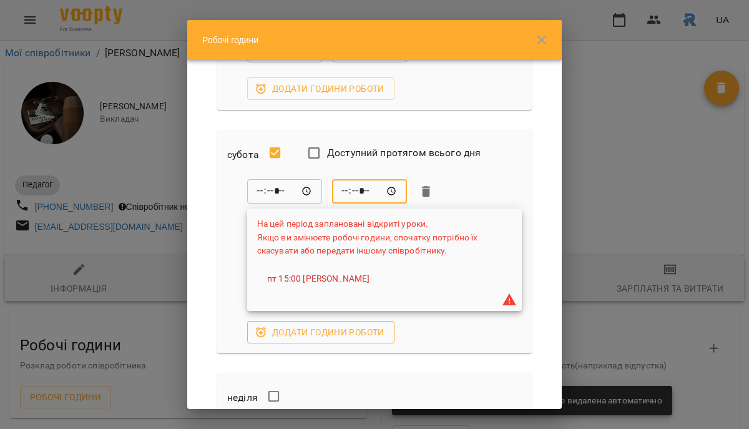
click at [319, 337] on span "Додати години роботи" at bounding box center [320, 331] width 127 height 15
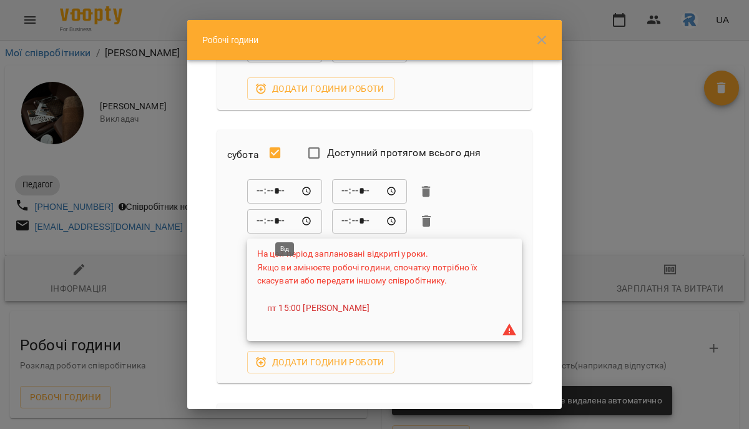
click at [259, 215] on input "*****" at bounding box center [284, 220] width 75 height 25
type input "*****"
click at [342, 223] on input "*****" at bounding box center [369, 220] width 75 height 25
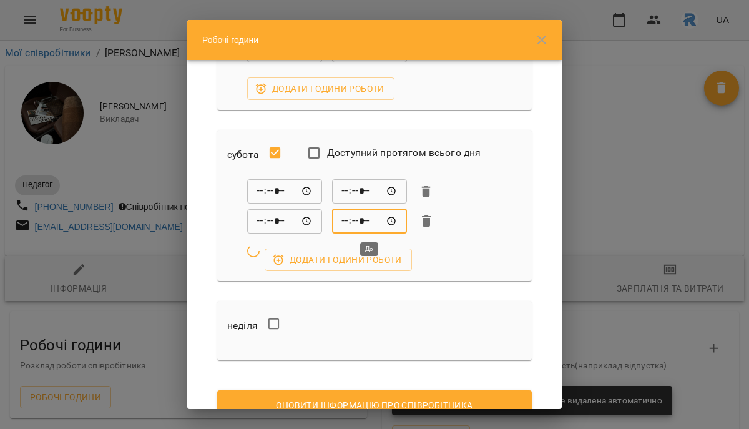
type input "*****"
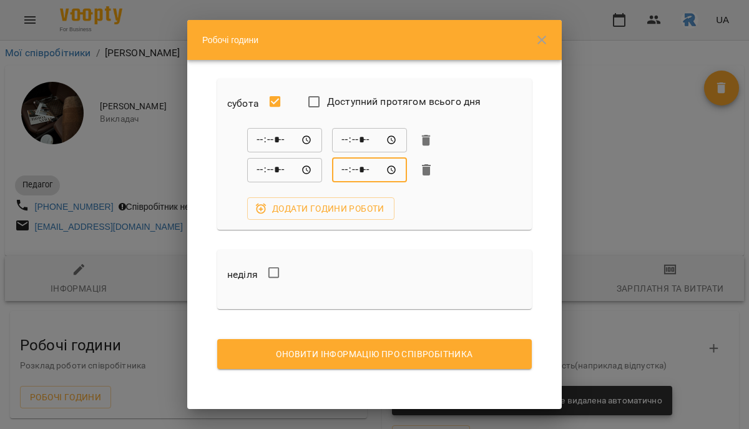
click at [367, 344] on button "Оновити інформацію про співробітника" at bounding box center [374, 354] width 314 height 30
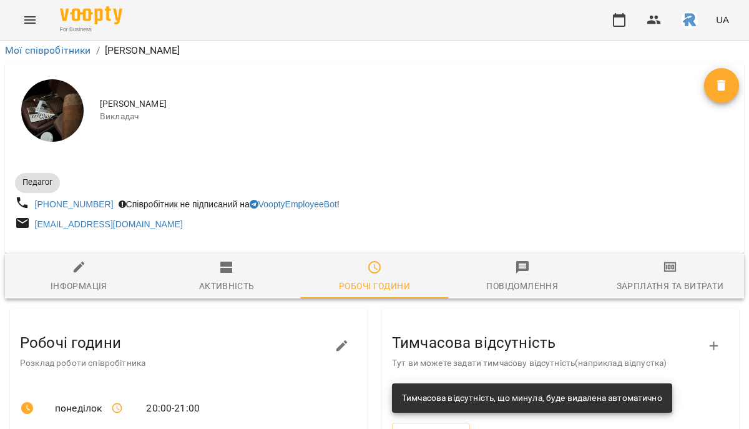
scroll to position [78, 0]
click at [619, 31] on button "button" at bounding box center [619, 20] width 30 height 30
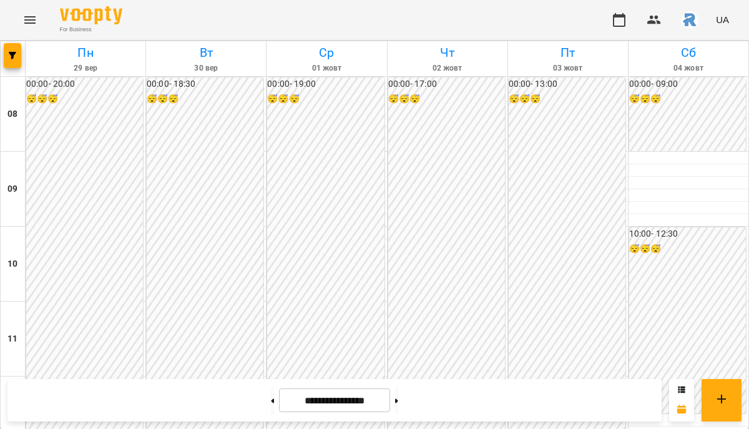
scroll to position [677, 0]
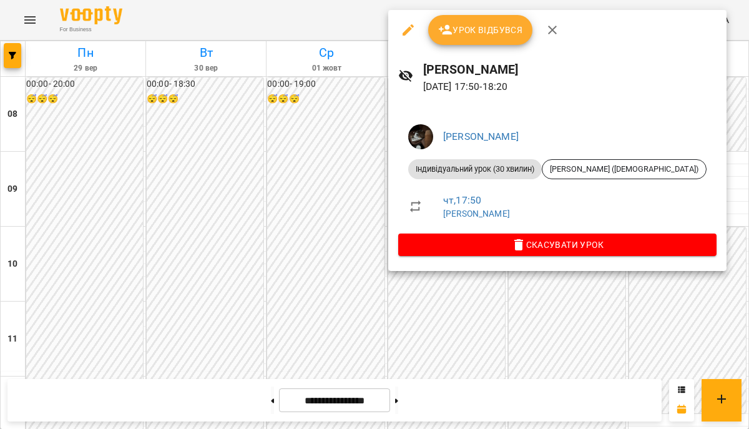
click at [334, 147] on div at bounding box center [374, 214] width 749 height 429
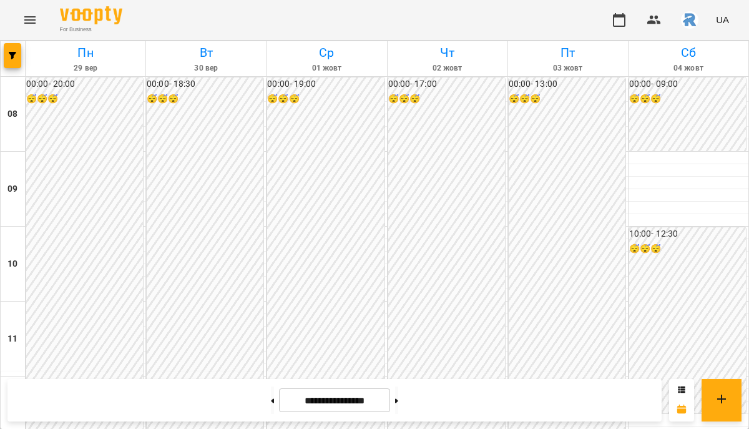
scroll to position [656, 0]
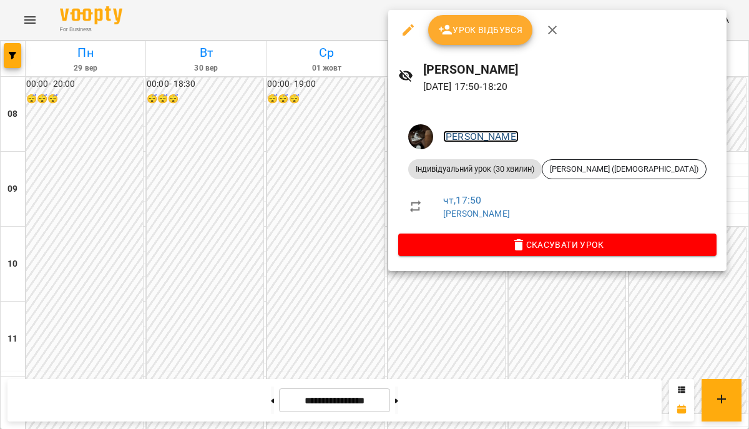
click at [457, 134] on link "[PERSON_NAME]" at bounding box center [480, 136] width 75 height 12
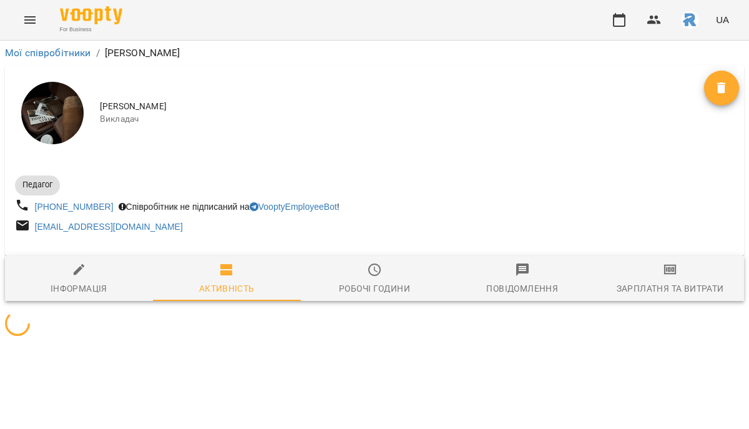
click at [395, 263] on button "Робочі години" at bounding box center [375, 278] width 148 height 45
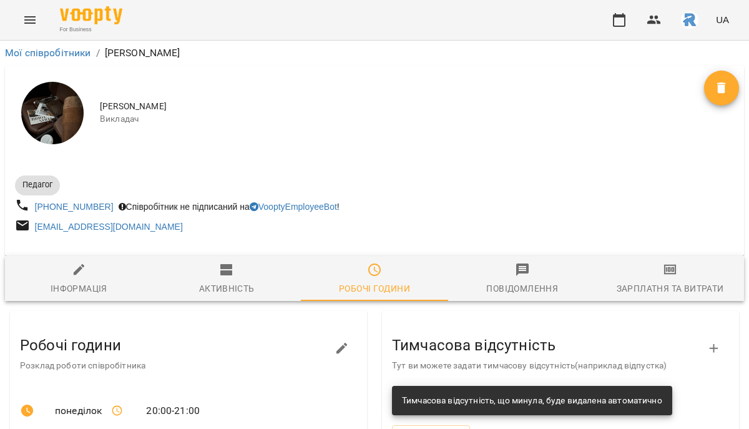
click at [342, 346] on icon "button" at bounding box center [341, 347] width 11 height 11
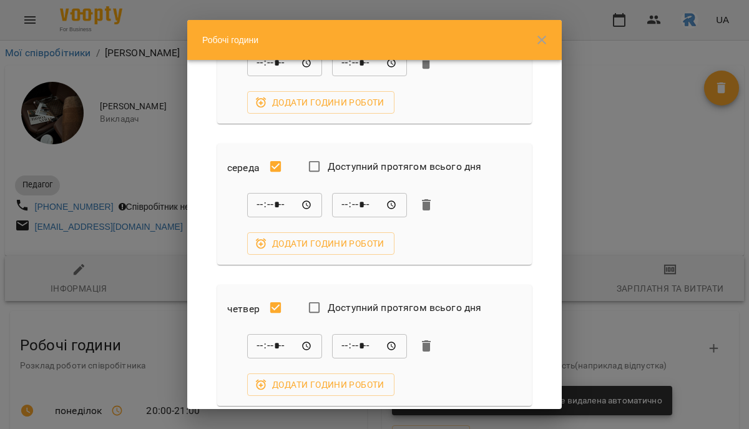
scroll to position [222, 0]
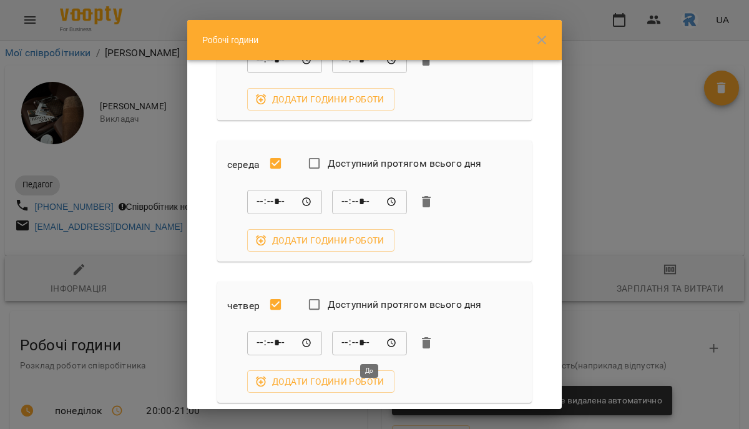
click at [361, 342] on input "*****" at bounding box center [369, 342] width 75 height 25
type input "*****"
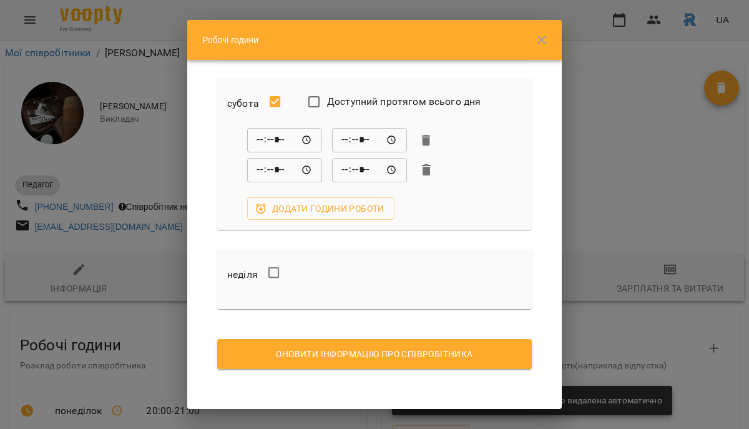
click at [361, 342] on button "Оновити інформацію про співробітника" at bounding box center [374, 354] width 314 height 30
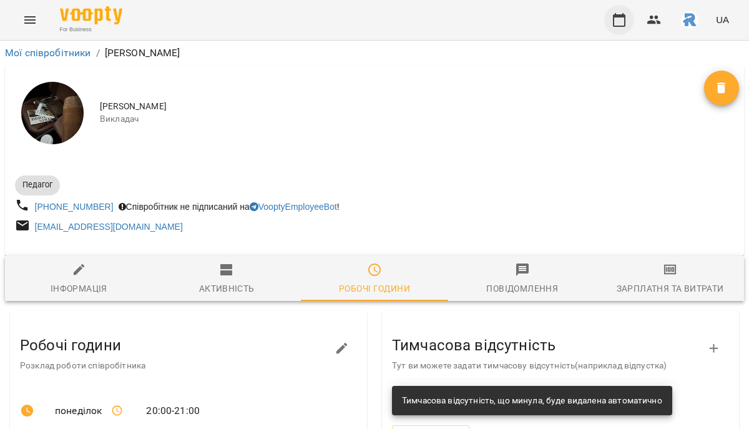
click at [621, 18] on icon "button" at bounding box center [618, 19] width 15 height 15
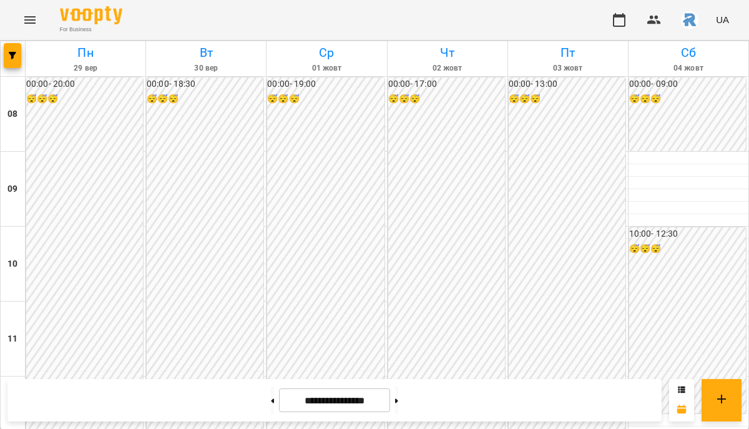
scroll to position [677, 0]
click at [5, 54] on span "button" at bounding box center [12, 55] width 17 height 7
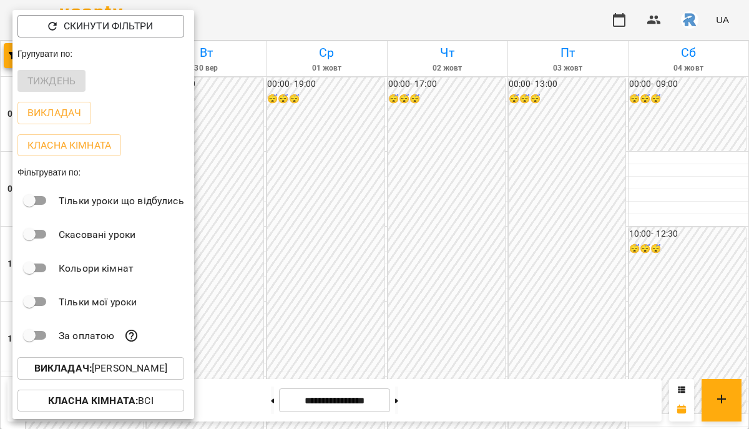
click at [158, 376] on p "Викладач : [PERSON_NAME]" at bounding box center [100, 368] width 133 height 15
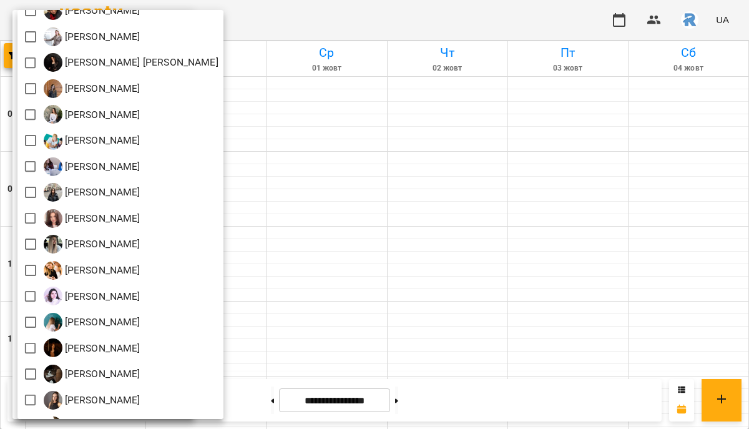
scroll to position [200, 0]
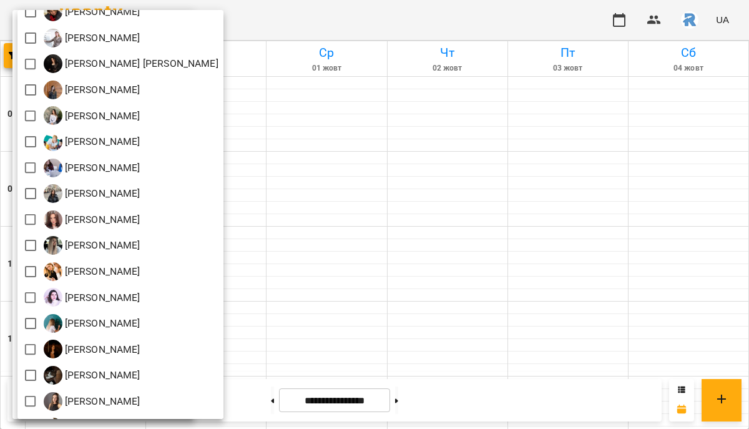
click at [333, 233] on div at bounding box center [374, 214] width 749 height 429
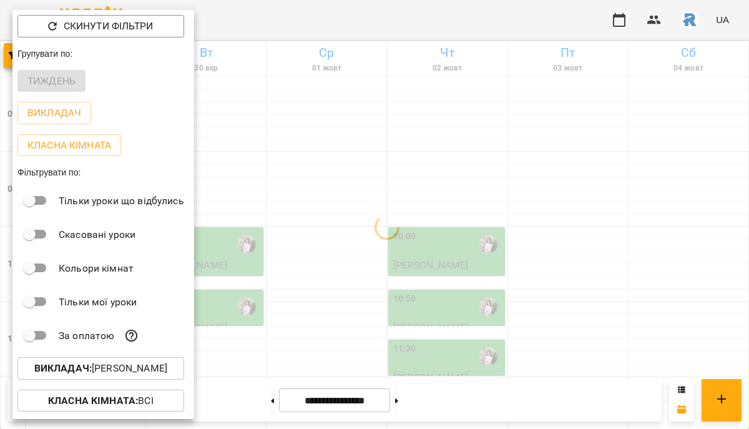
click at [333, 233] on div at bounding box center [374, 214] width 749 height 429
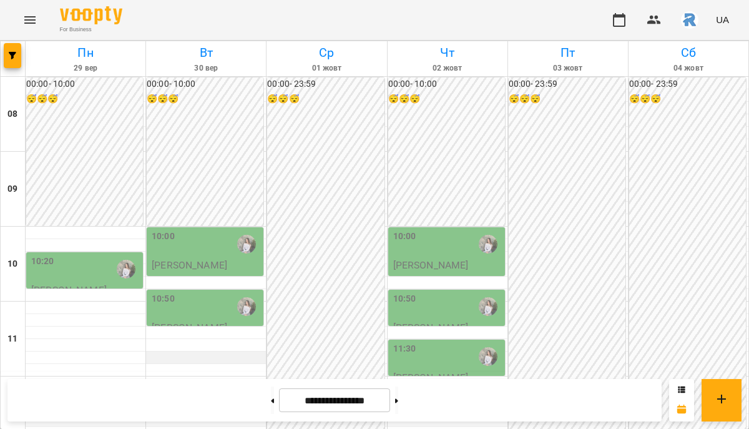
scroll to position [2, 0]
click at [271, 396] on button at bounding box center [272, 399] width 3 height 27
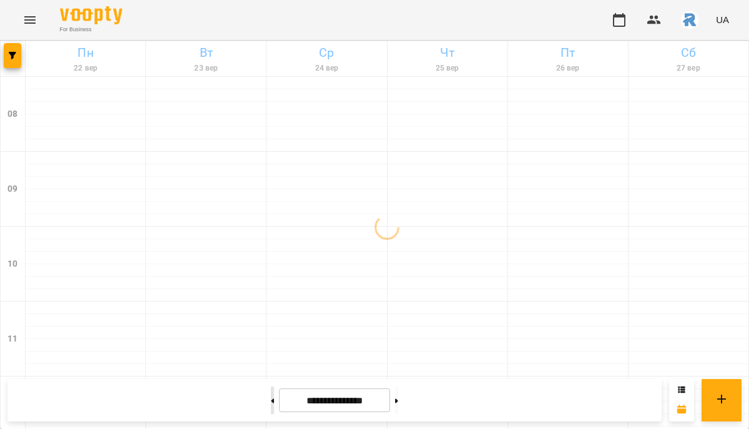
click at [271, 396] on button at bounding box center [272, 399] width 3 height 27
click at [398, 399] on icon at bounding box center [396, 400] width 3 height 5
type input "**********"
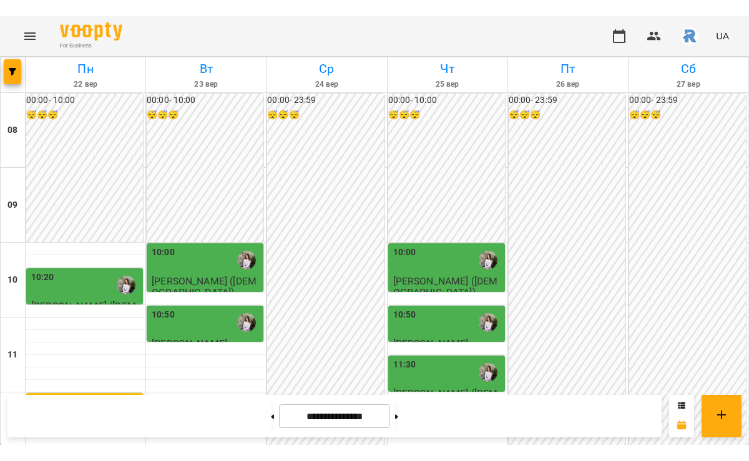
scroll to position [147, 0]
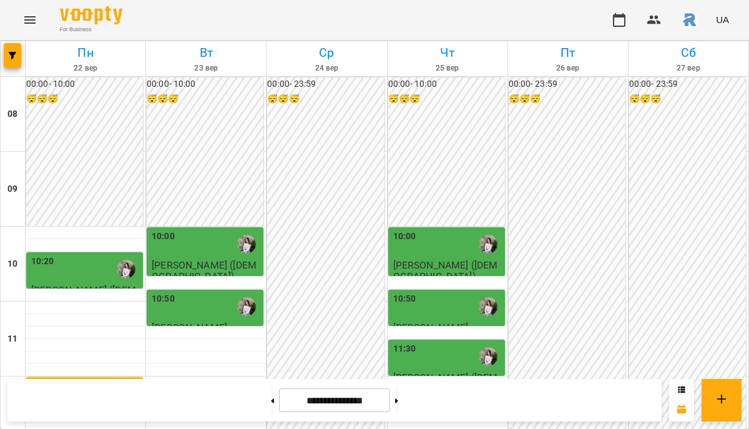
click at [402, 342] on div "11:30" at bounding box center [404, 356] width 23 height 29
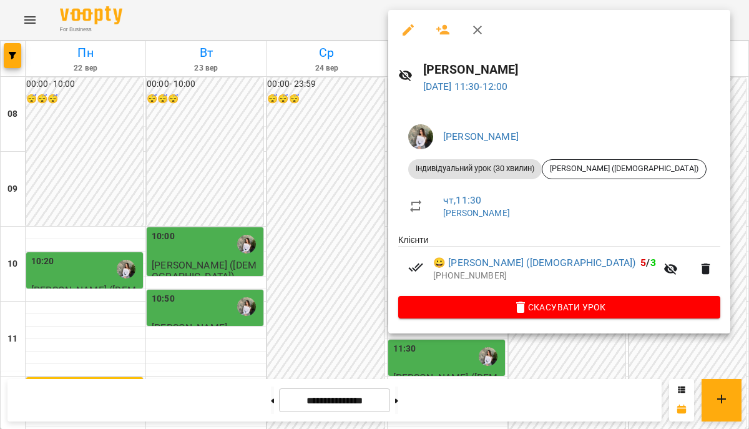
click at [279, 202] on div at bounding box center [374, 214] width 749 height 429
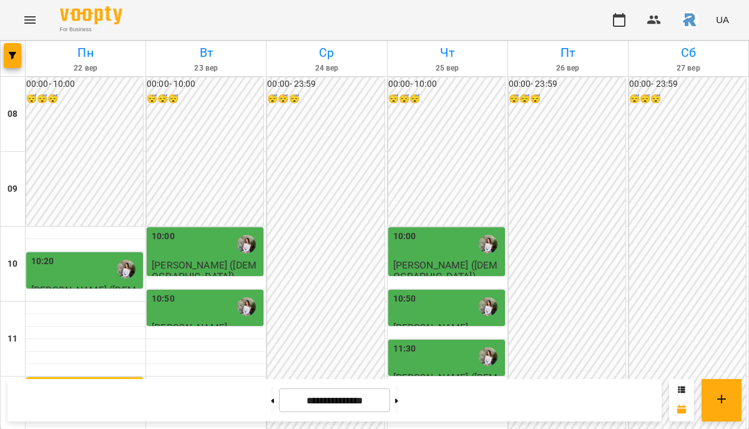
click at [112, 254] on div at bounding box center [126, 268] width 29 height 29
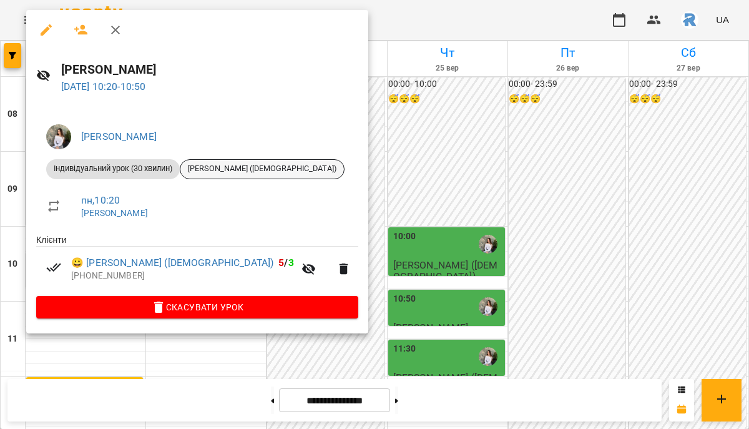
click at [274, 176] on div "[PERSON_NAME] ([DEMOGRAPHIC_DATA])" at bounding box center [262, 169] width 165 height 20
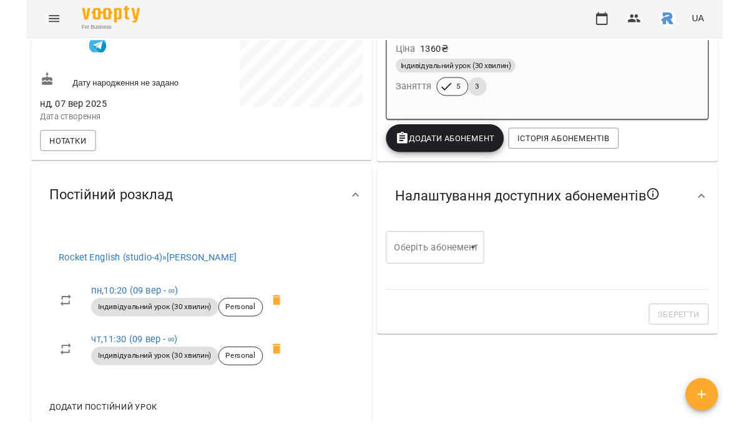
scroll to position [278, 0]
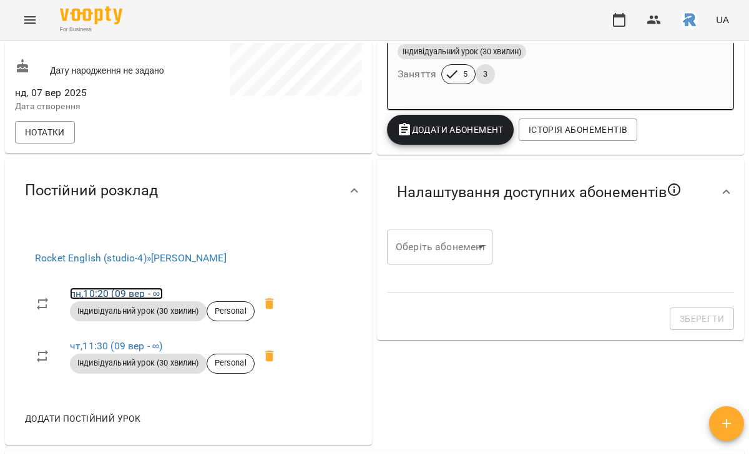
click at [143, 299] on link "пн , 10:20 ([DATE] - ∞)" at bounding box center [116, 294] width 93 height 12
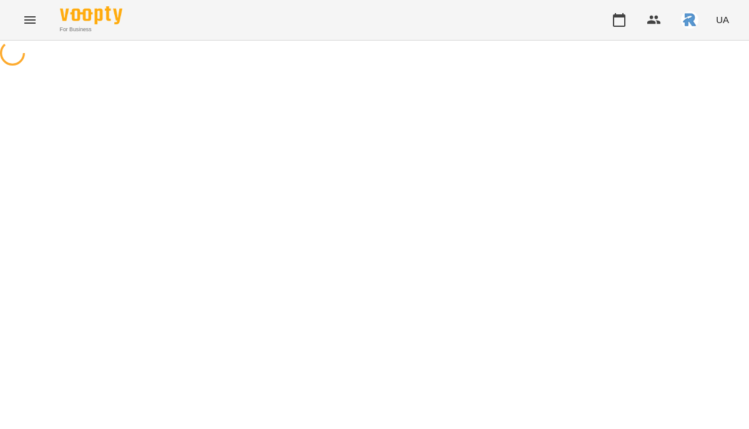
select select "*"
select select "**********"
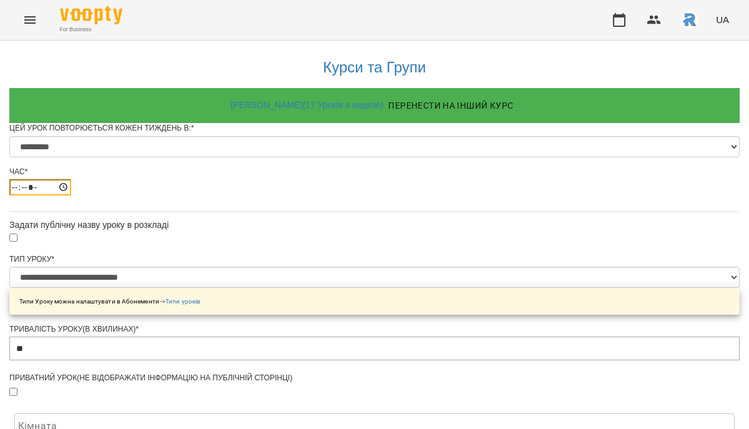
click at [71, 195] on input "*****" at bounding box center [40, 187] width 62 height 16
type input "*****"
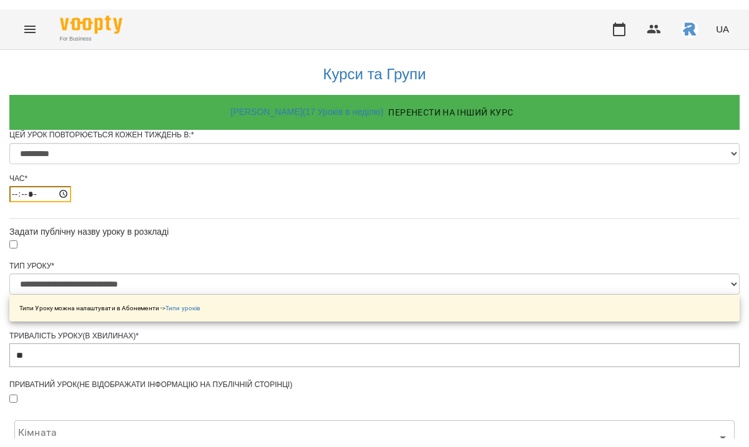
scroll to position [579, 0]
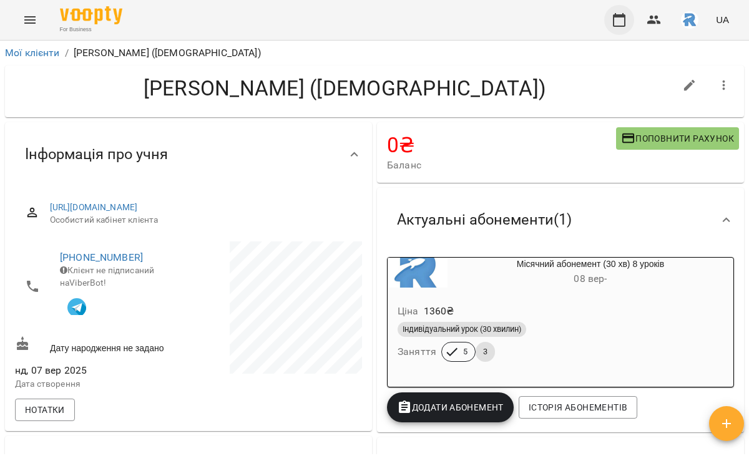
click at [615, 26] on icon "button" at bounding box center [619, 20] width 12 height 14
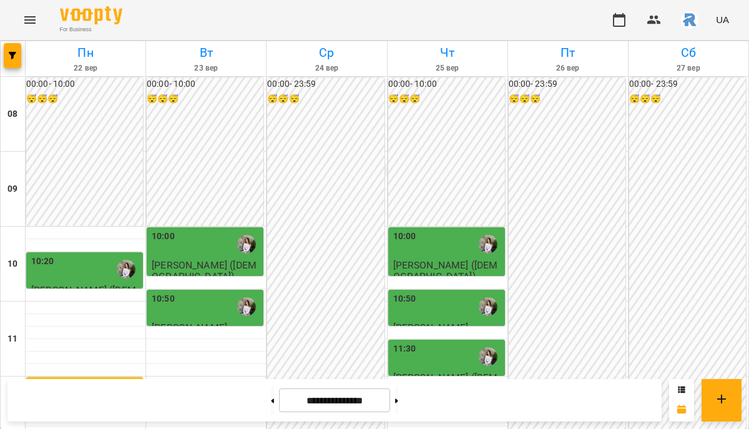
scroll to position [106, 0]
click at [47, 254] on label "10:20" at bounding box center [42, 261] width 23 height 14
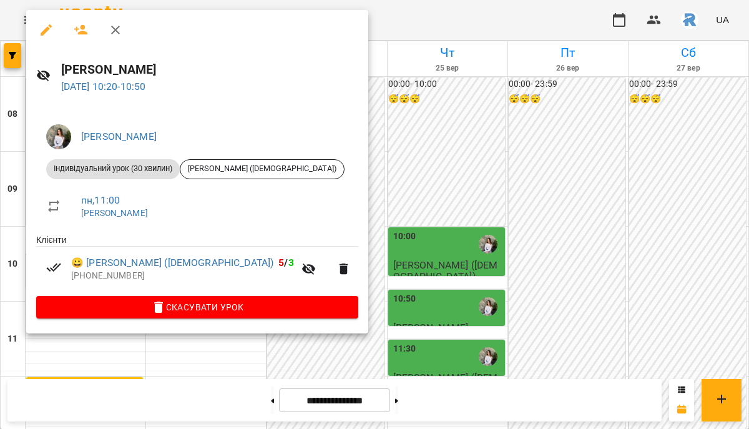
click at [48, 29] on icon "button" at bounding box center [46, 29] width 15 height 15
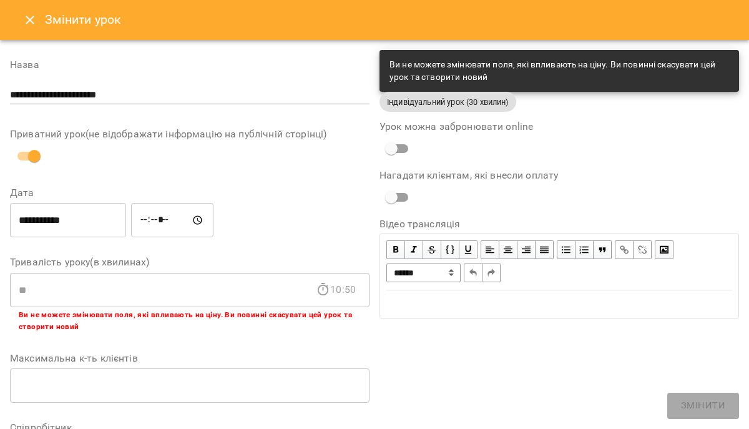
click at [152, 216] on input "*****" at bounding box center [172, 220] width 82 height 35
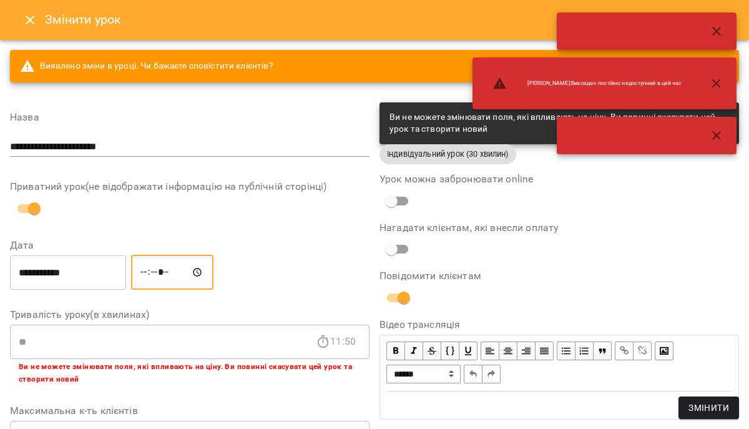
type input "*****"
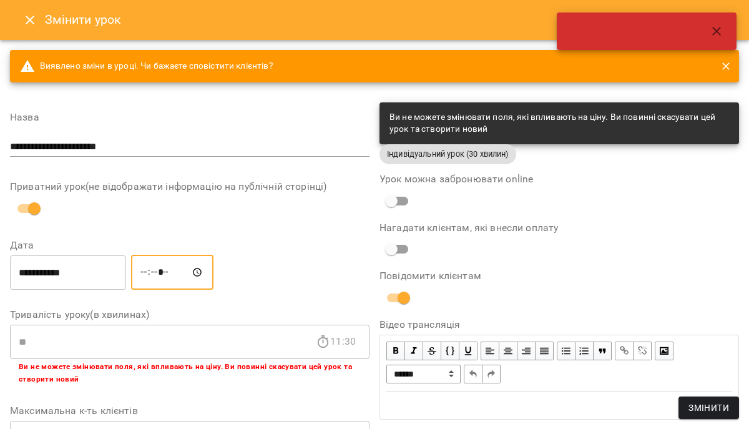
click at [707, 400] on span "Змінити" at bounding box center [708, 407] width 41 height 15
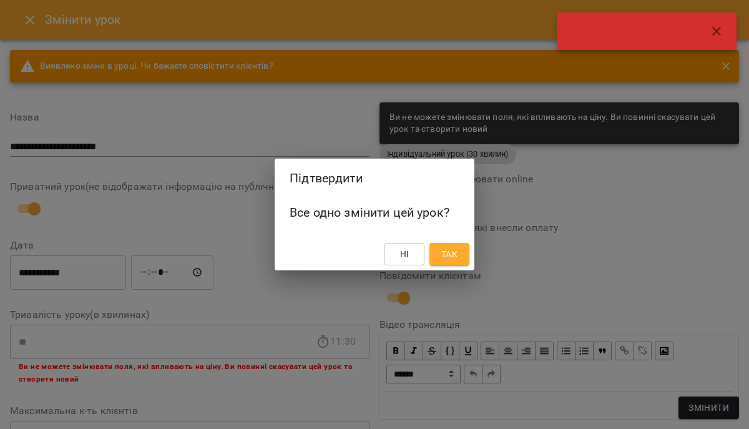
click at [445, 250] on span "Так" at bounding box center [449, 253] width 16 height 15
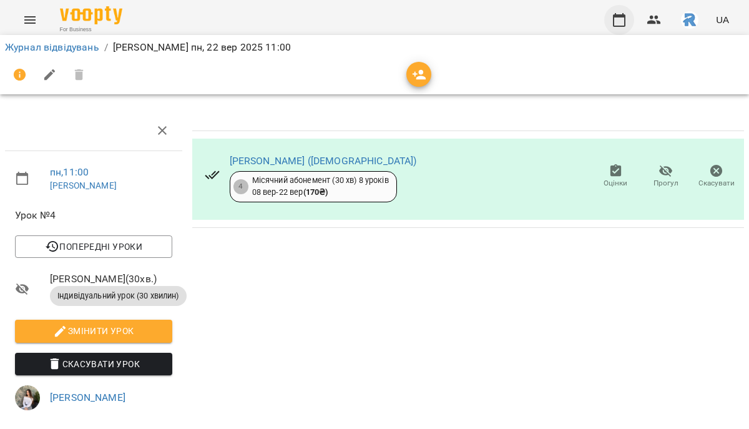
click at [624, 21] on icon "button" at bounding box center [619, 20] width 12 height 14
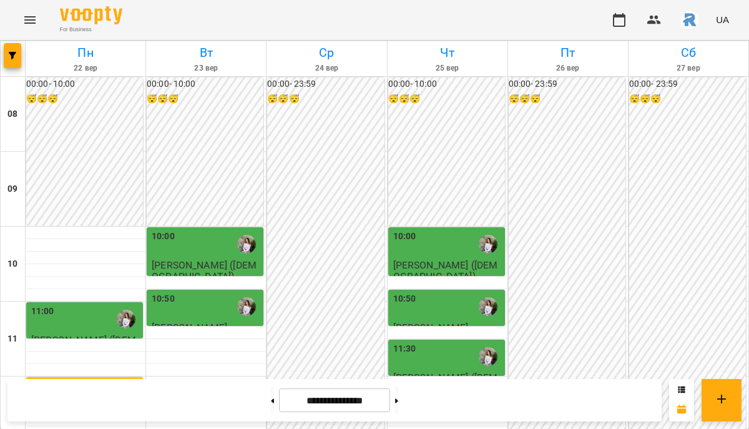
scroll to position [253, 0]
click at [17, 56] on span "button" at bounding box center [12, 55] width 17 height 7
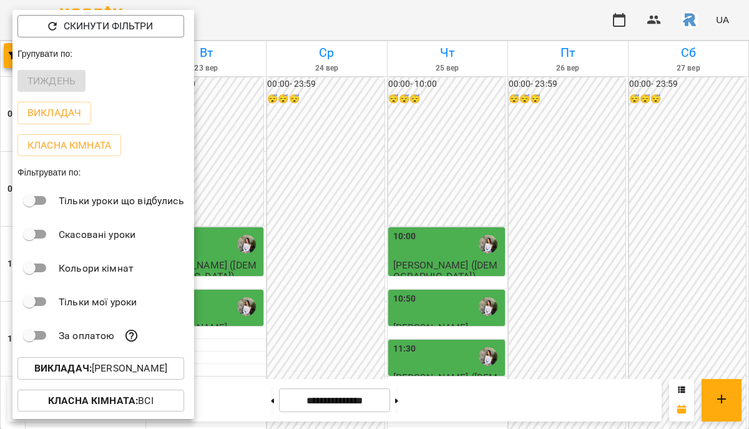
click at [124, 363] on button "Викладач : [PERSON_NAME]" at bounding box center [100, 368] width 167 height 22
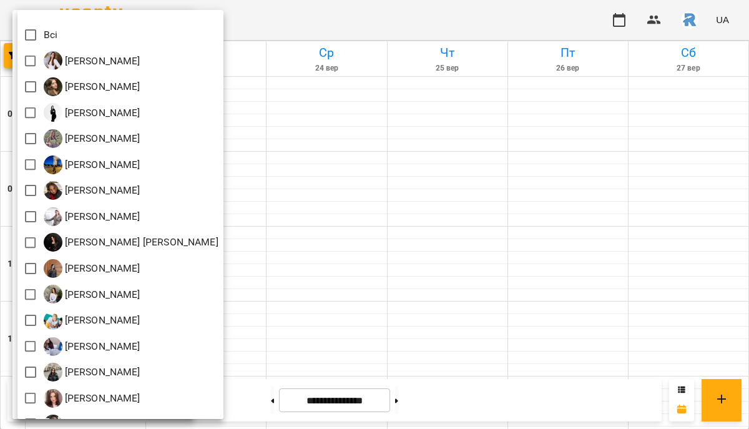
scroll to position [0, 0]
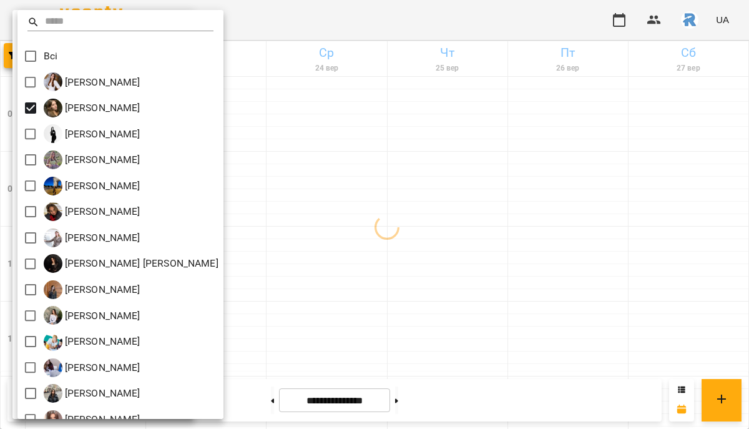
click at [324, 226] on div at bounding box center [374, 214] width 749 height 429
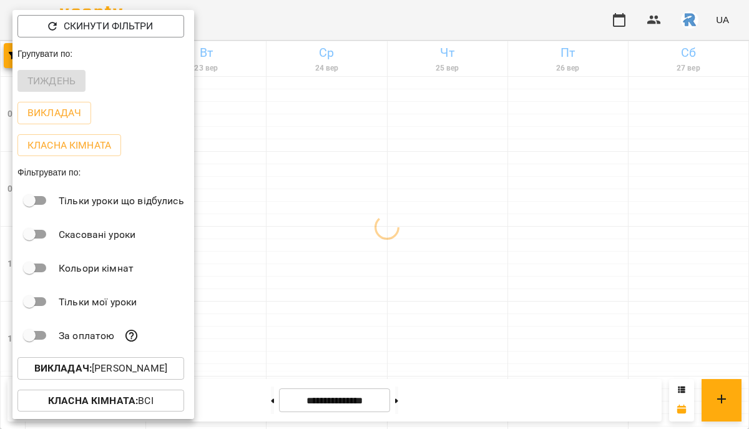
click at [324, 226] on div at bounding box center [374, 214] width 749 height 429
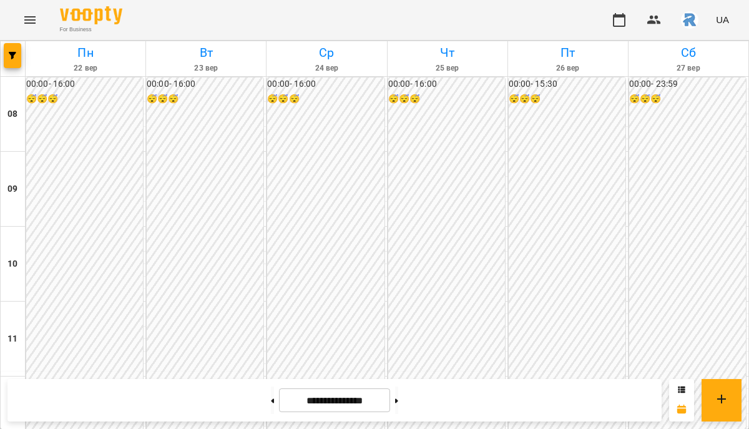
scroll to position [637, 0]
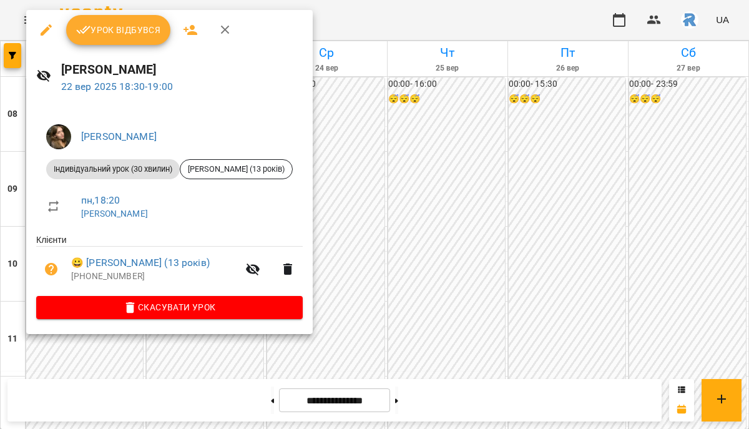
click at [430, 225] on div at bounding box center [374, 214] width 749 height 429
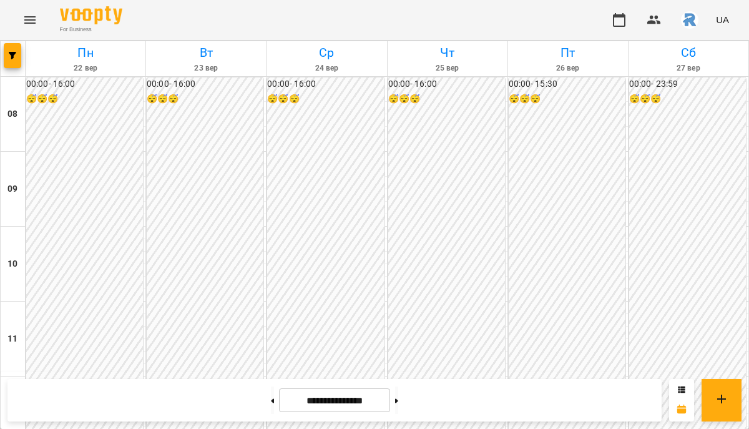
scroll to position [317, 0]
